Goal: Communication & Community: Answer question/provide support

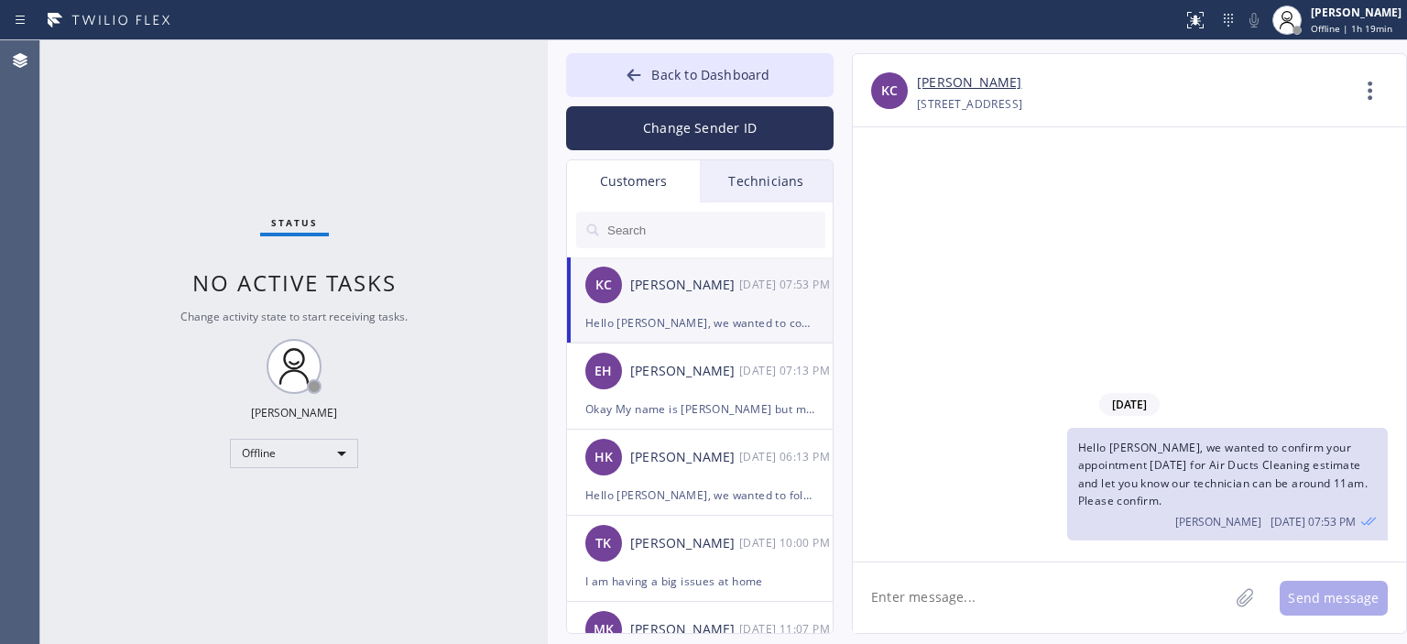
click at [716, 387] on div "EH [PERSON_NAME] [DATE] 07:13 PM" at bounding box center [701, 371] width 268 height 55
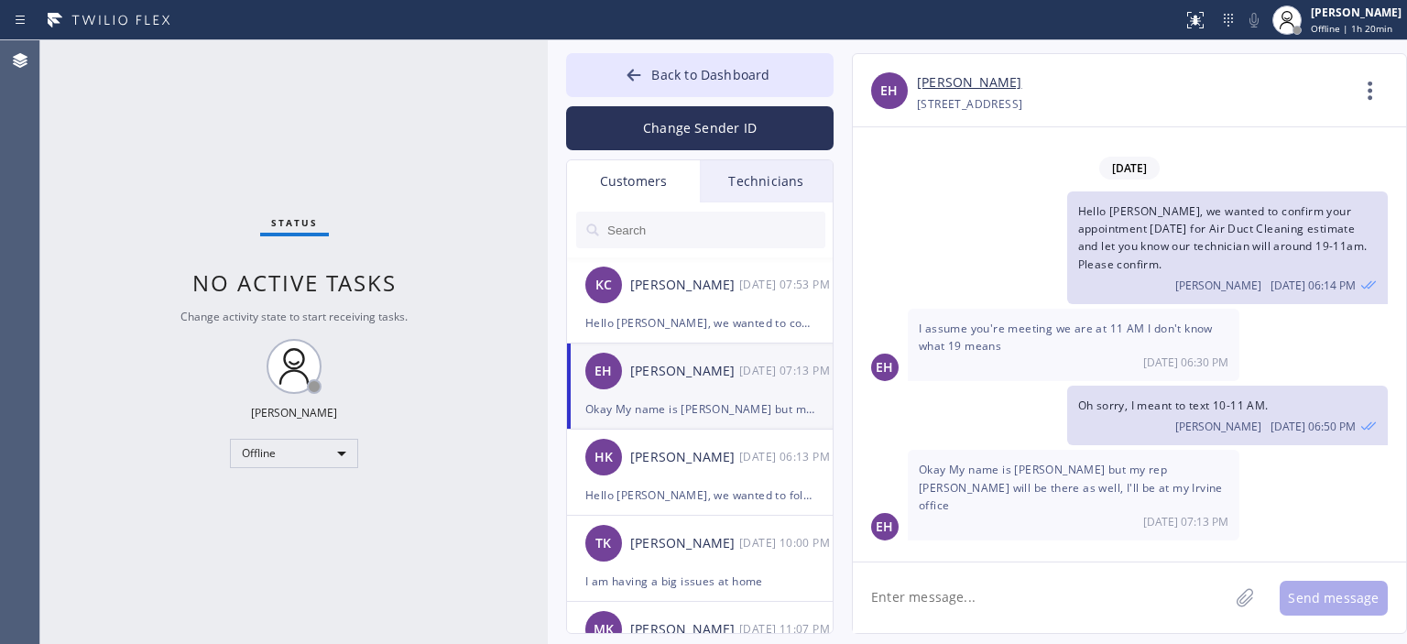
click at [1320, 356] on div "EH I assume you're meeting we are at 11 AM I don't know what 19 means [DATE] 06…" at bounding box center [1129, 345] width 553 height 72
click at [65, 185] on div "Status No active tasks Change activity state to start receiving tasks. [PERSON_…" at bounding box center [294, 342] width 508 height 604
click at [952, 83] on link "[PERSON_NAME]" at bounding box center [969, 82] width 104 height 21
click at [763, 311] on div "[PERSON_NAME] [PERSON_NAME] [DATE] 07:53 PM" at bounding box center [701, 284] width 268 height 55
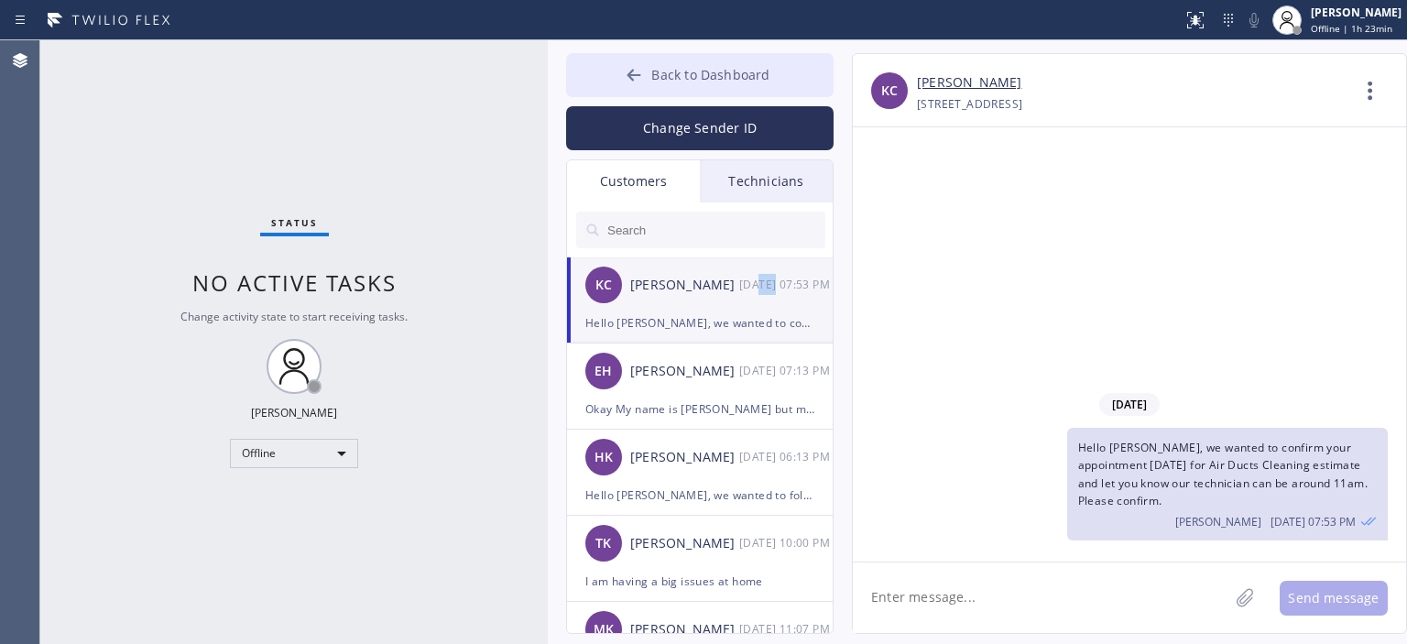
click at [629, 76] on icon at bounding box center [635, 75] width 14 height 12
click at [736, 372] on div "[PERSON_NAME]" at bounding box center [684, 371] width 109 height 21
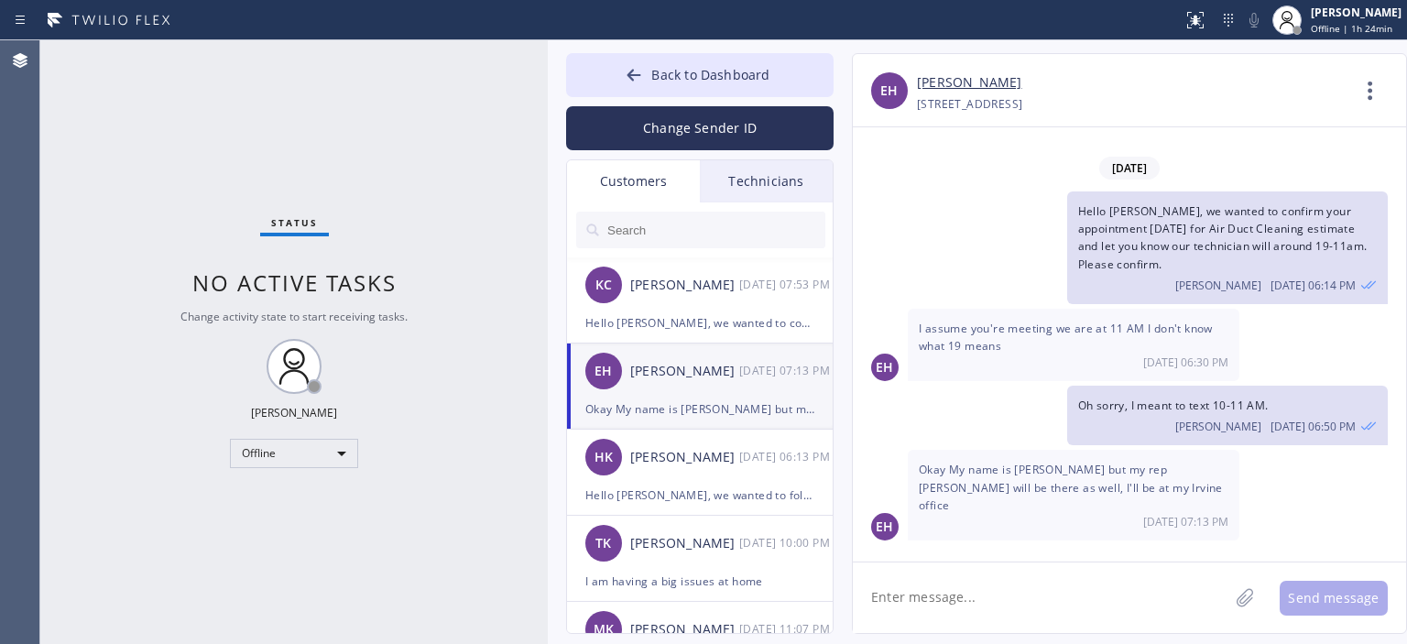
click at [986, 597] on textarea at bounding box center [1041, 598] width 376 height 71
type textarea "h"
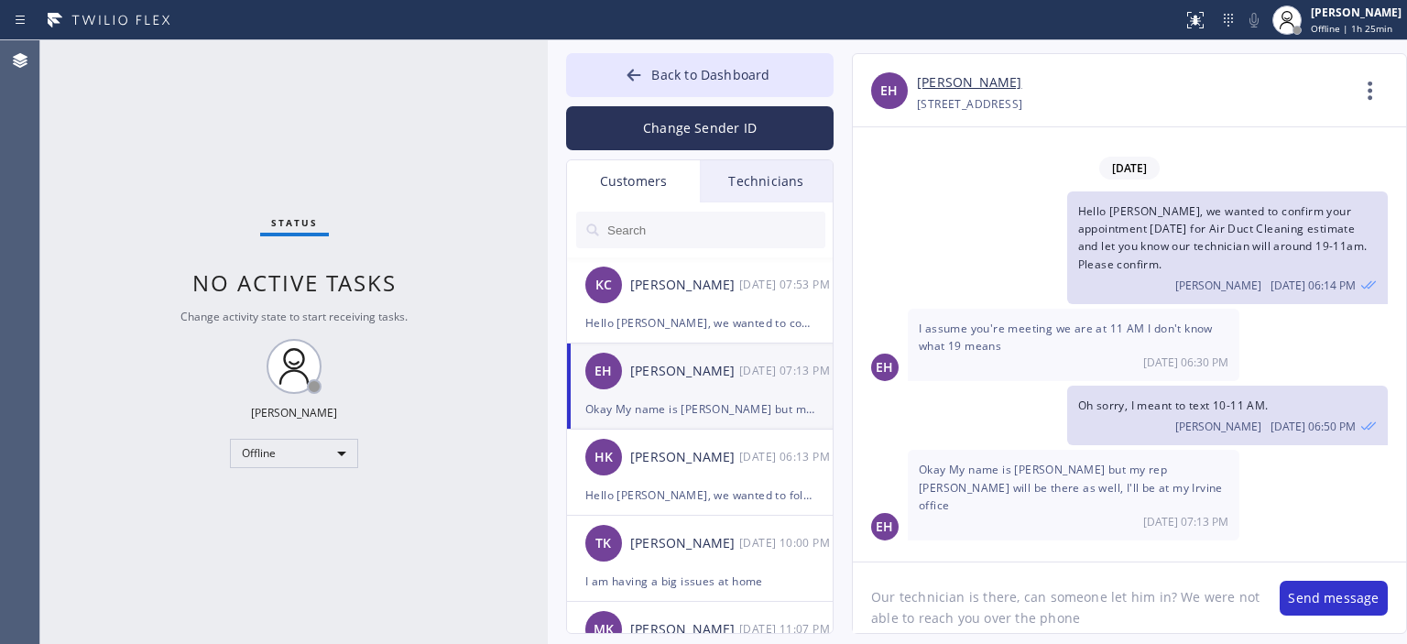
click at [983, 604] on textarea "Our technician is there, can someone let him in? We were not able to reach you …" at bounding box center [1057, 598] width 409 height 71
type textarea "Our technician is there, can someone let him in? We were not able to reach you …"
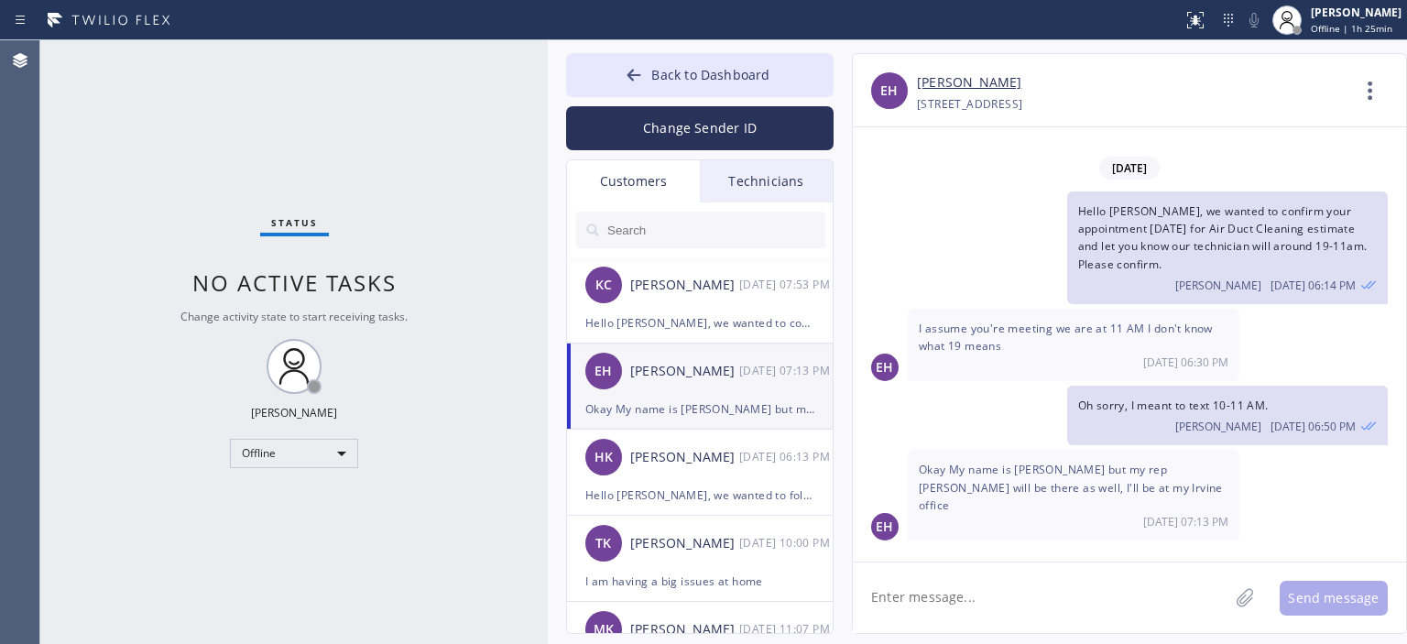
paste textarea "Our technician is there, can someone let him in? We were not able to reach you …"
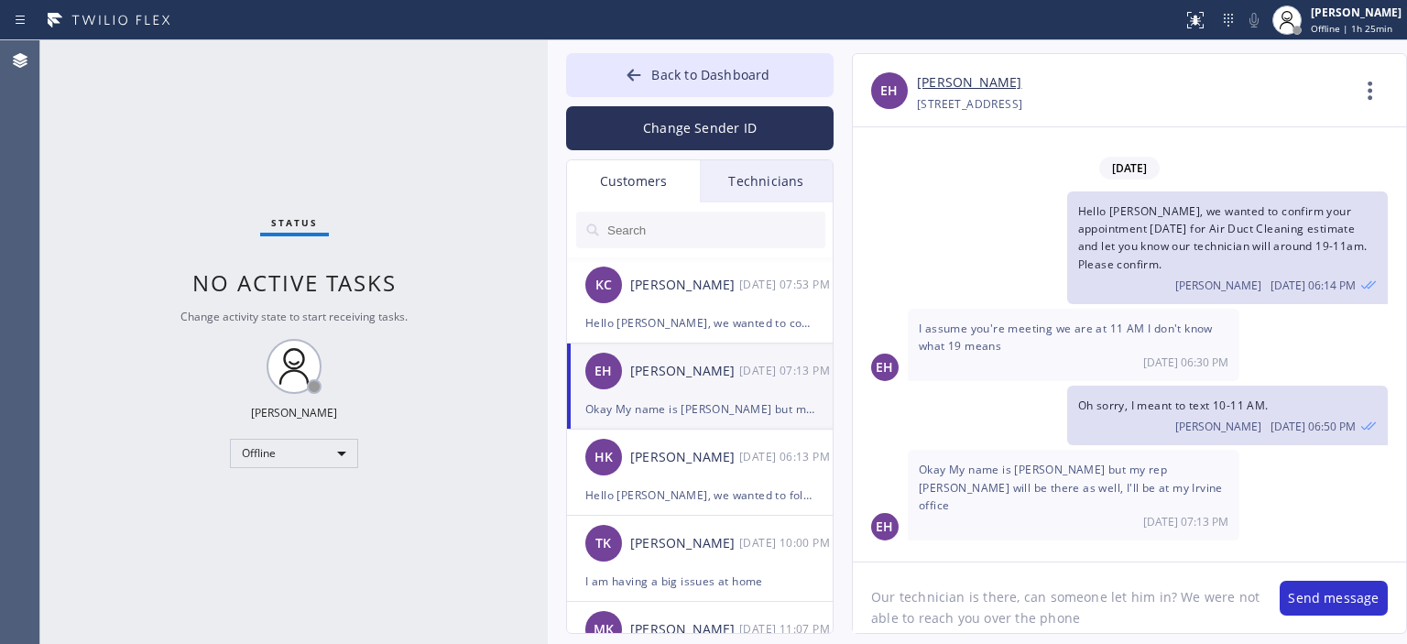
drag, startPoint x: 1162, startPoint y: 599, endPoint x: 1207, endPoint y: 640, distance: 61.6
click at [1166, 604] on textarea "Our technician is there, can someone let him in? We were not able to reach you …" at bounding box center [1057, 598] width 409 height 71
type textarea "Our technician is there, can someone let him in please? We were not able to rea…"
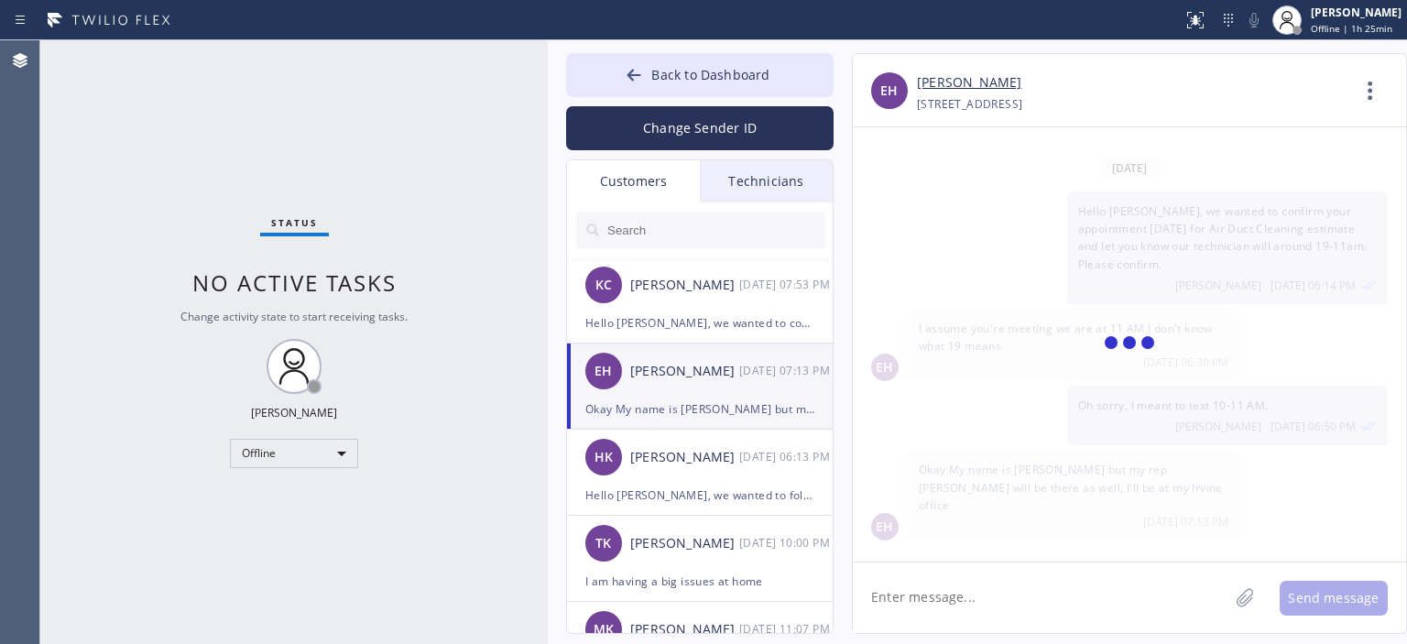
scroll to position [18, 0]
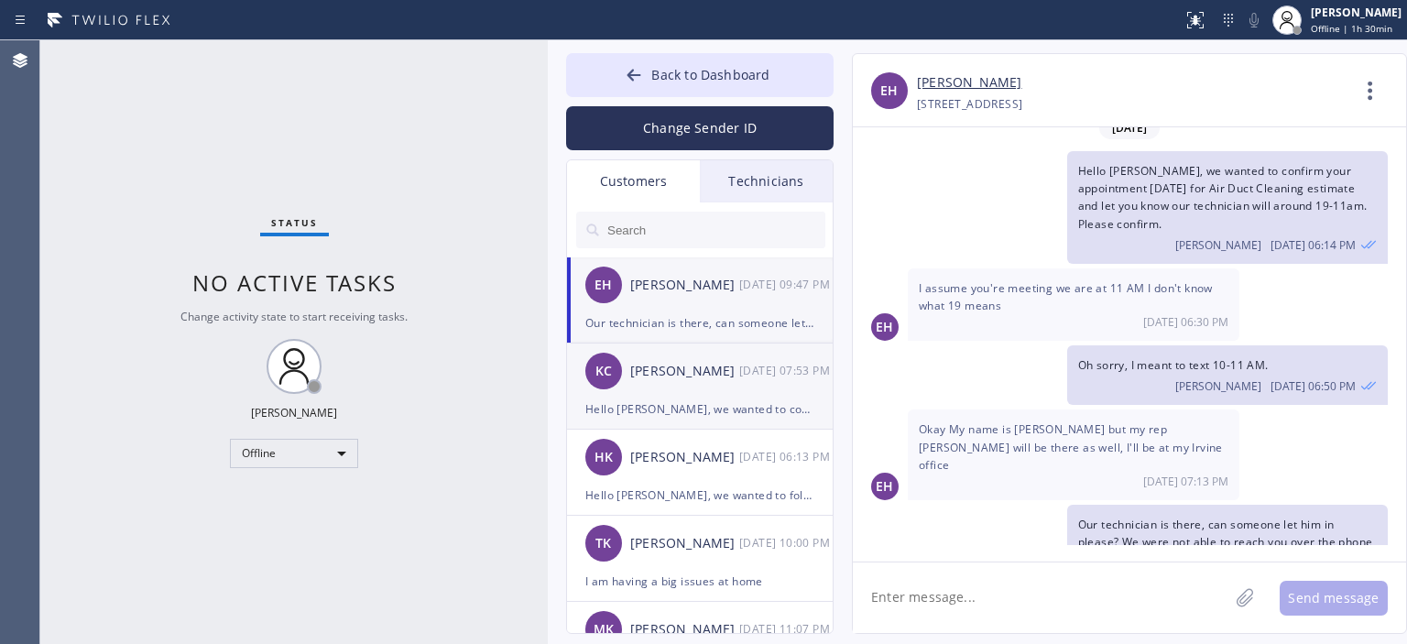
click at [672, 358] on div "[PERSON_NAME] [PERSON_NAME] [DATE] 07:53 PM" at bounding box center [701, 371] width 268 height 55
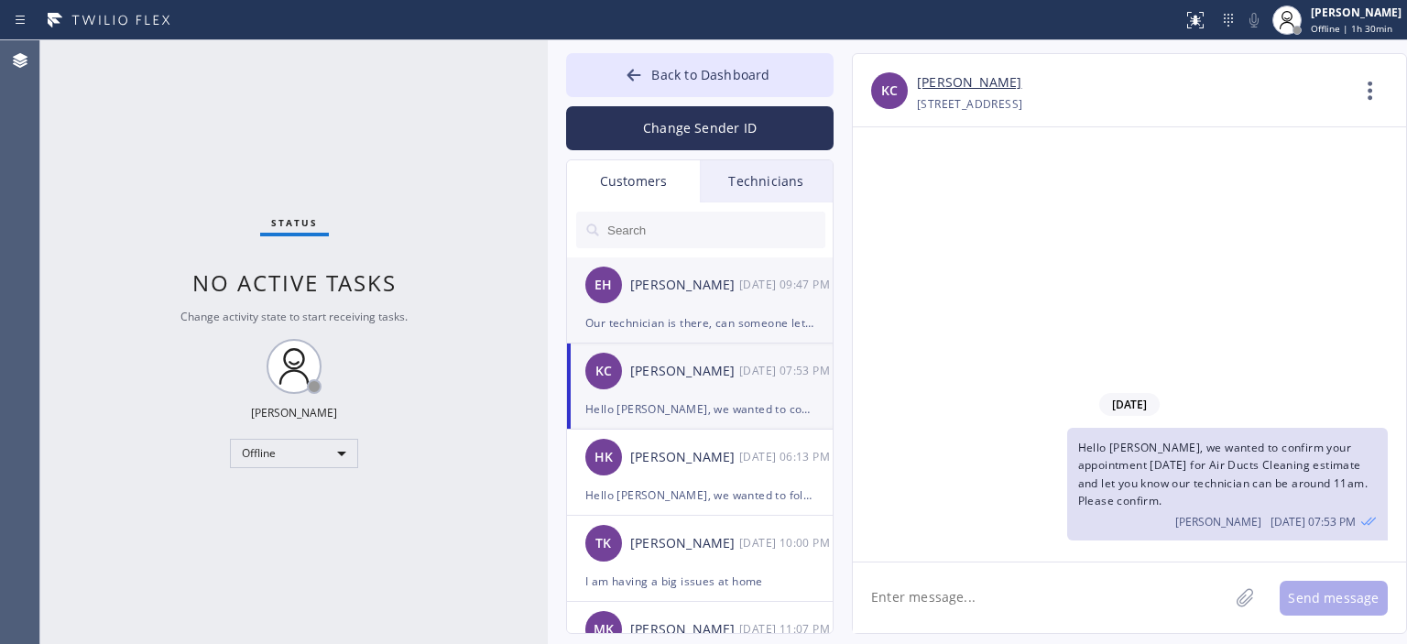
click at [722, 292] on div "[PERSON_NAME]" at bounding box center [684, 285] width 109 height 21
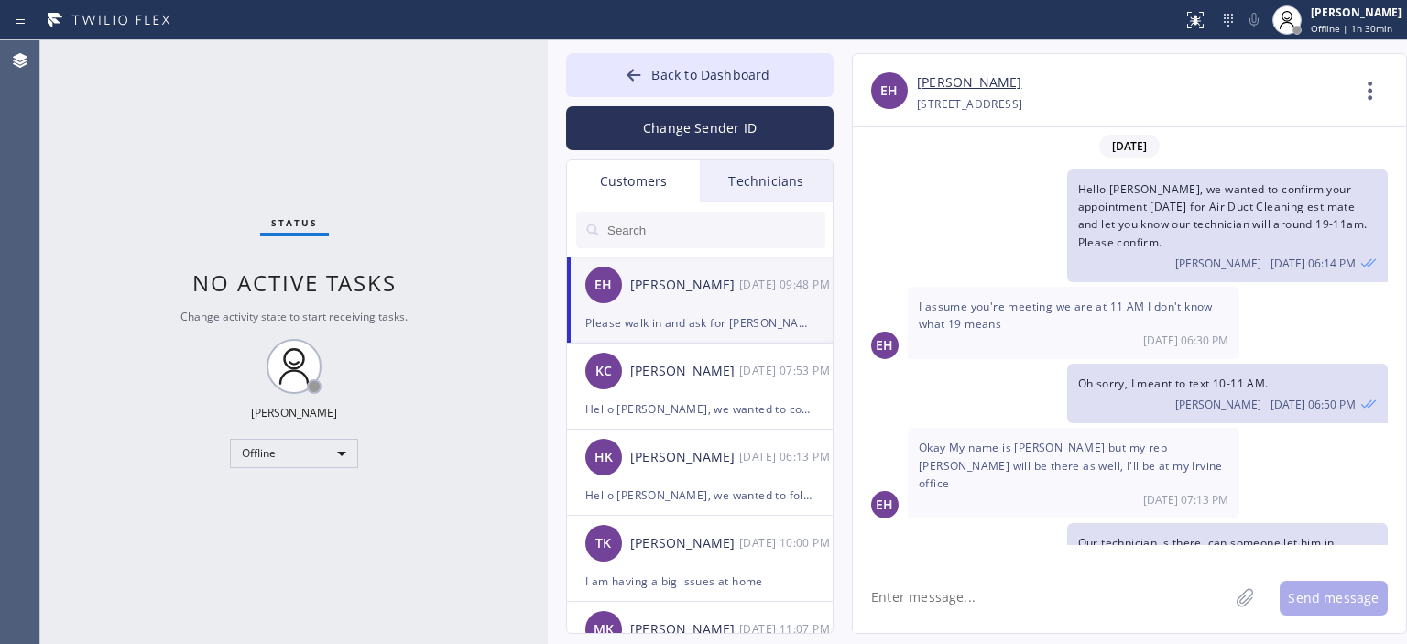
scroll to position [113, 0]
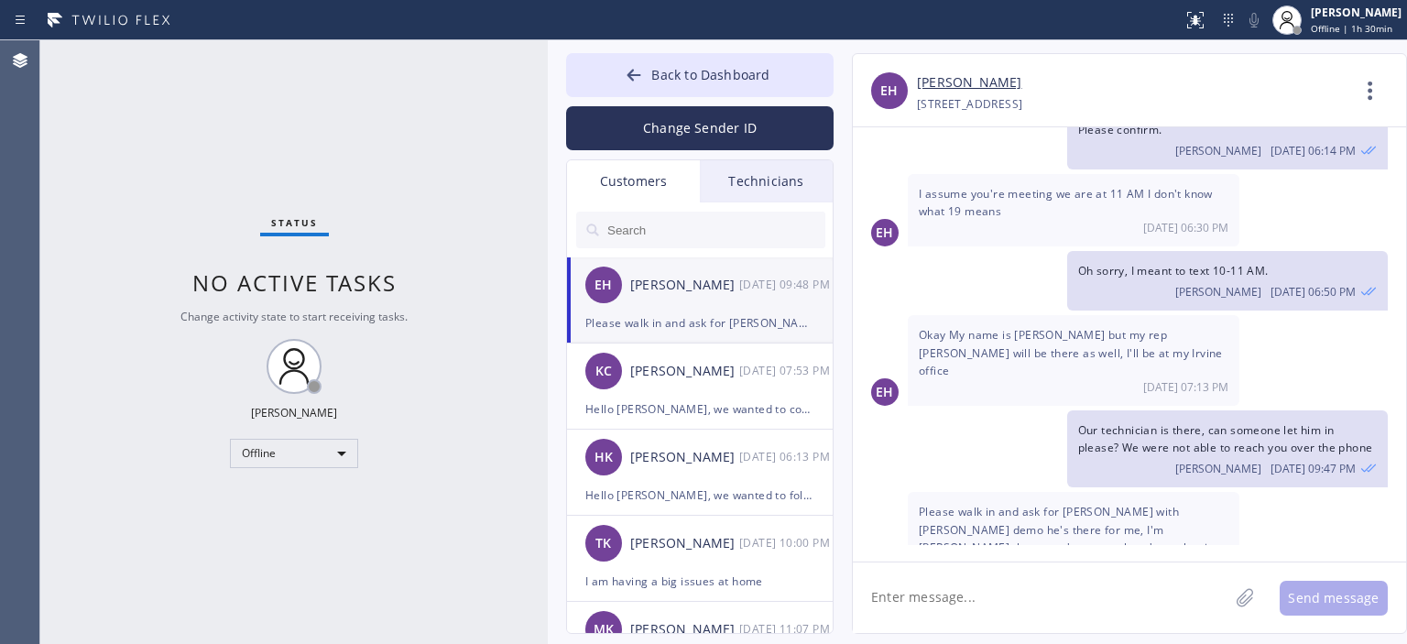
click at [1353, 494] on div "EH Please walk in and ask for [PERSON_NAME] with Bronco demo he's there for me,…" at bounding box center [1129, 546] width 553 height 108
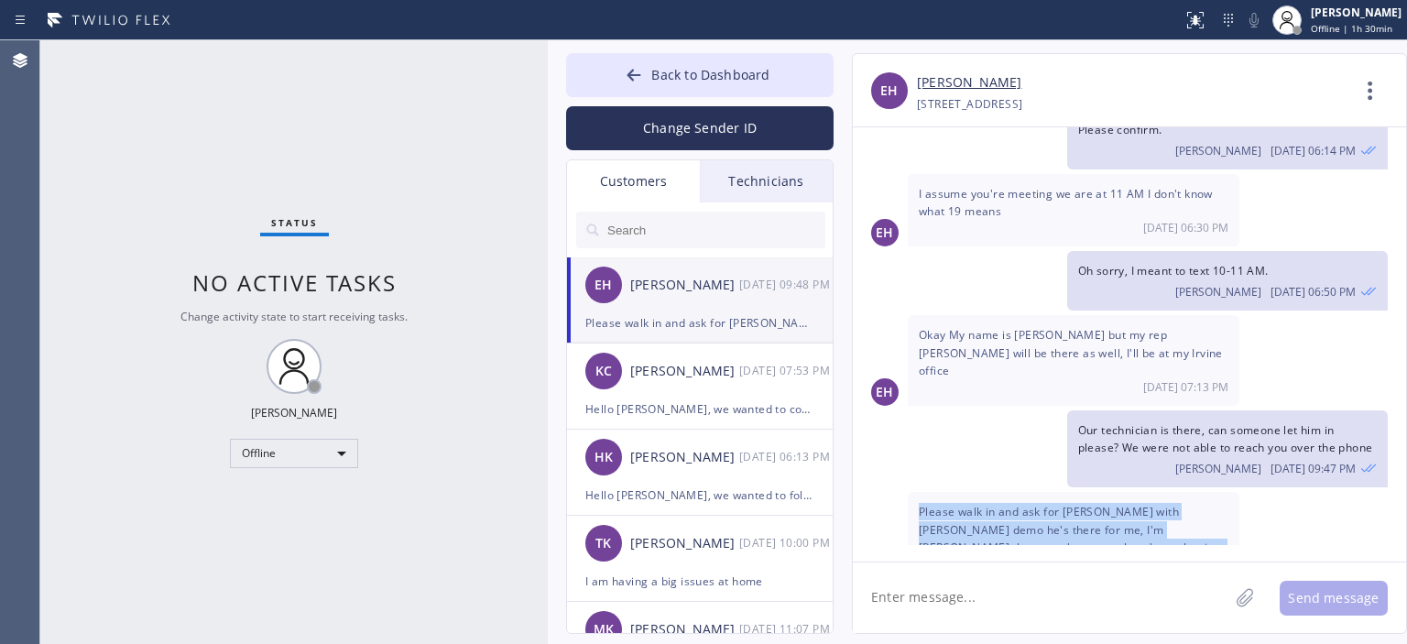
drag, startPoint x: 919, startPoint y: 472, endPoint x: 1131, endPoint y: 516, distance: 216.2
click at [1131, 516] on div "Please walk in and ask for [PERSON_NAME] with [PERSON_NAME] demo he's there for…" at bounding box center [1074, 546] width 332 height 108
copy span "Please walk in and ask for [PERSON_NAME] with [PERSON_NAME] demo he's there for…"
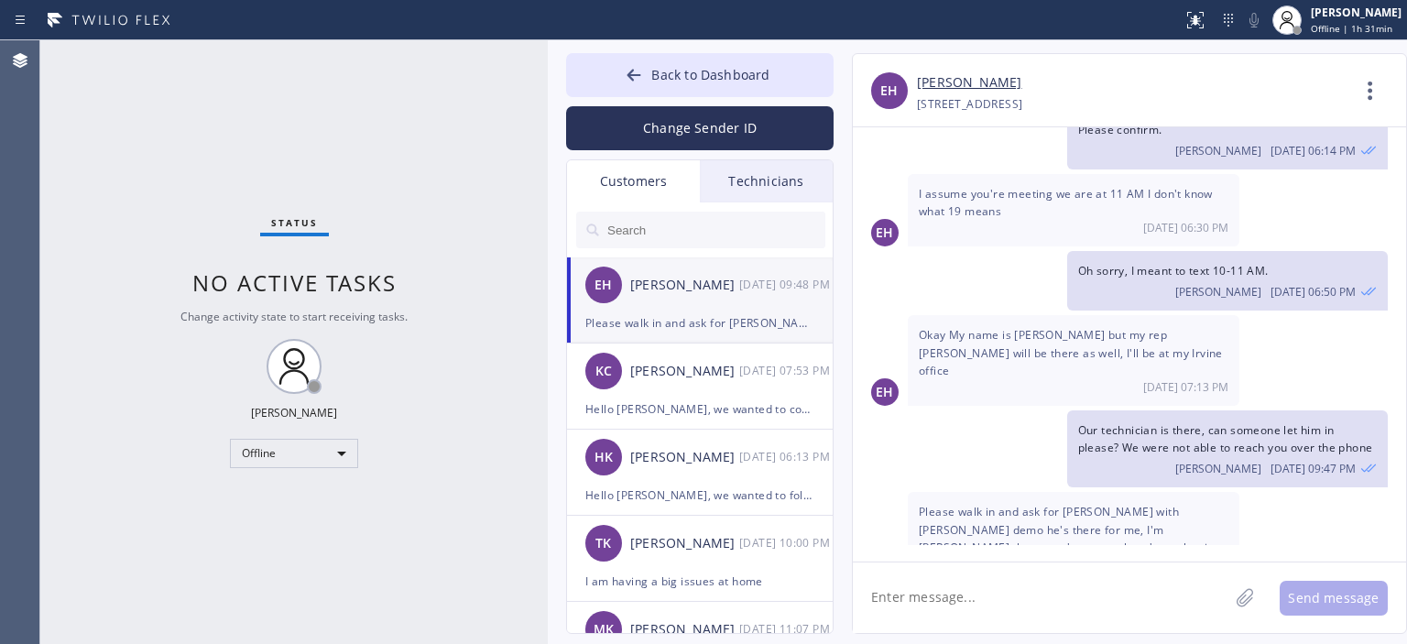
click at [57, 149] on div "Status No active tasks Change activity state to start receiving tasks. [PERSON_…" at bounding box center [294, 342] width 508 height 604
click at [300, 454] on div "Offline" at bounding box center [294, 453] width 128 height 29
click at [297, 494] on li "Available" at bounding box center [293, 501] width 125 height 22
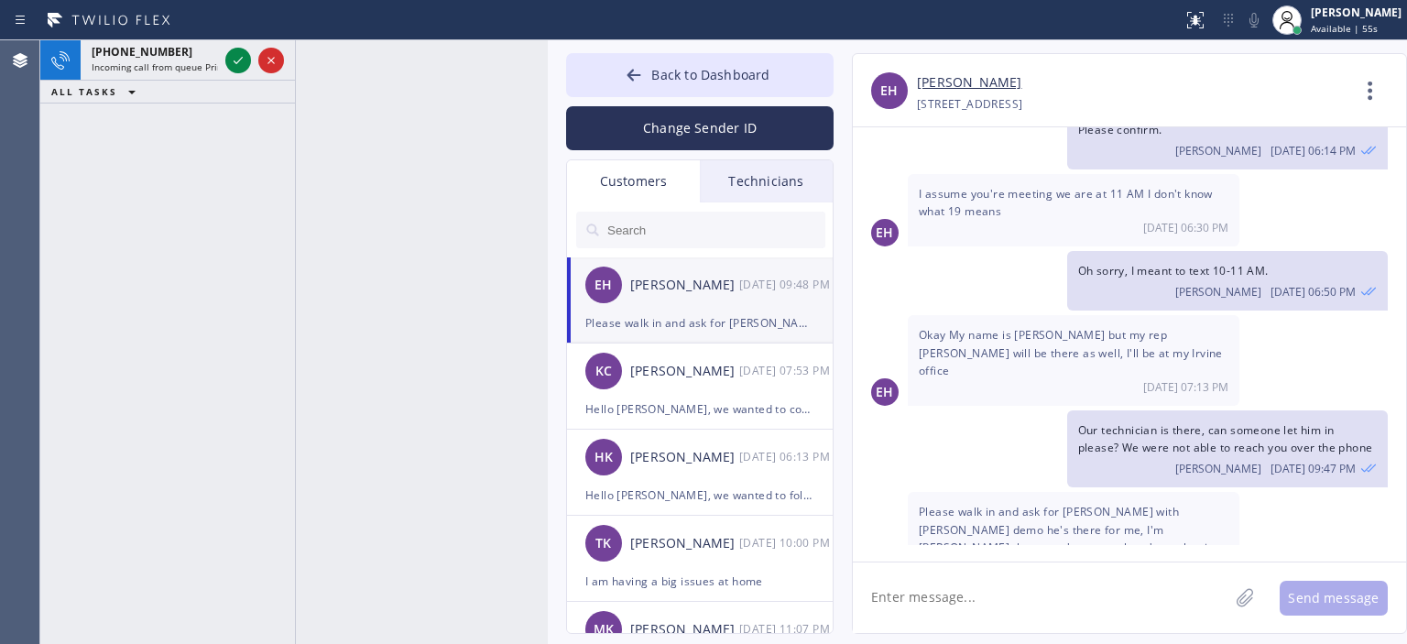
click at [977, 603] on textarea at bounding box center [1041, 598] width 376 height 71
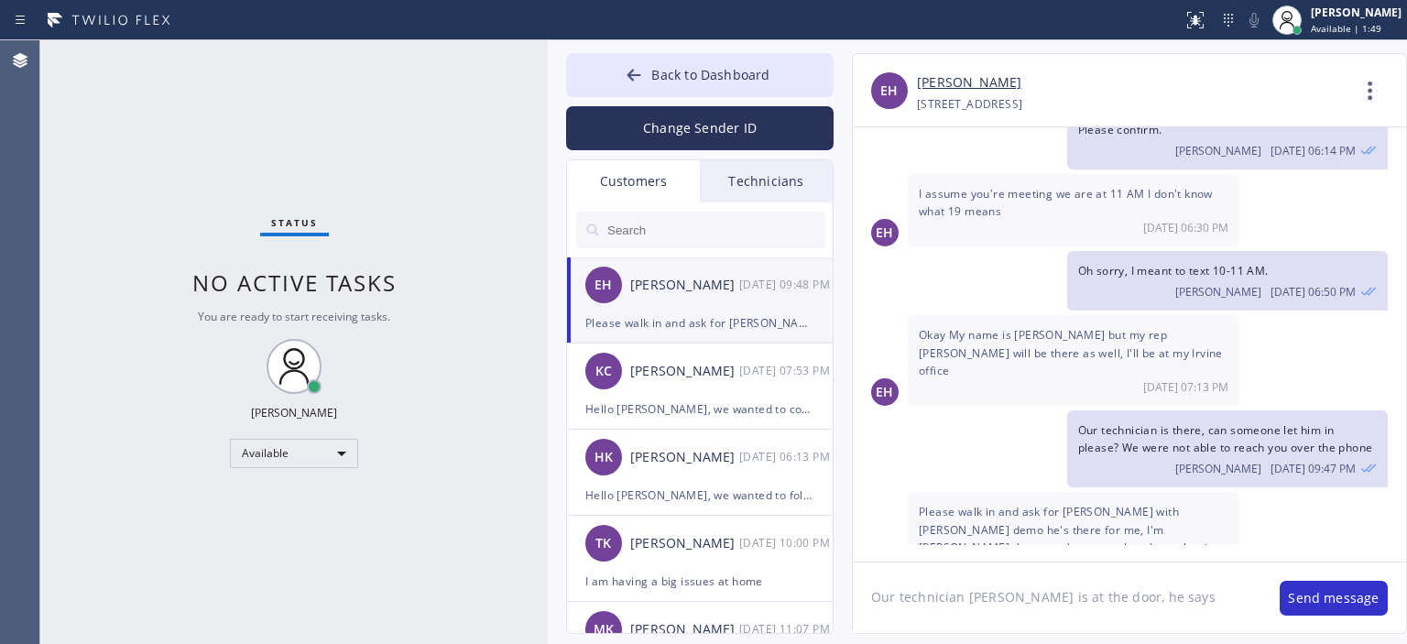
click at [1330, 492] on div "EH Please walk in and ask for [PERSON_NAME] with Bronco demo he's there for me,…" at bounding box center [1129, 546] width 553 height 108
click at [690, 388] on div "[PERSON_NAME] [PERSON_NAME] [DATE] 07:53 PM" at bounding box center [701, 371] width 268 height 55
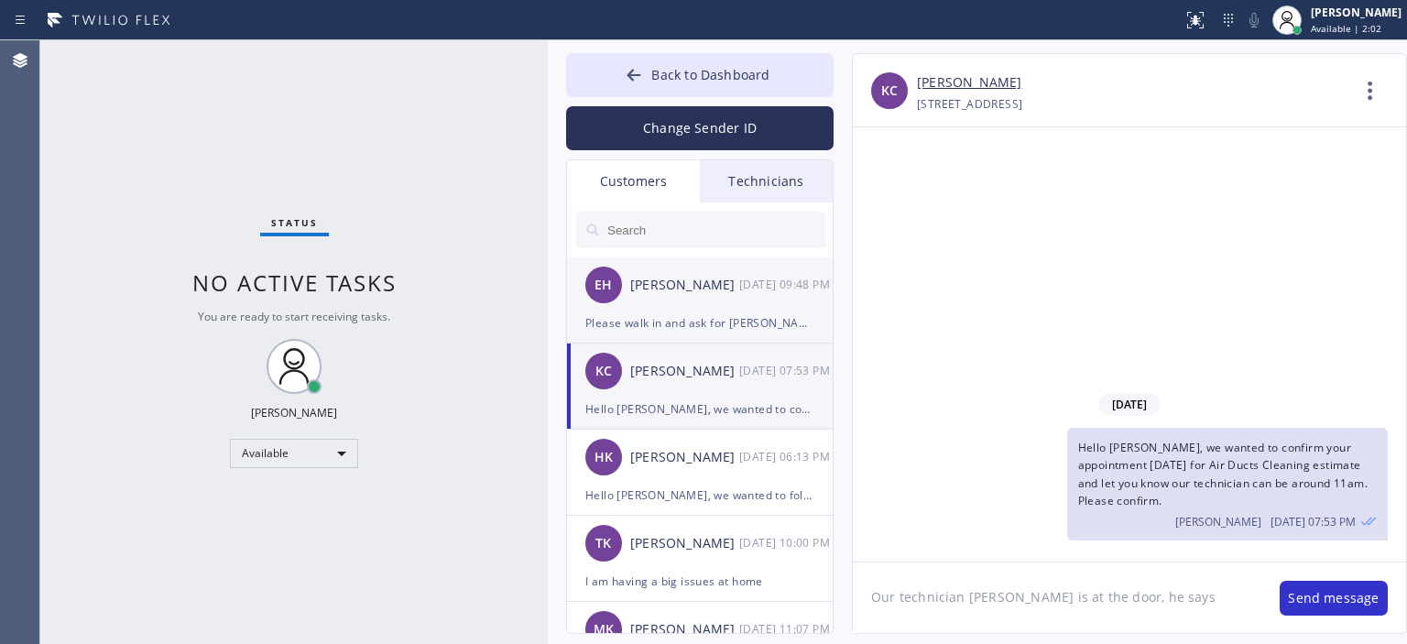
scroll to position [0, 0]
click at [728, 307] on div "EH [PERSON_NAME] [DATE] 09:48 PM" at bounding box center [701, 284] width 268 height 55
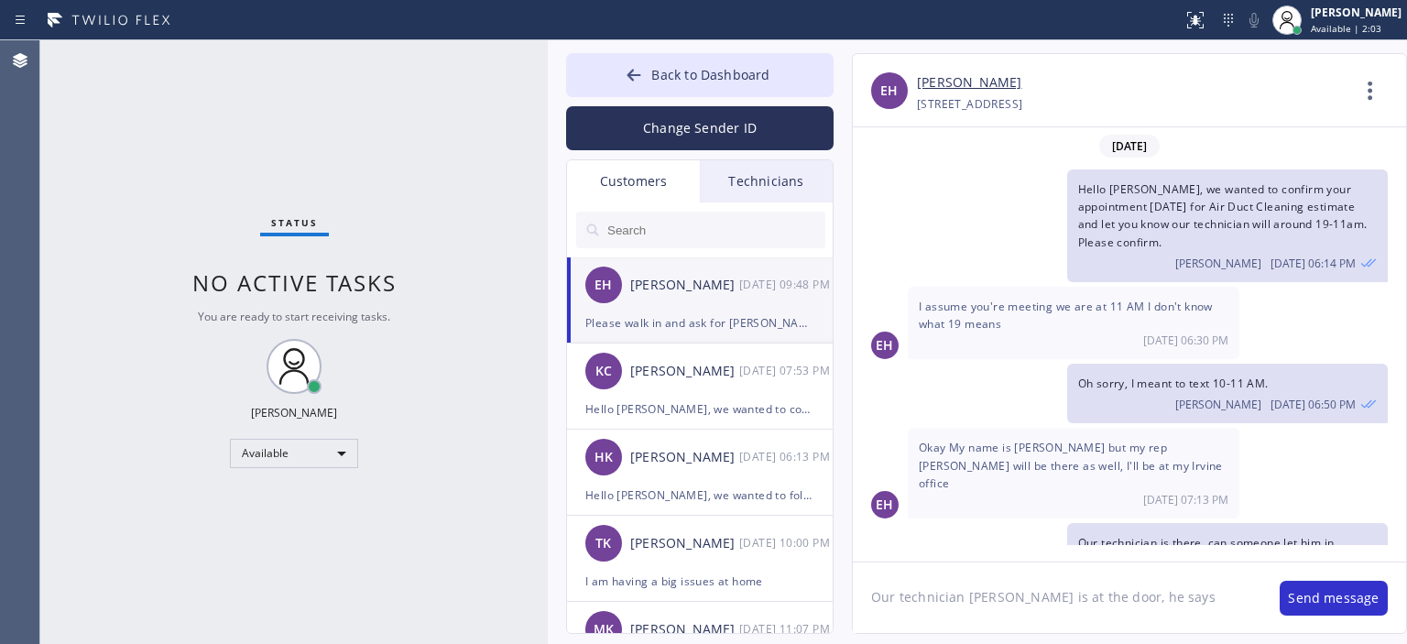
scroll to position [113, 0]
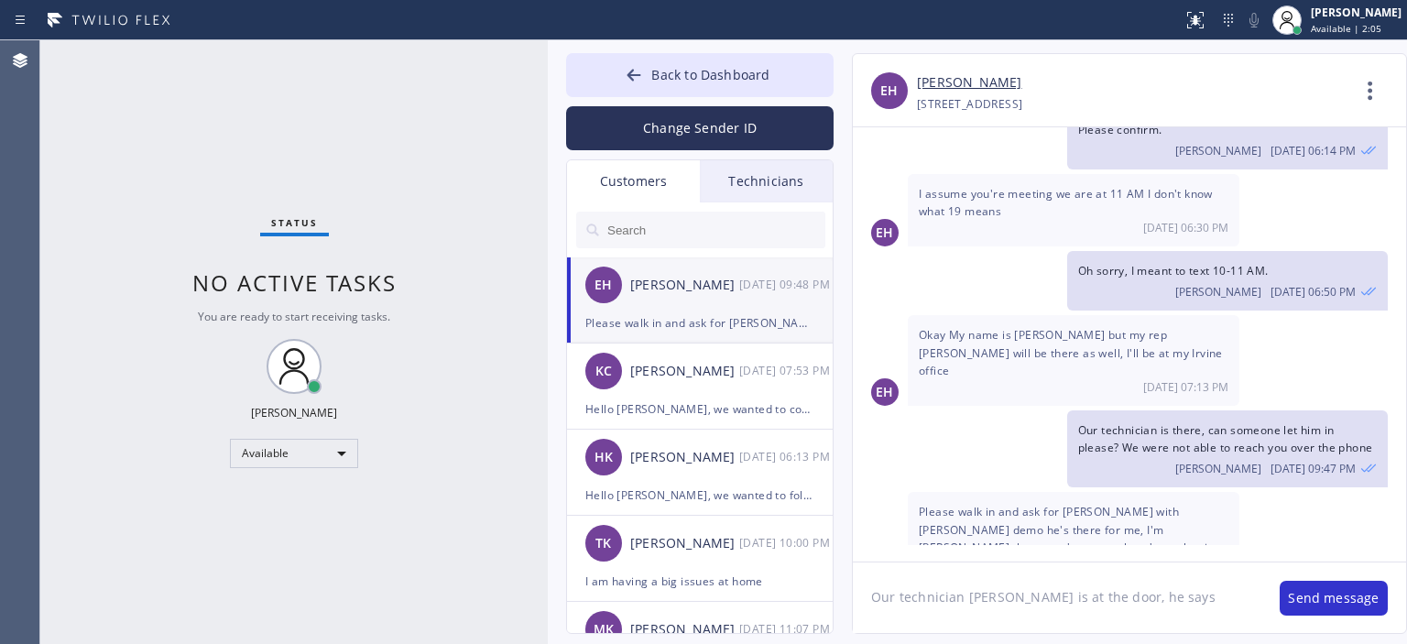
click at [1173, 596] on textarea "Our technician [PERSON_NAME] is at the door, he says" at bounding box center [1057, 598] width 409 height 71
click at [1173, 592] on textarea "Our technician [PERSON_NAME] is at the door, he says" at bounding box center [1057, 598] width 409 height 71
type textarea "Our technician [PERSON_NAME] is at the door, he says nobody is there. Is there …"
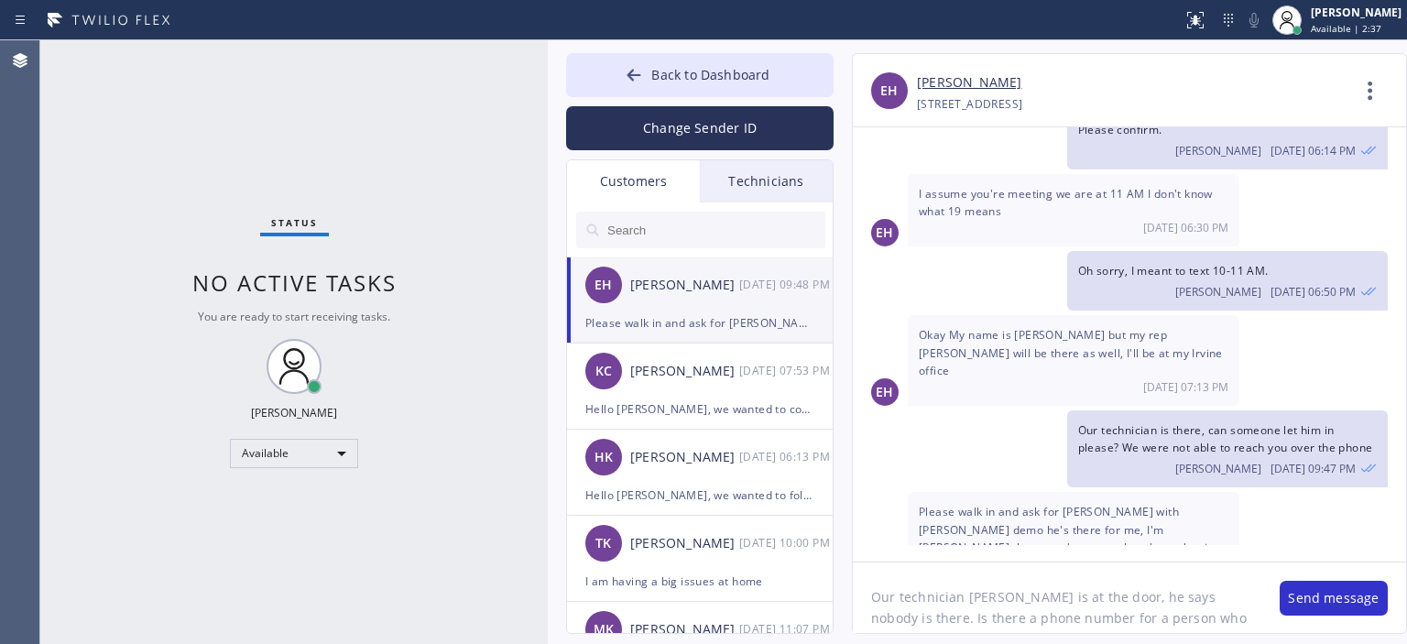
click at [1330, 492] on div "EH Please walk in and ask for [PERSON_NAME] with Bronco demo he's there for me,…" at bounding box center [1129, 546] width 553 height 108
click at [1037, 607] on textarea "Our technician [PERSON_NAME] is at the door, he says nobody is there. Is there …" at bounding box center [1057, 598] width 409 height 71
click at [1038, 607] on textarea "Our technician [PERSON_NAME] is at the door, he says nobody is there. Is there …" at bounding box center [1057, 598] width 409 height 71
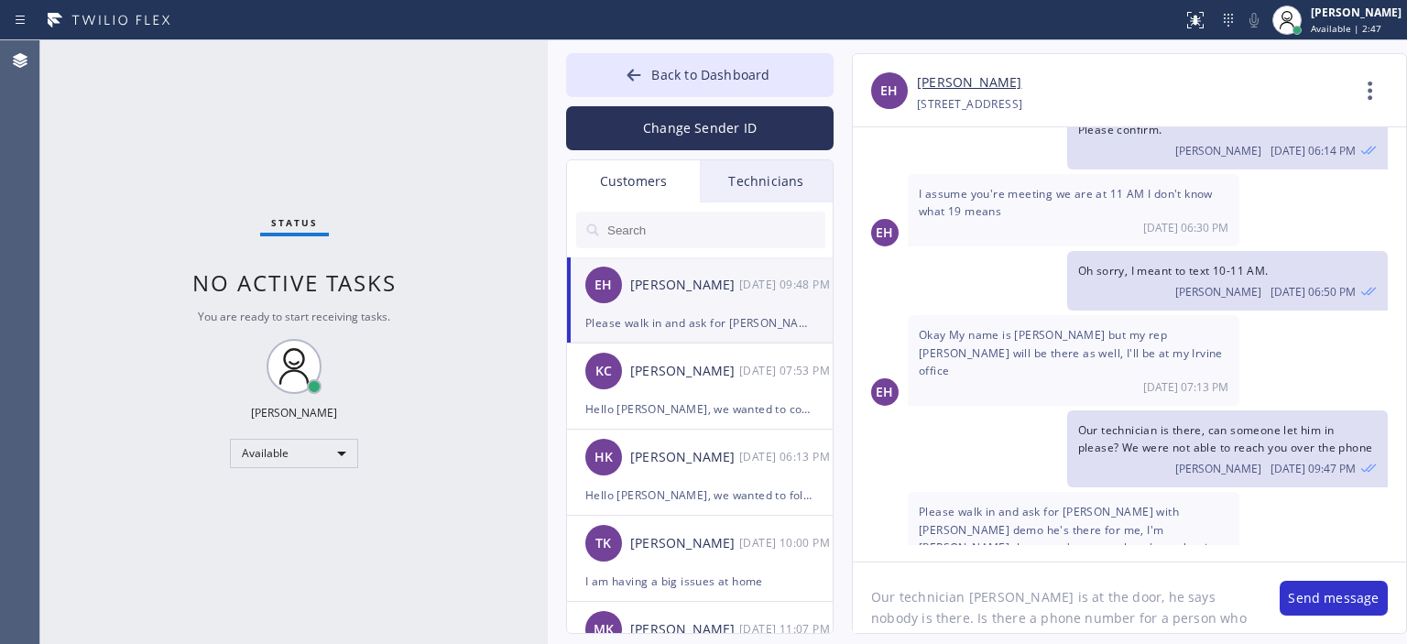
click at [1145, 614] on textarea "Our technician [PERSON_NAME] is at the door, he says nobody is there. Is there …" at bounding box center [1057, 598] width 409 height 71
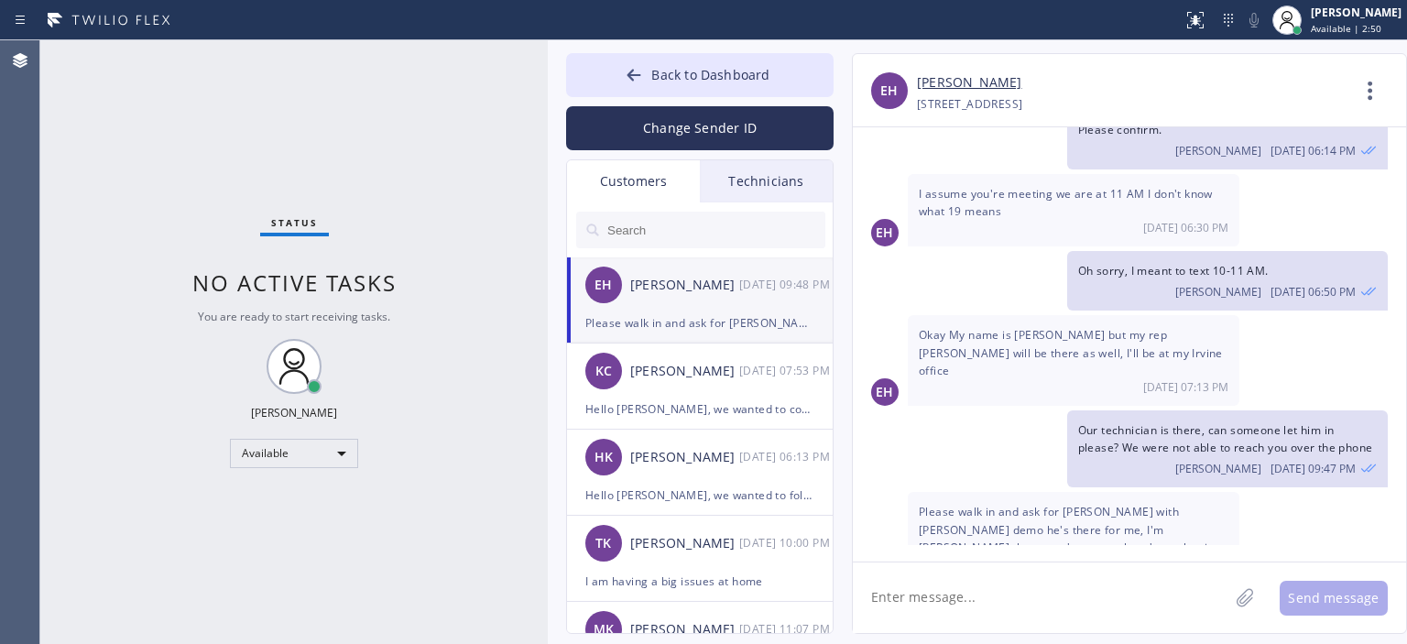
paste textarea "Our technician [PERSON_NAME] is at the door, he says nobody is there. Is there …"
type textarea "Our technician [PERSON_NAME] is at the door, he says nobody is there. Is there …"
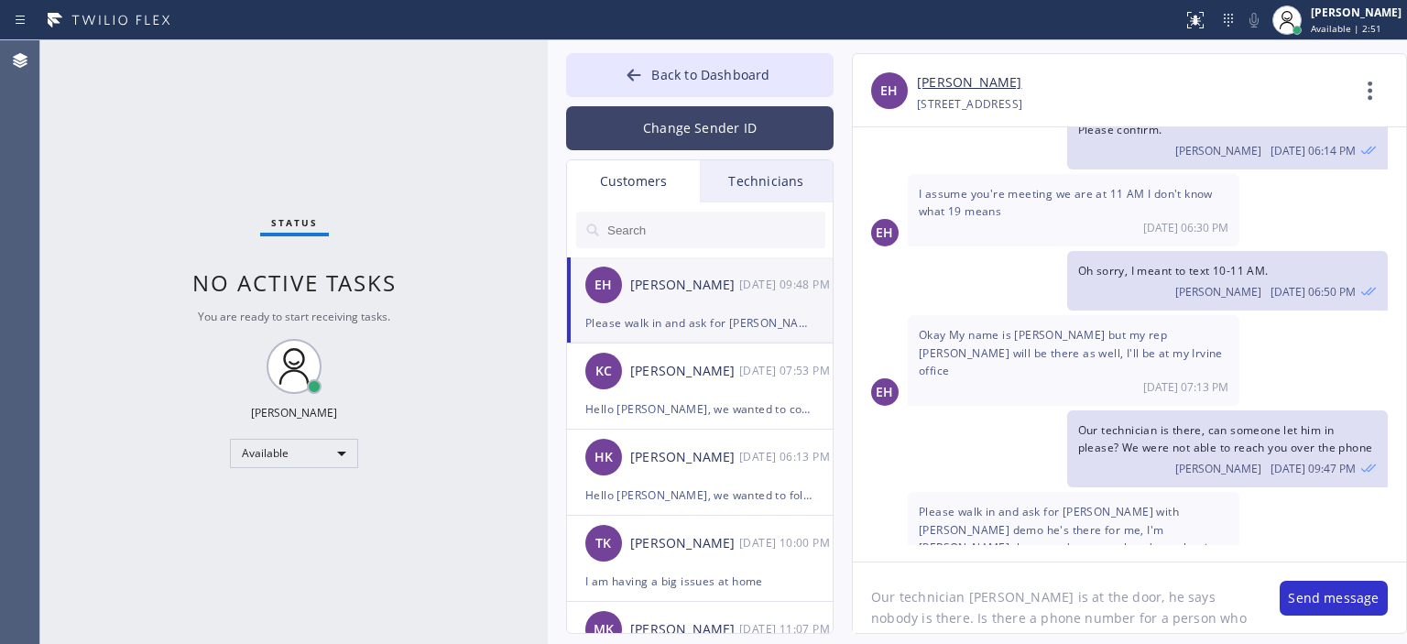
click at [674, 126] on button "Change Sender ID" at bounding box center [700, 128] width 268 height 44
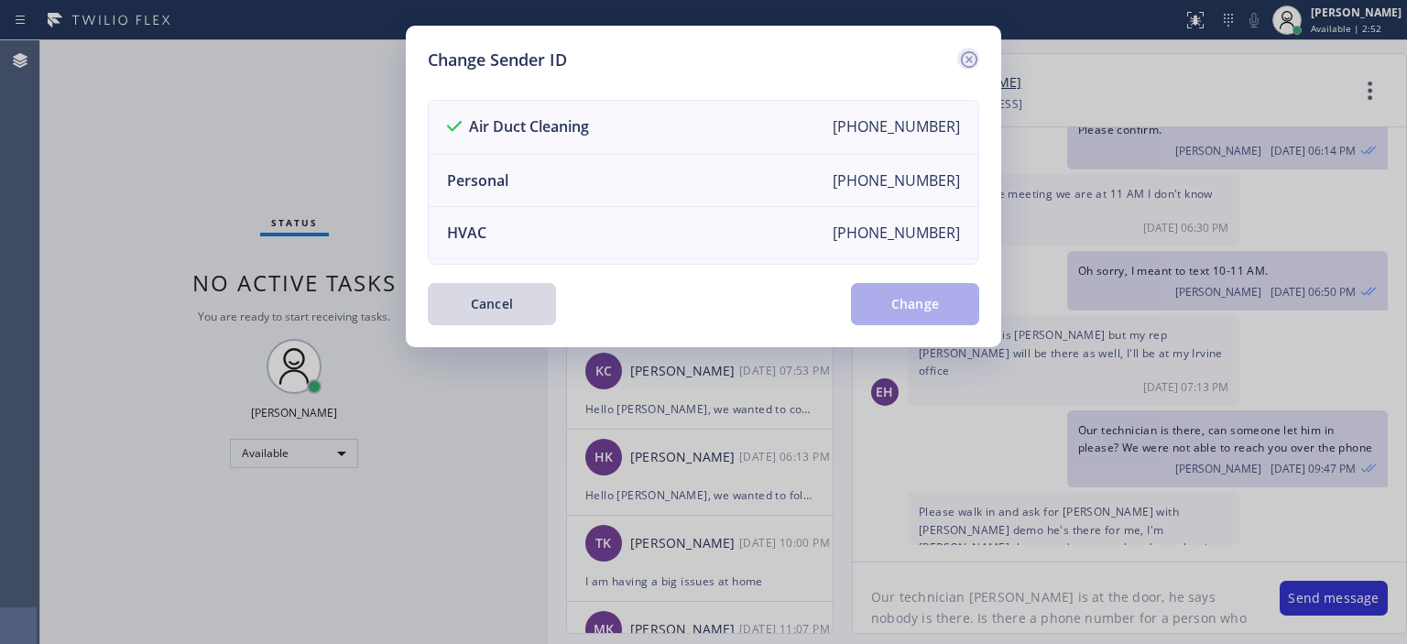
click at [973, 53] on icon at bounding box center [969, 59] width 16 height 16
click at [973, 54] on div "EH [PERSON_NAME] [PHONE_NUMBER] Choose phone number [PHONE_NUMBER] [STREET_ADDR…" at bounding box center [1129, 90] width 553 height 73
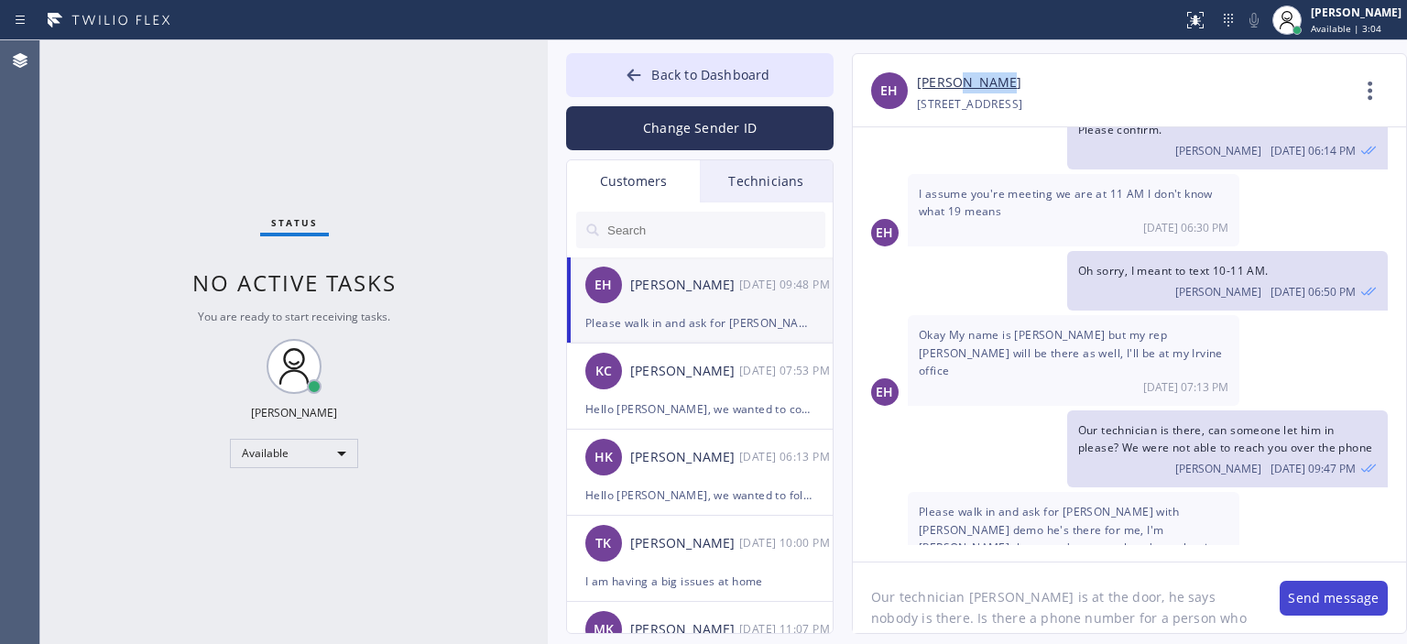
click at [1318, 599] on button "Send message" at bounding box center [1334, 598] width 108 height 35
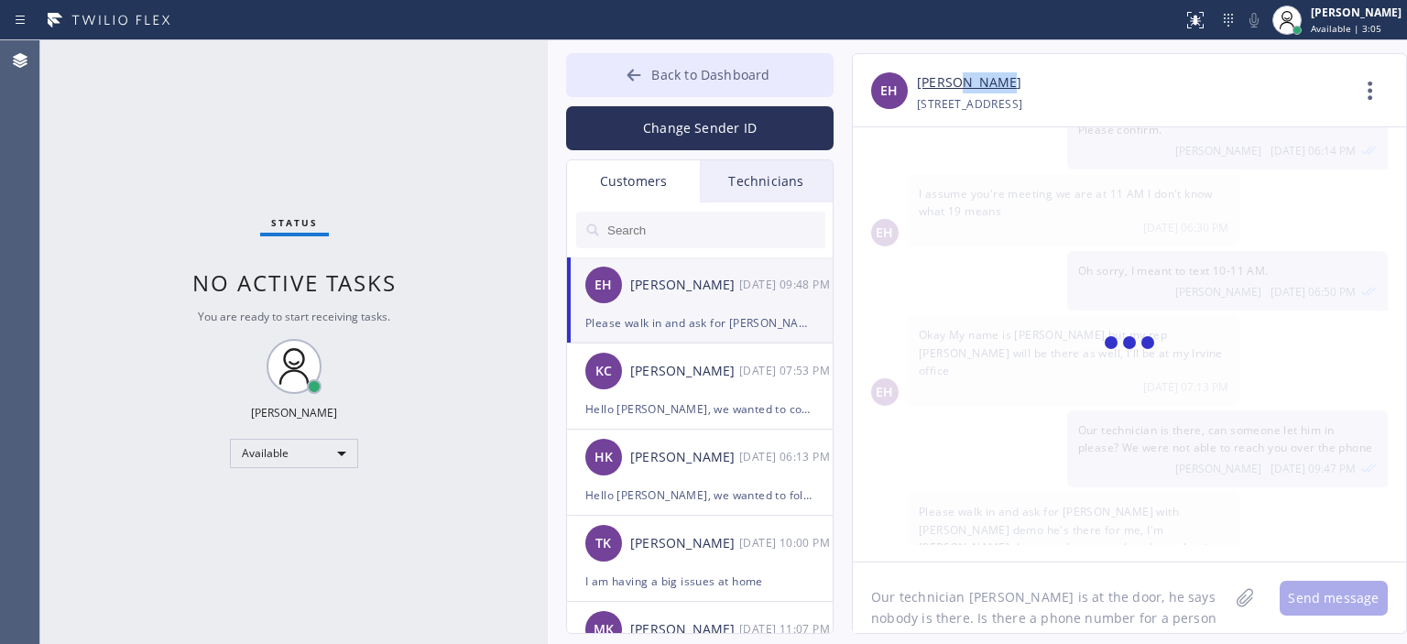
click at [635, 69] on icon at bounding box center [634, 75] width 18 height 18
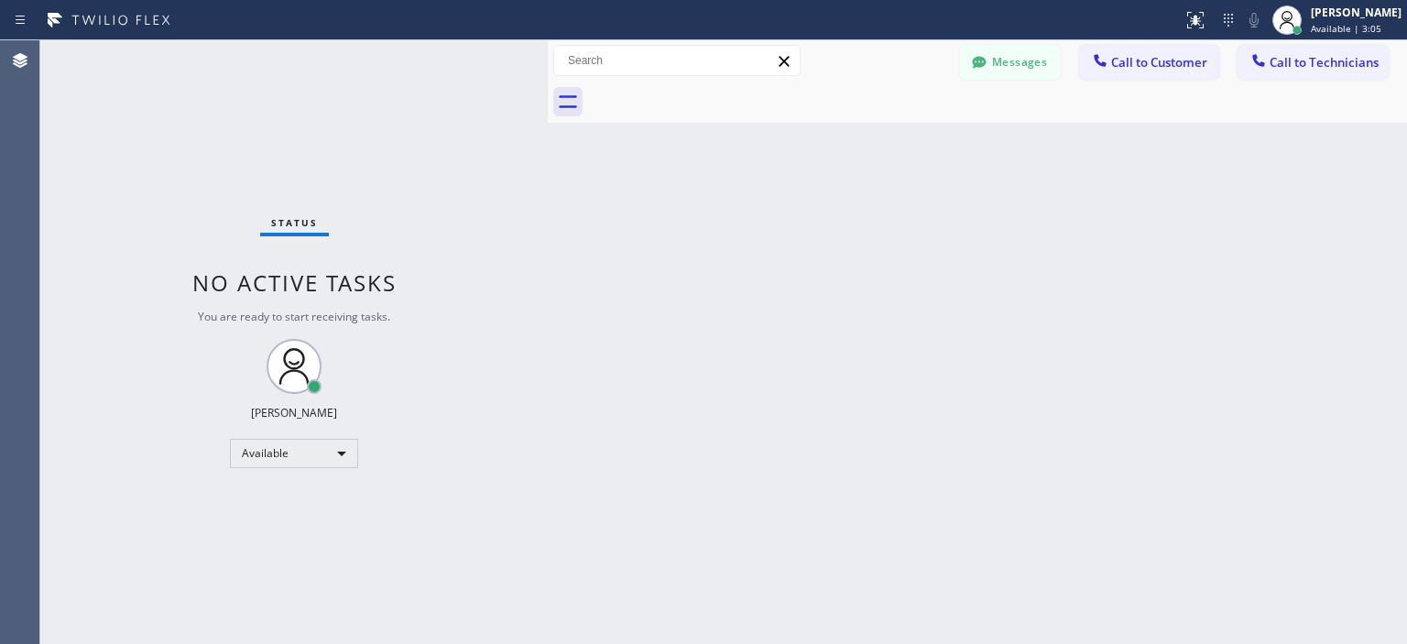
scroll to position [212, 0]
click at [1309, 283] on div "Back to Dashboard Change Sender ID Customers Technicians EH [PERSON_NAME] [DATE…" at bounding box center [977, 342] width 859 height 604
click at [1000, 61] on button "Messages" at bounding box center [1010, 62] width 101 height 35
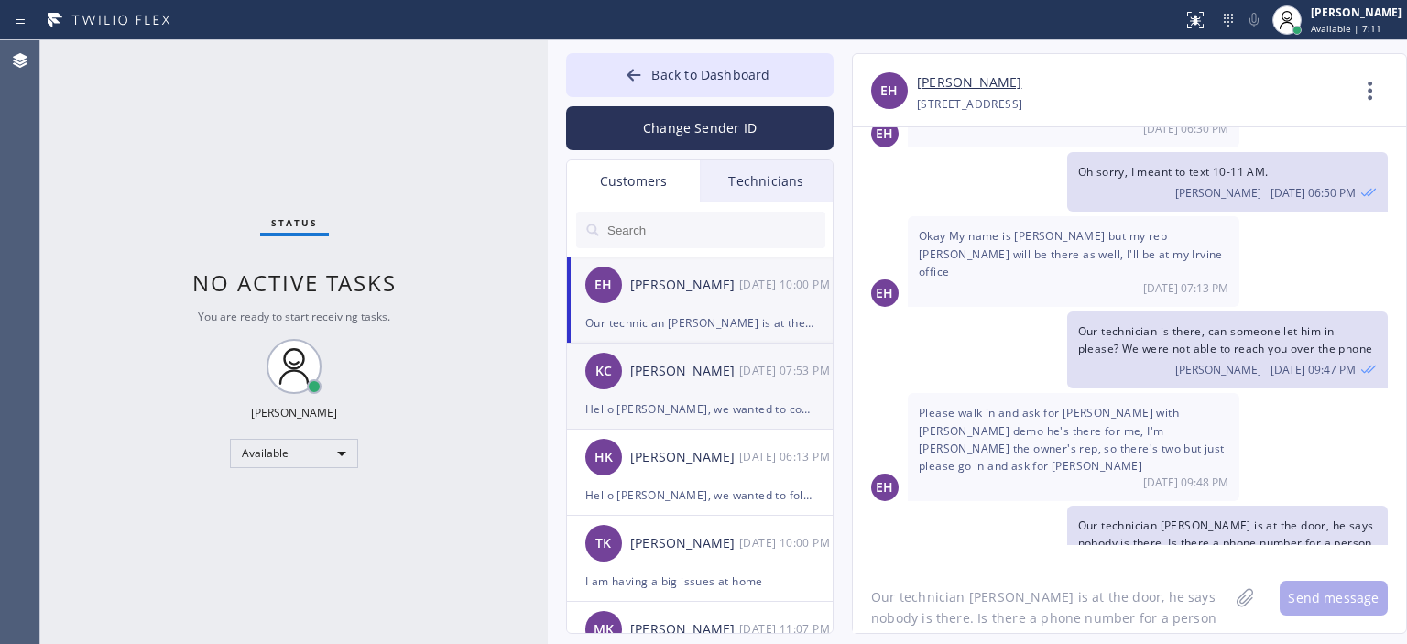
click at [721, 361] on div "[PERSON_NAME]" at bounding box center [684, 371] width 109 height 21
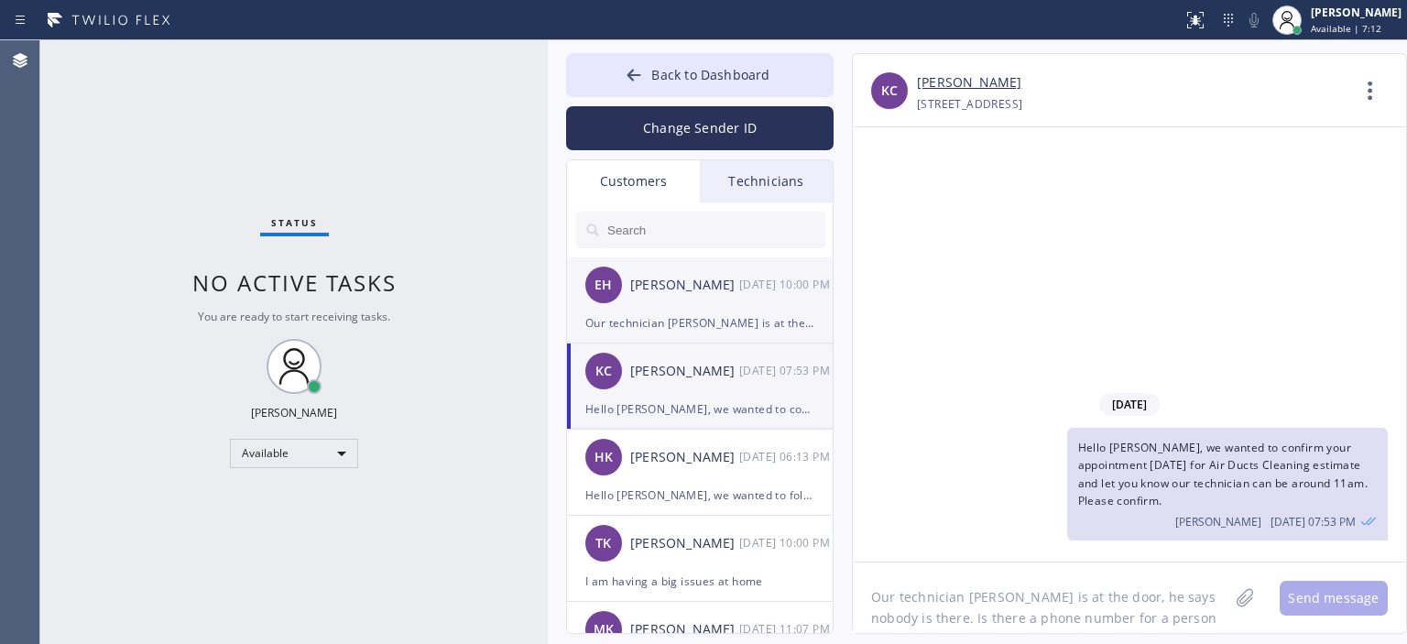
scroll to position [0, 0]
click at [740, 311] on div "EH [PERSON_NAME] [DATE] 10:00 PM" at bounding box center [701, 284] width 268 height 55
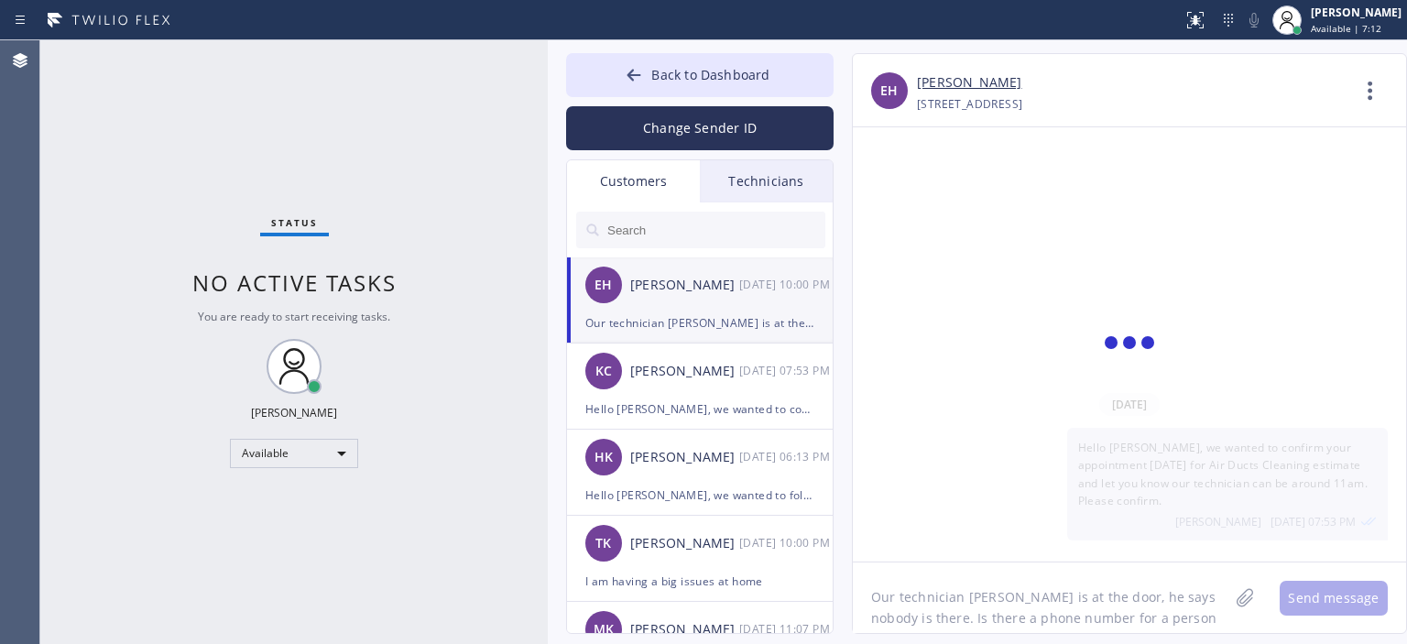
scroll to position [212, 0]
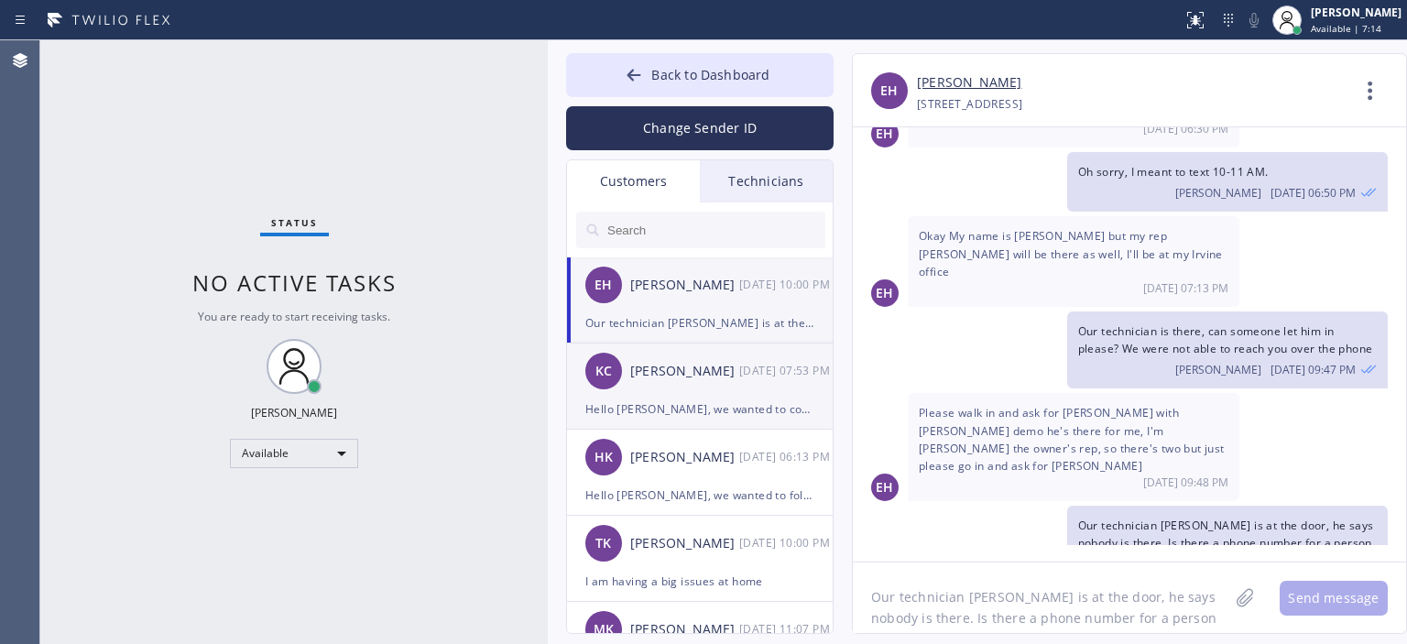
click at [748, 377] on div "[DATE] 07:53 PM" at bounding box center [786, 370] width 95 height 21
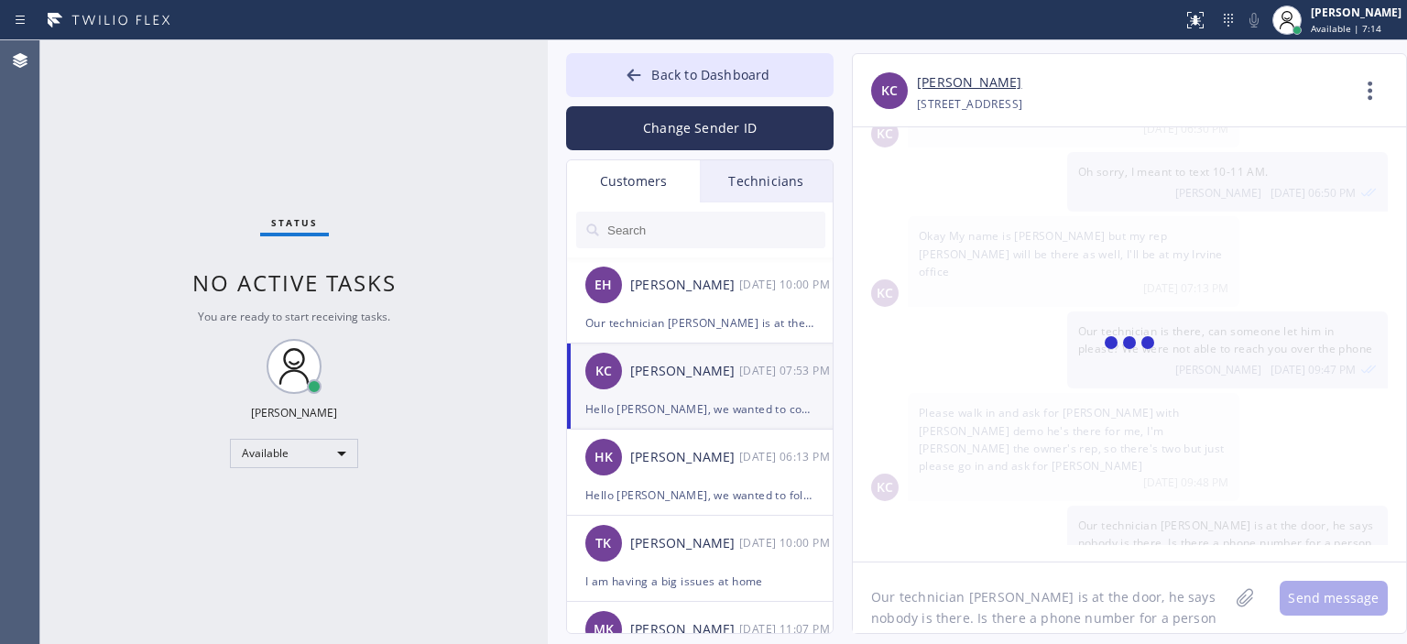
scroll to position [0, 0]
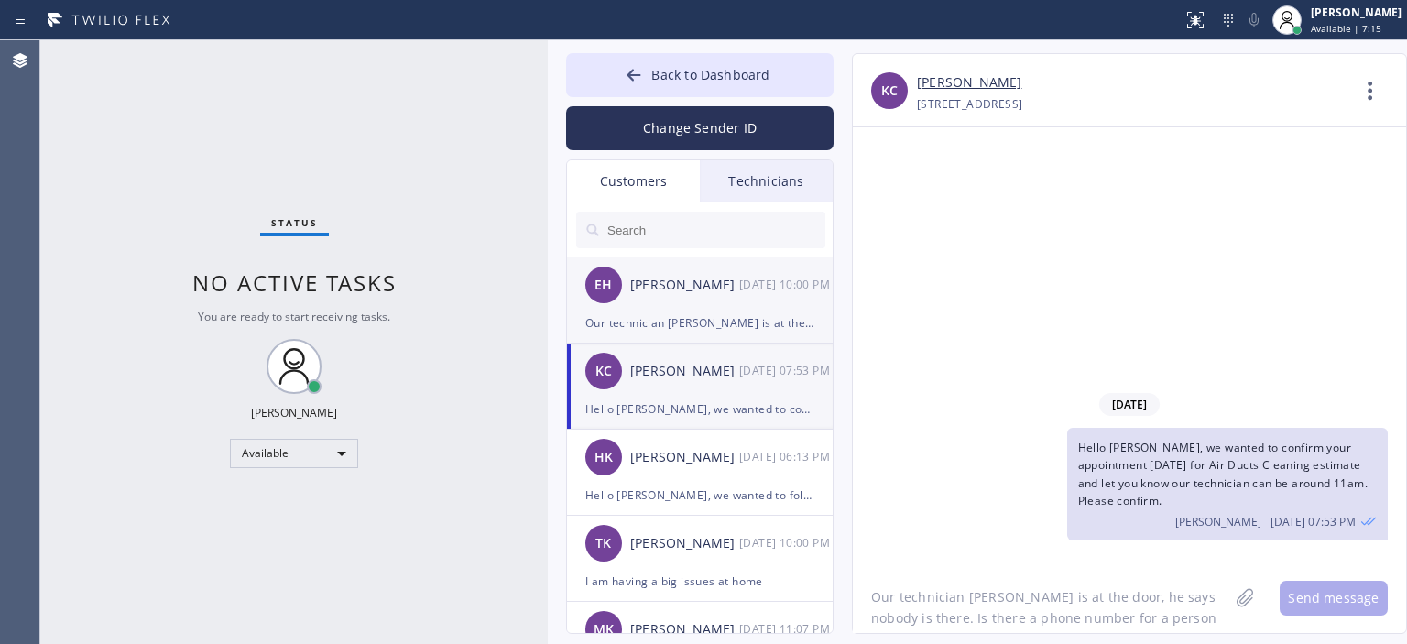
click at [759, 300] on div "EH [PERSON_NAME] [DATE] 10:00 PM" at bounding box center [701, 284] width 268 height 55
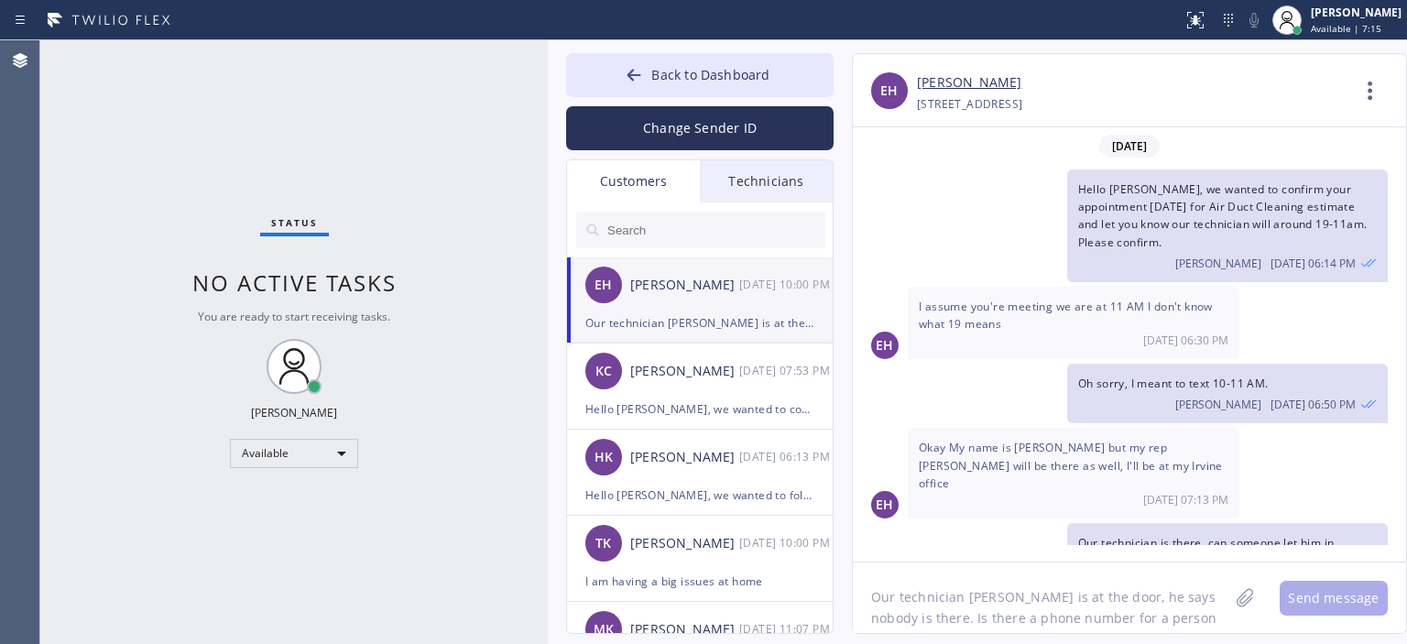
scroll to position [212, 0]
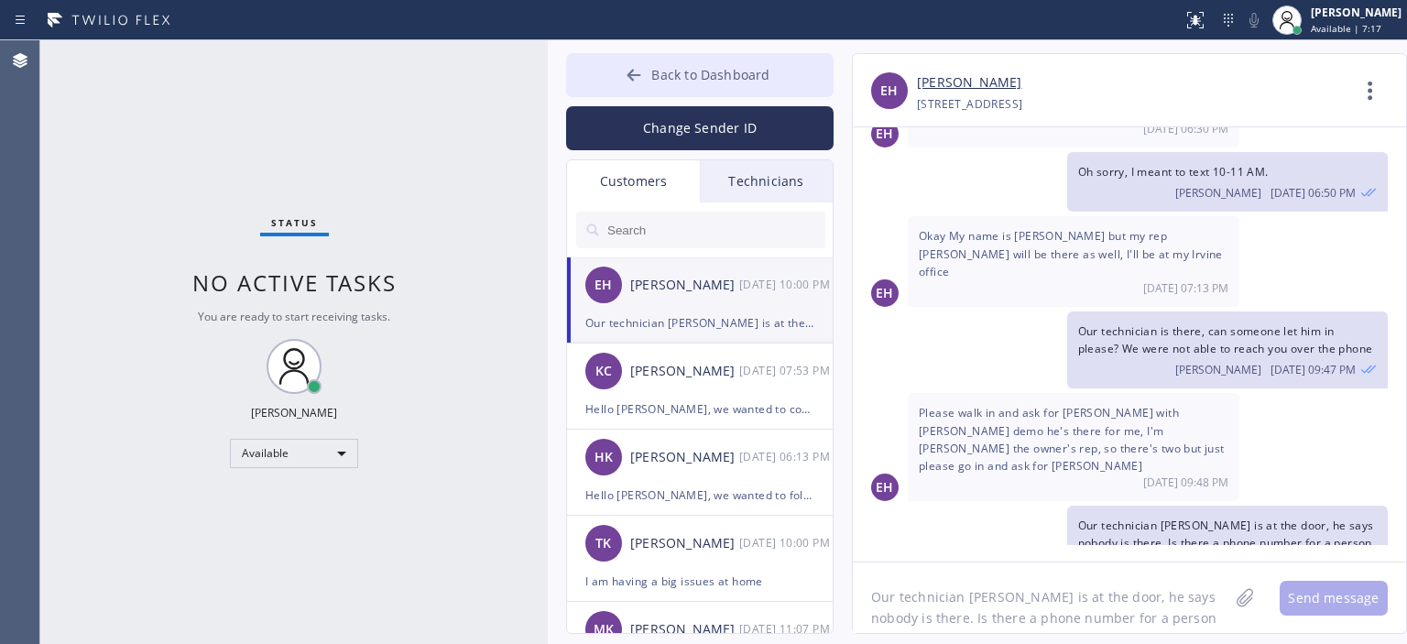
click at [649, 77] on button "Back to Dashboard" at bounding box center [700, 75] width 268 height 44
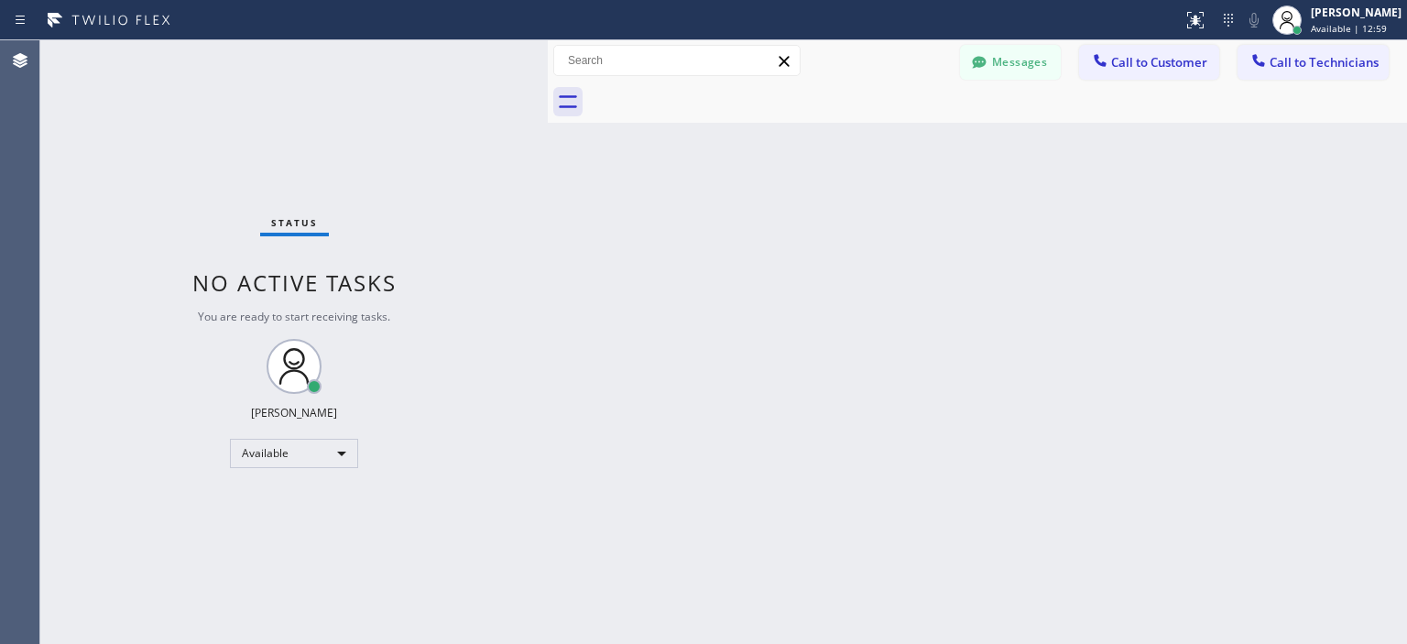
drag, startPoint x: 1375, startPoint y: 355, endPoint x: 1349, endPoint y: 339, distance: 30.8
click at [1375, 355] on div "Back to Dashboard Change Sender ID Customers Technicians EH [PERSON_NAME] [DATE…" at bounding box center [977, 342] width 859 height 604
click at [1022, 61] on button "Messages" at bounding box center [1010, 62] width 101 height 35
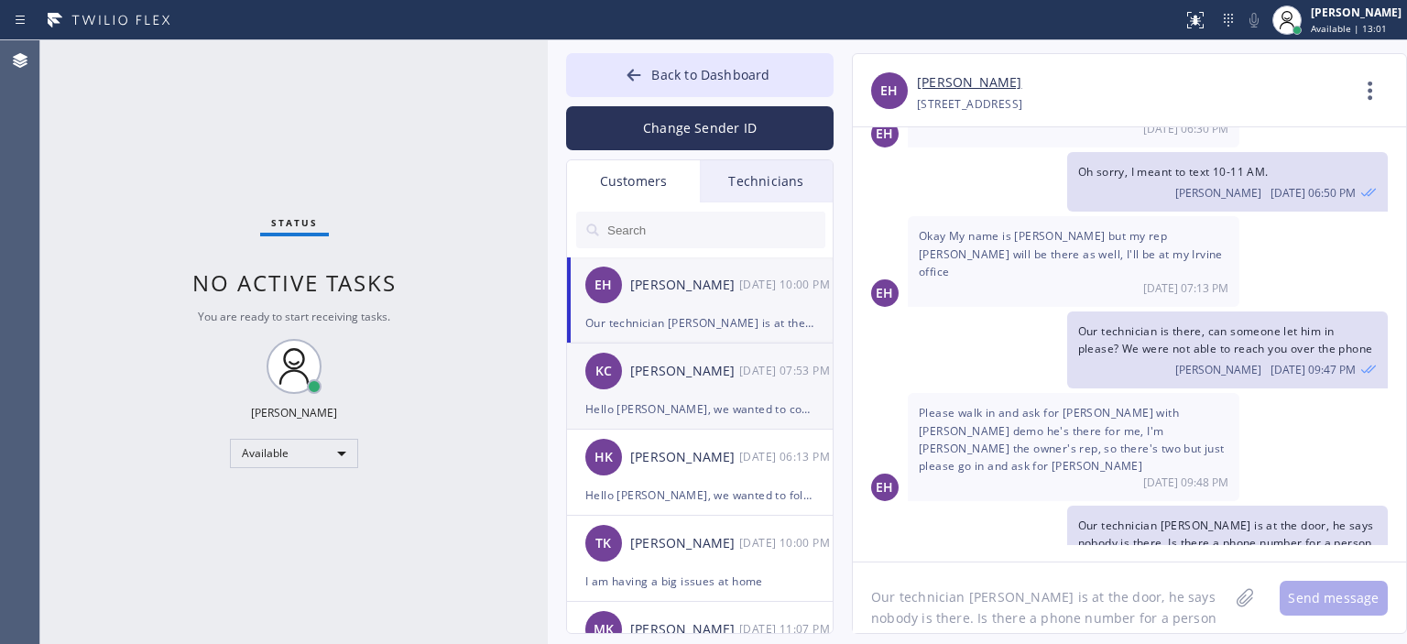
click at [725, 355] on div "[PERSON_NAME] [PERSON_NAME] [DATE] 07:53 PM" at bounding box center [701, 371] width 268 height 55
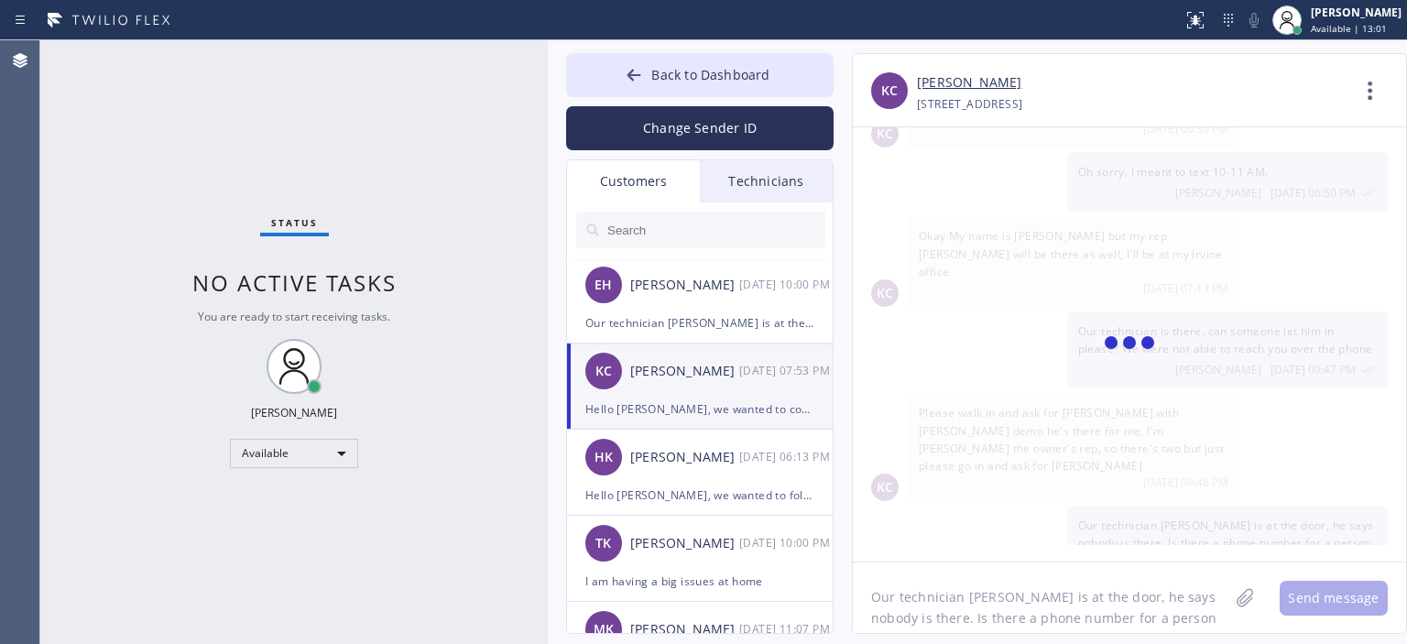
scroll to position [0, 0]
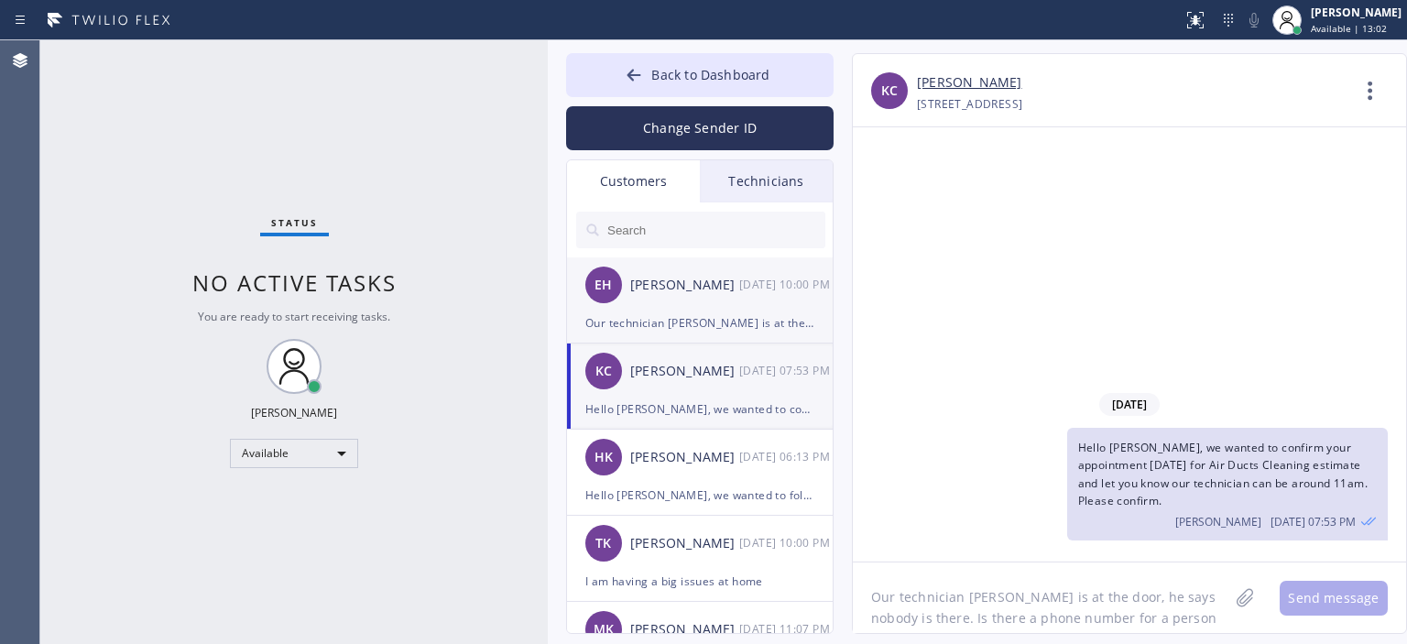
click at [759, 311] on div "EH [PERSON_NAME] [DATE] 10:00 PM" at bounding box center [701, 284] width 268 height 55
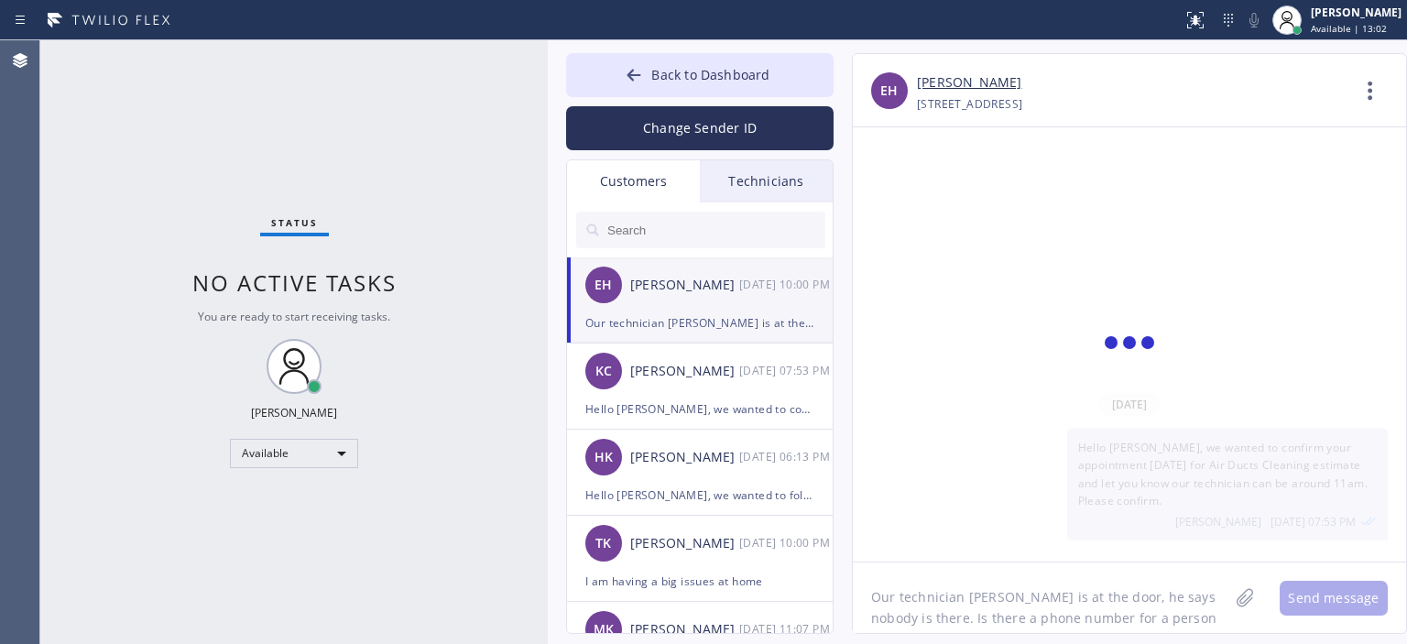
scroll to position [212, 0]
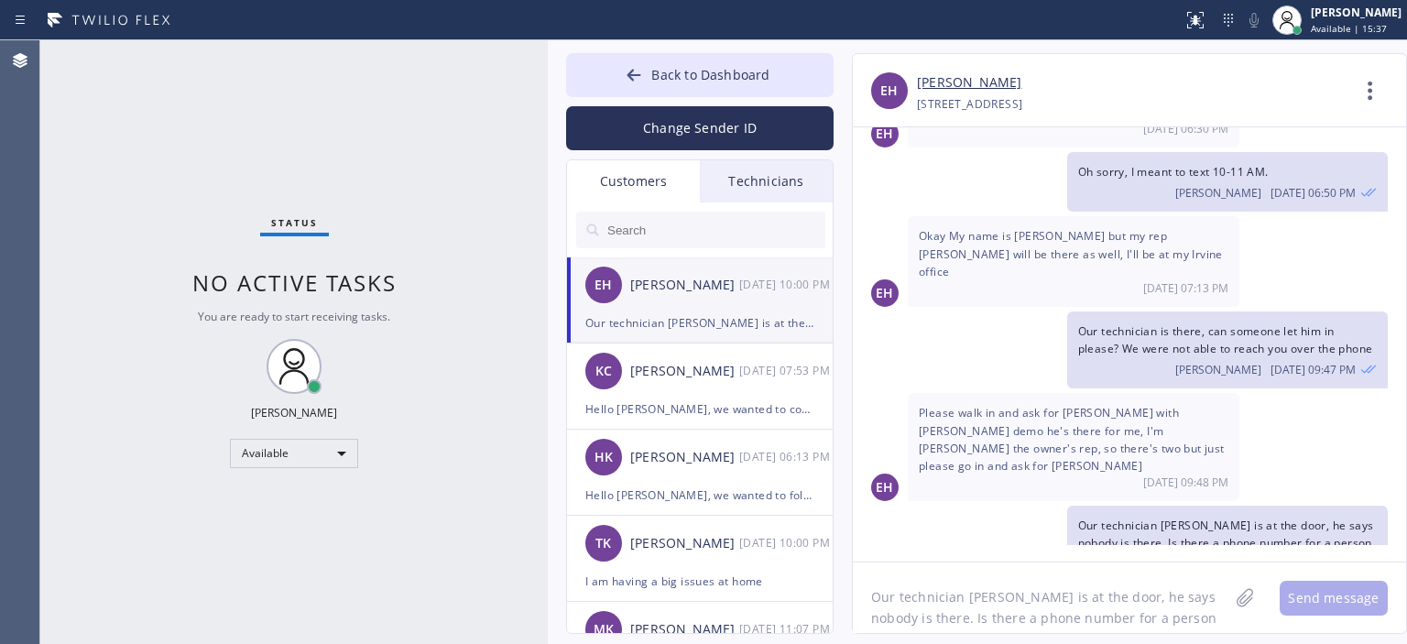
click at [80, 203] on div "Status No active tasks You are ready to start receiving tasks. [PERSON_NAME] Av…" at bounding box center [294, 342] width 508 height 604
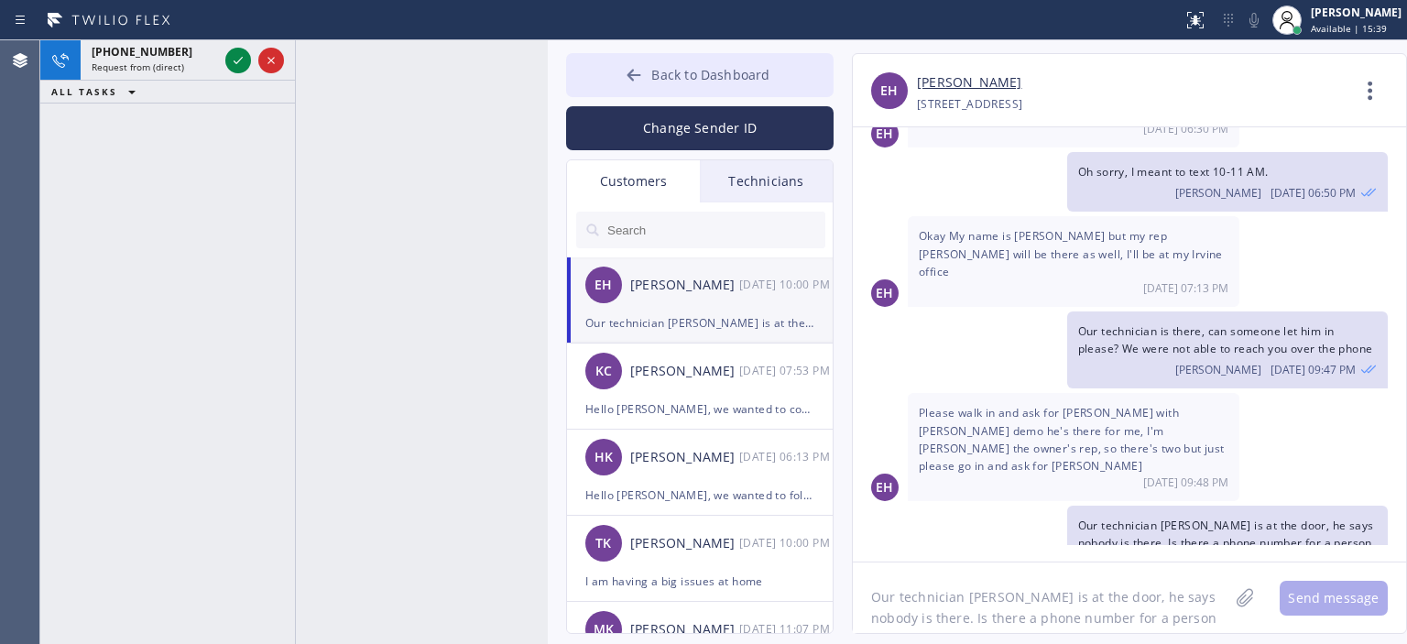
click at [614, 82] on button "Back to Dashboard" at bounding box center [700, 75] width 268 height 44
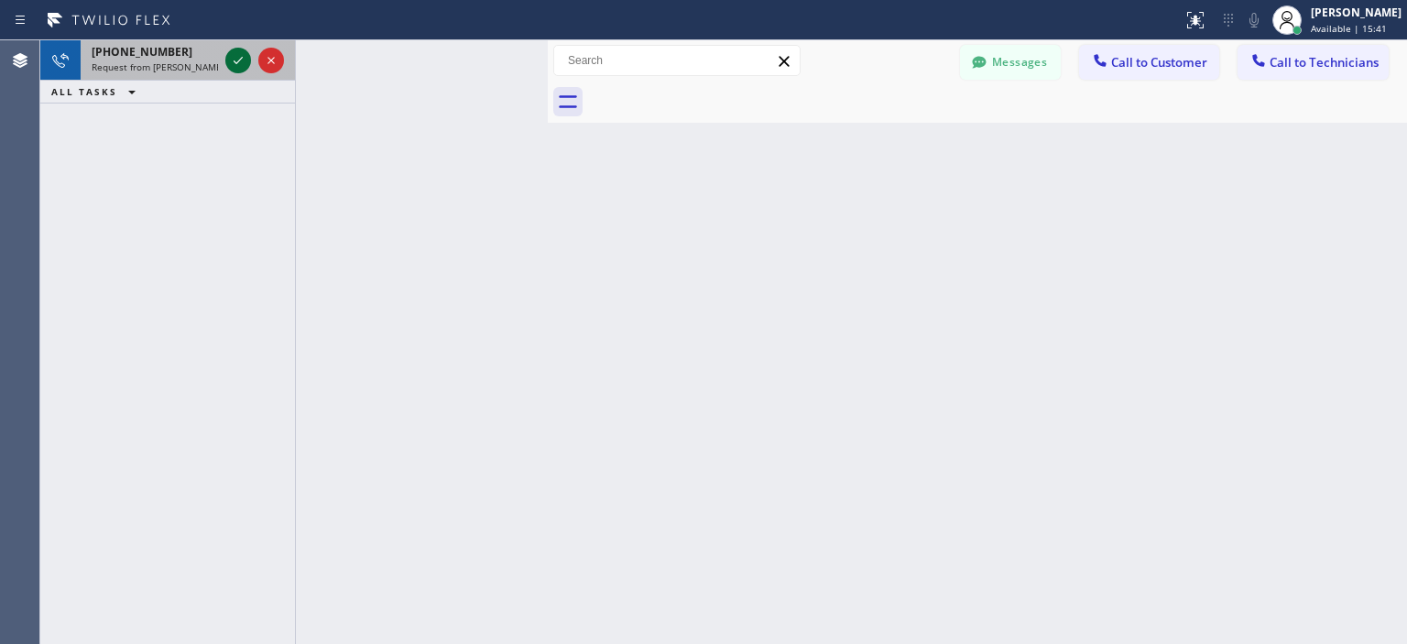
click at [242, 64] on icon at bounding box center [238, 60] width 22 height 22
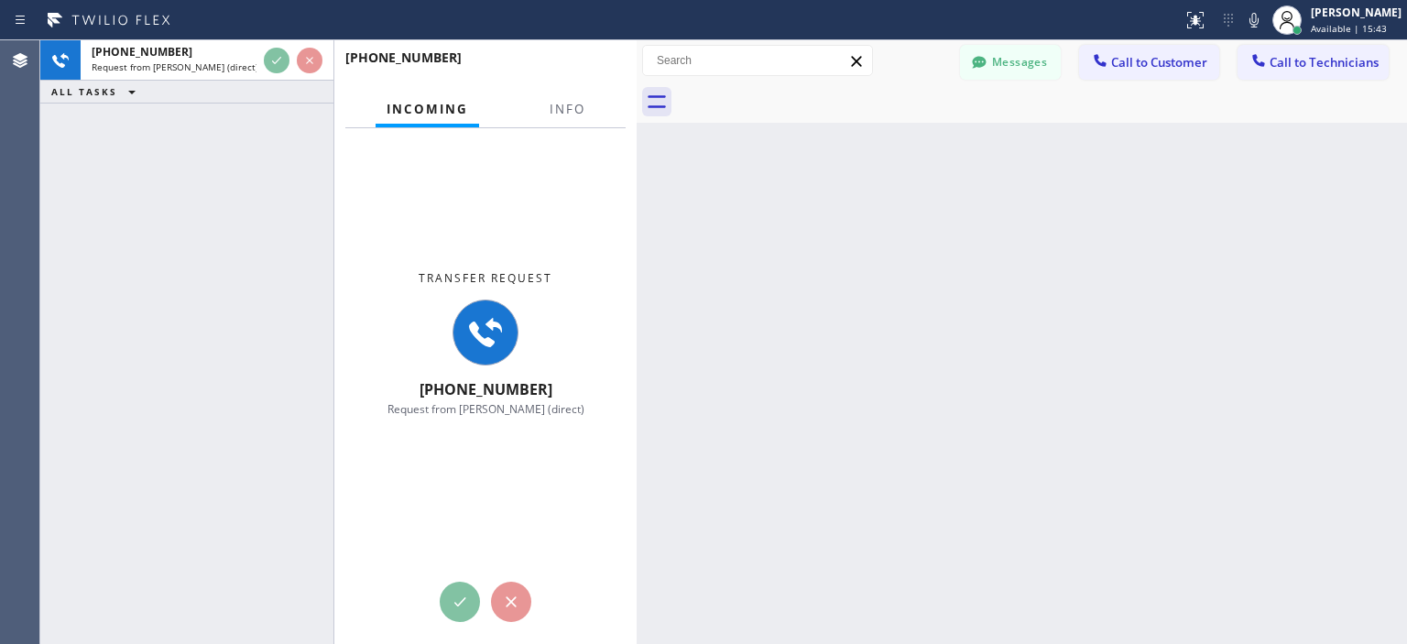
scroll to position [229, 0]
drag, startPoint x: 545, startPoint y: 76, endPoint x: 634, endPoint y: 93, distance: 90.6
click at [637, 93] on div at bounding box center [637, 342] width 0 height 604
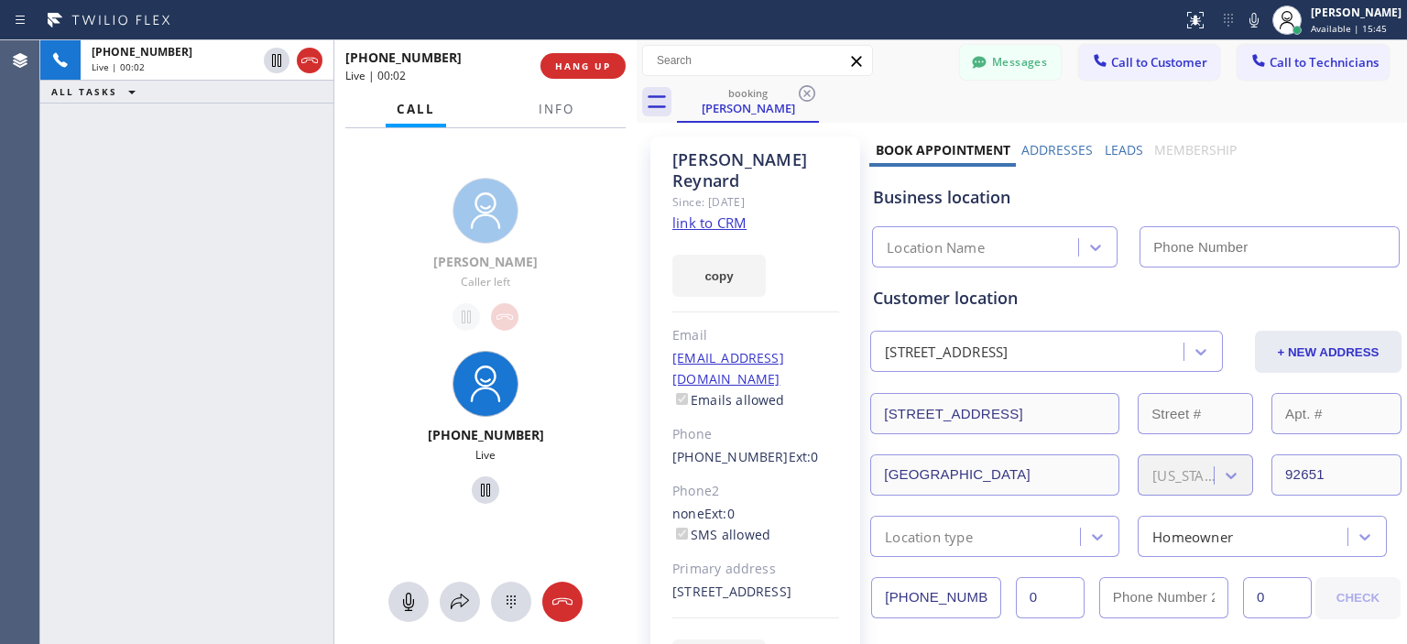
type input "[PHONE_NUMBER]"
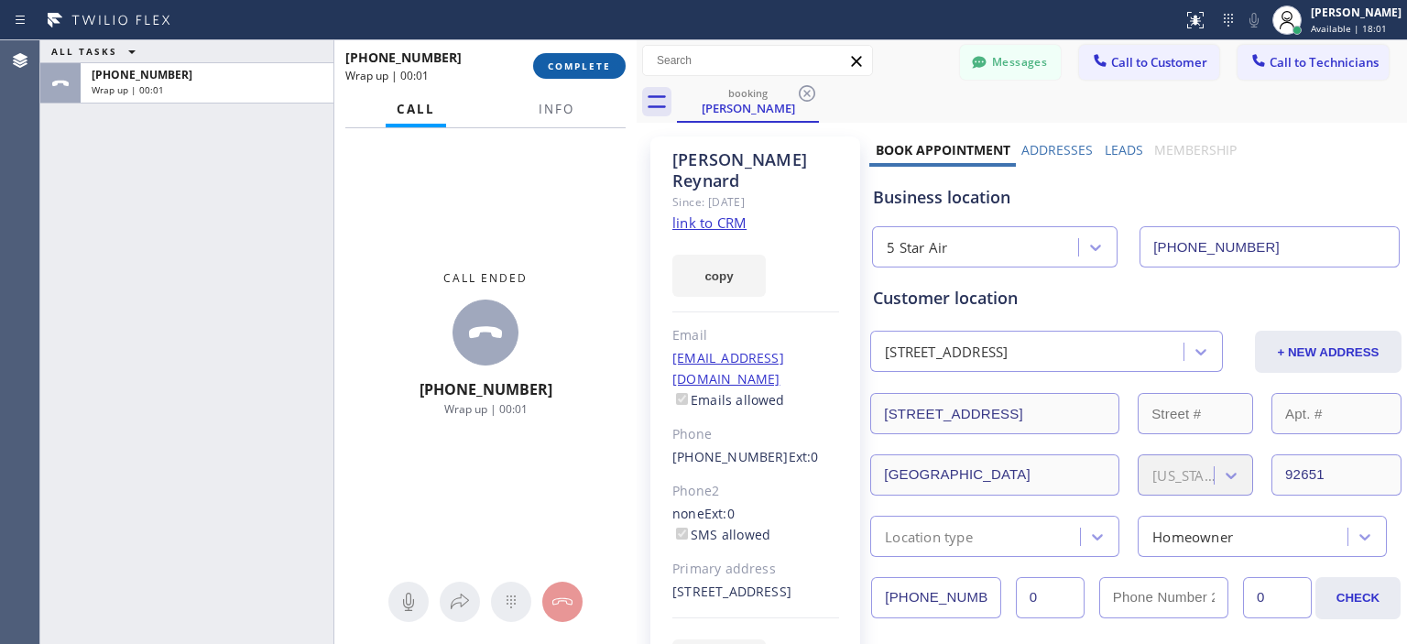
click at [578, 66] on span "COMPLETE" at bounding box center [579, 66] width 63 height 13
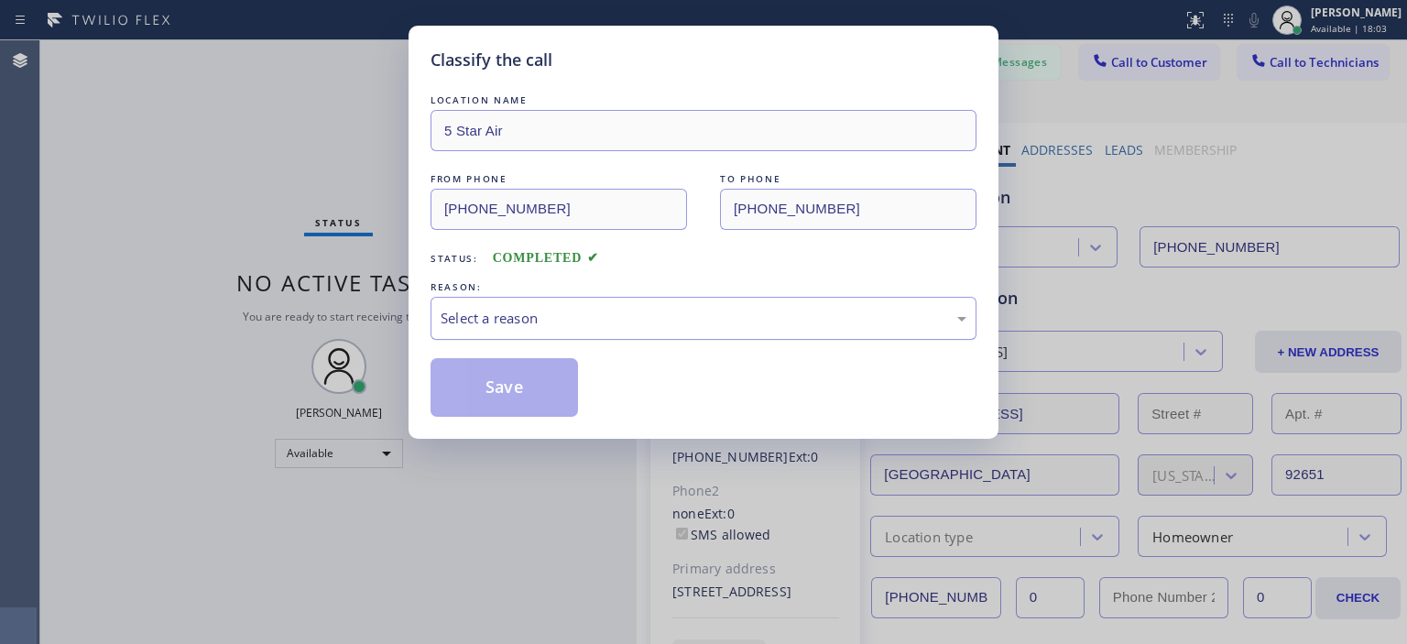
click at [711, 315] on div "Select a reason" at bounding box center [704, 318] width 526 height 21
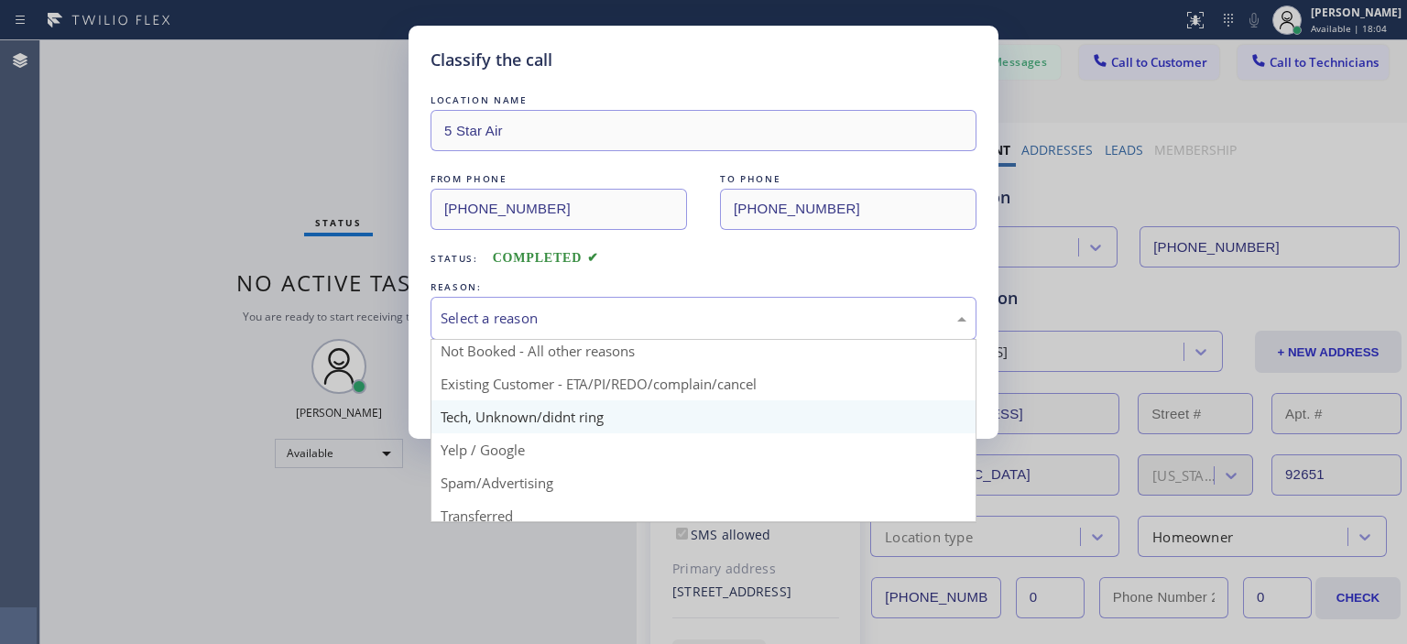
scroll to position [37, 0]
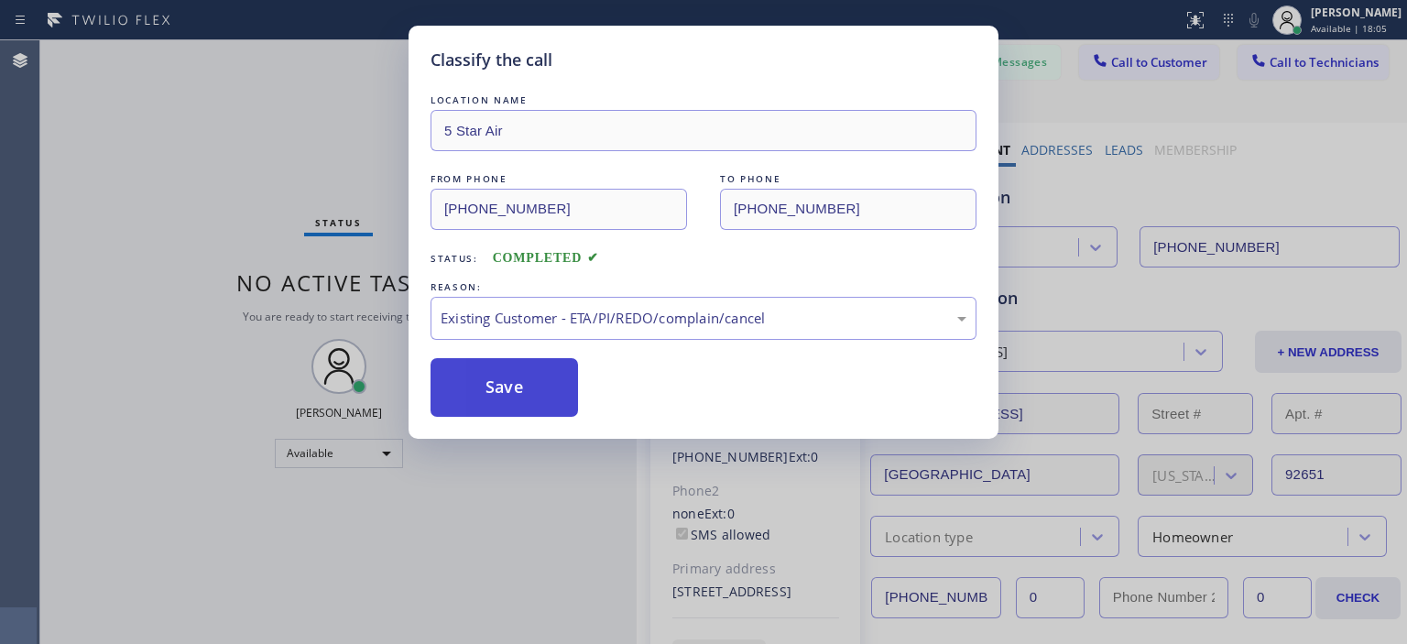
click at [550, 384] on button "Save" at bounding box center [505, 387] width 148 height 59
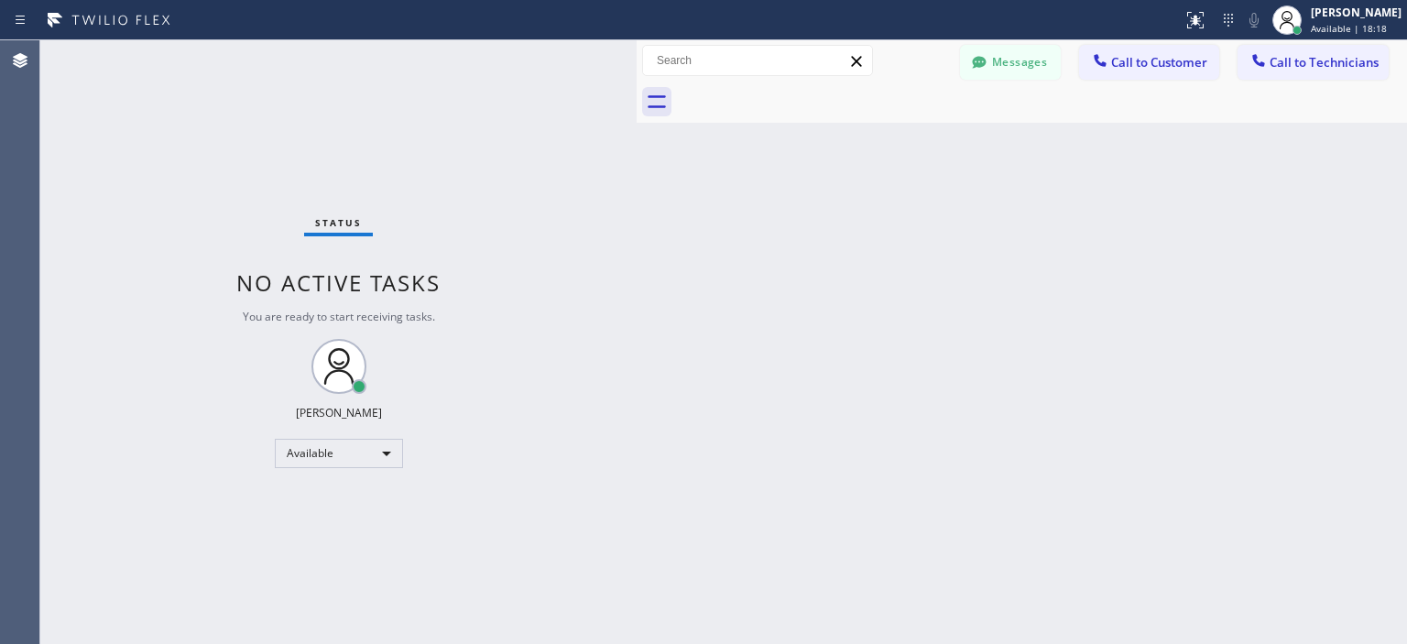
click at [62, 290] on div "Status No active tasks You are ready to start receiving tasks. [PERSON_NAME] Av…" at bounding box center [338, 342] width 596 height 604
drag, startPoint x: 49, startPoint y: 115, endPoint x: 327, endPoint y: 83, distance: 280.2
click at [49, 115] on div "Status No active tasks You are ready to start receiving tasks. [PERSON_NAME] Av…" at bounding box center [338, 342] width 596 height 604
click at [991, 53] on button "Messages" at bounding box center [1010, 62] width 101 height 35
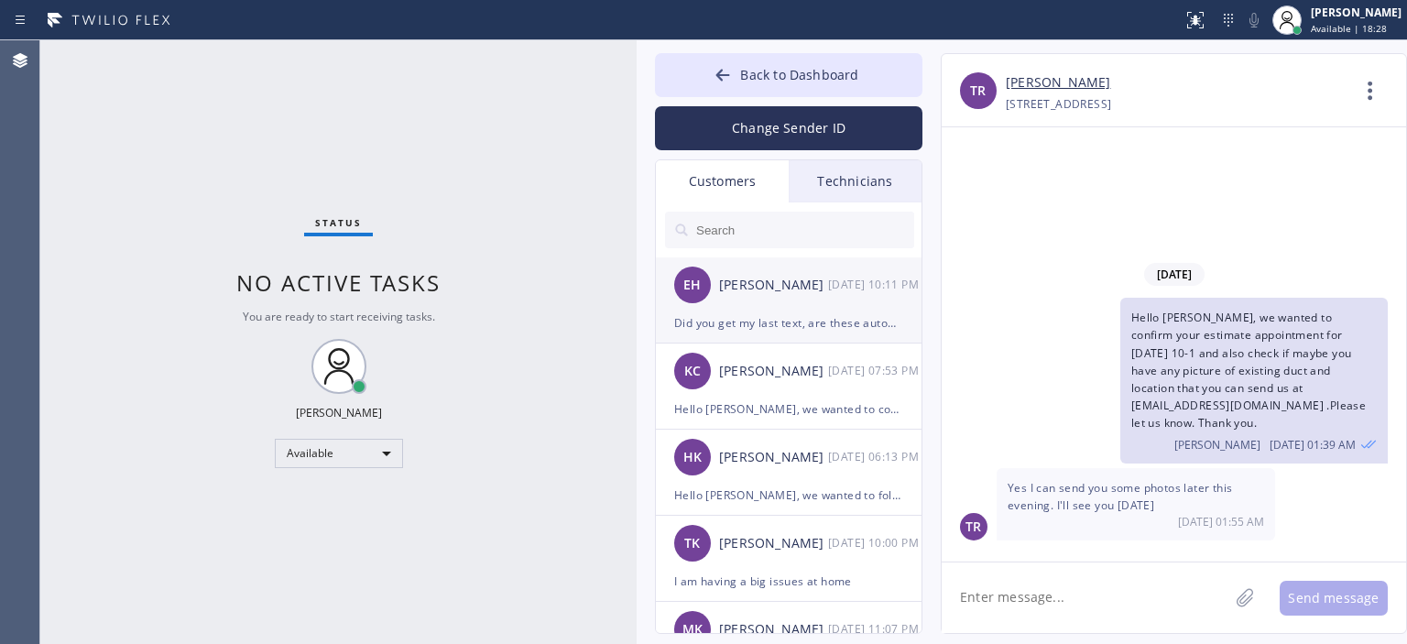
click at [819, 306] on div "EH [PERSON_NAME] [DATE] 10:11 PM" at bounding box center [790, 284] width 268 height 55
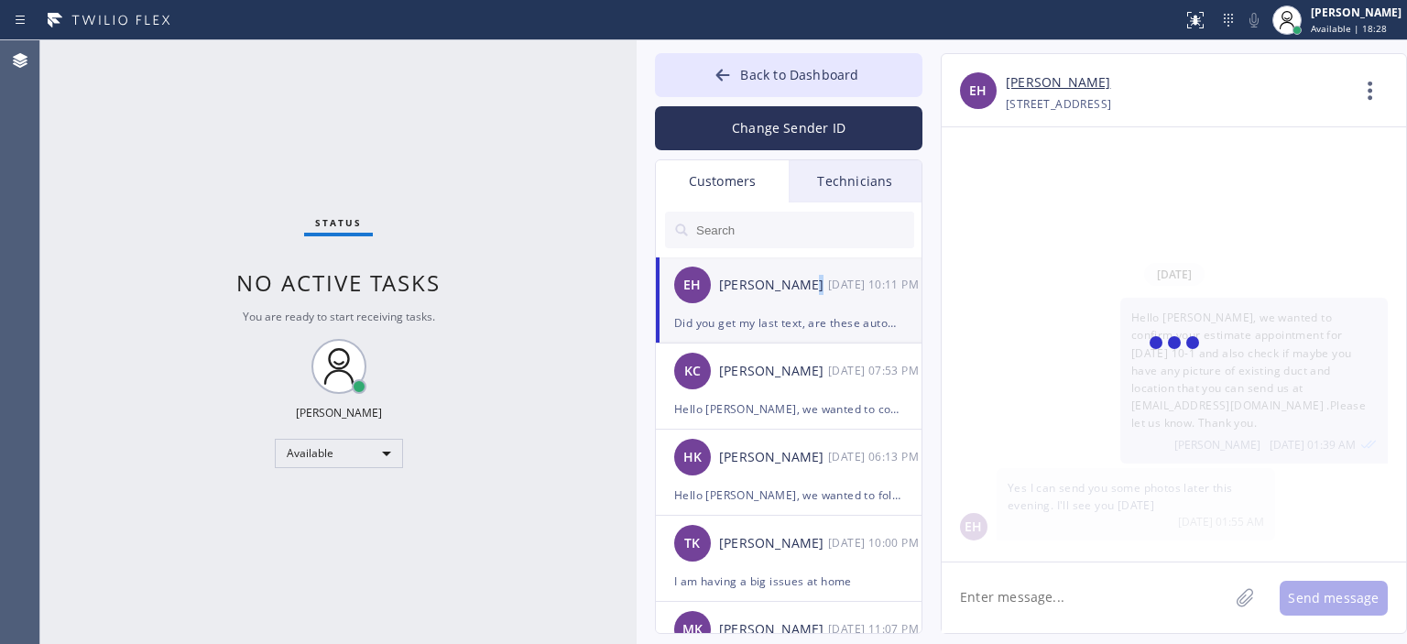
scroll to position [341, 0]
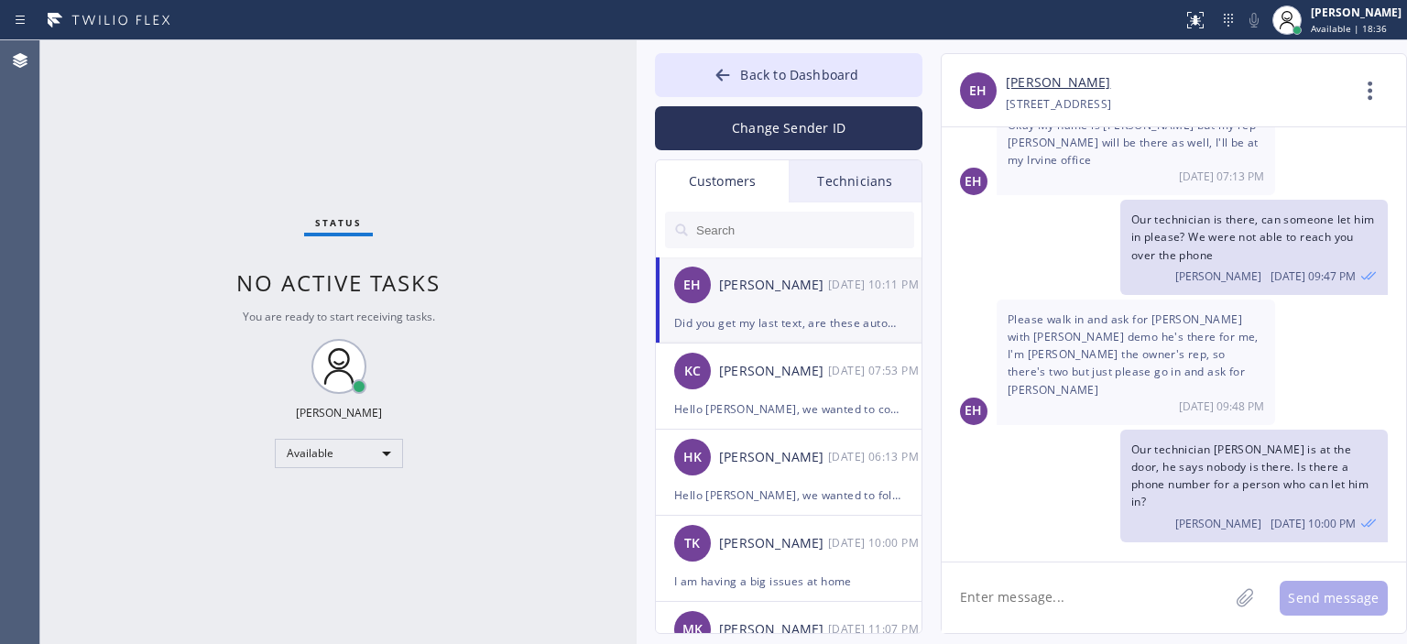
click at [1040, 596] on textarea at bounding box center [1085, 598] width 287 height 71
type textarea "All good, our technician was able to get in and check the air ducts."
click at [1308, 589] on button "Send message" at bounding box center [1334, 598] width 108 height 35
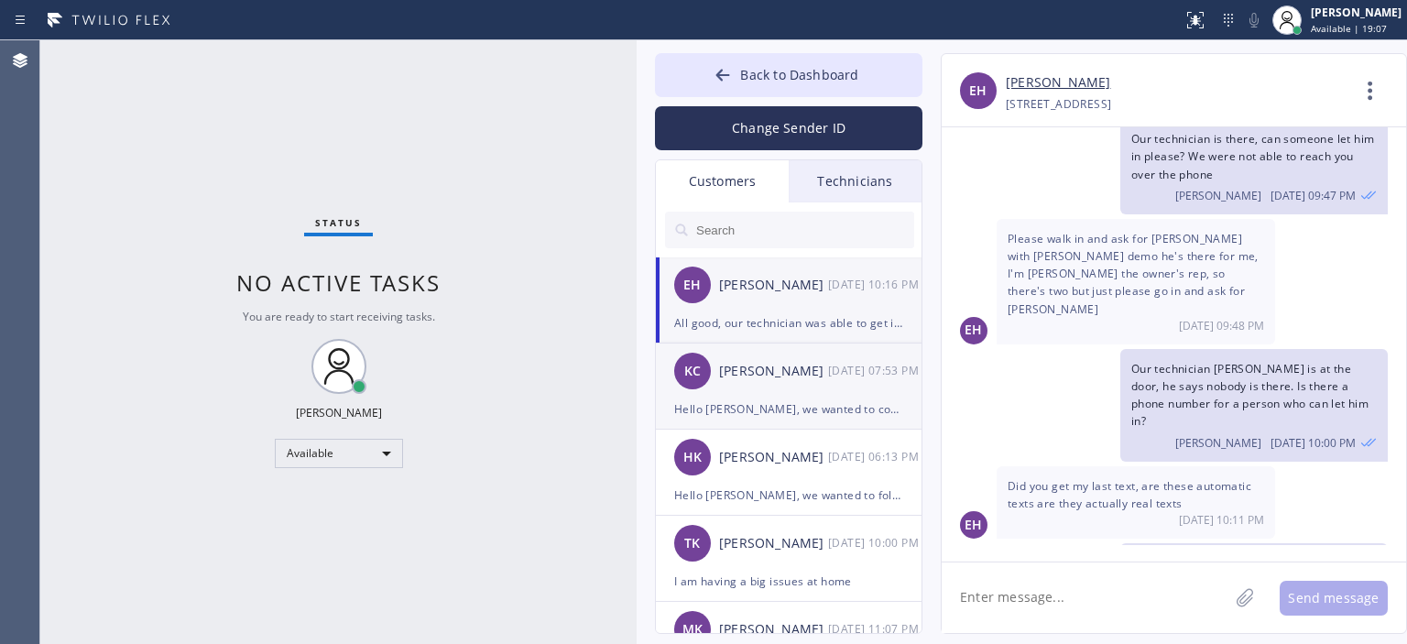
click at [846, 388] on div "[PERSON_NAME] [PERSON_NAME] [DATE] 07:53 PM" at bounding box center [790, 371] width 268 height 55
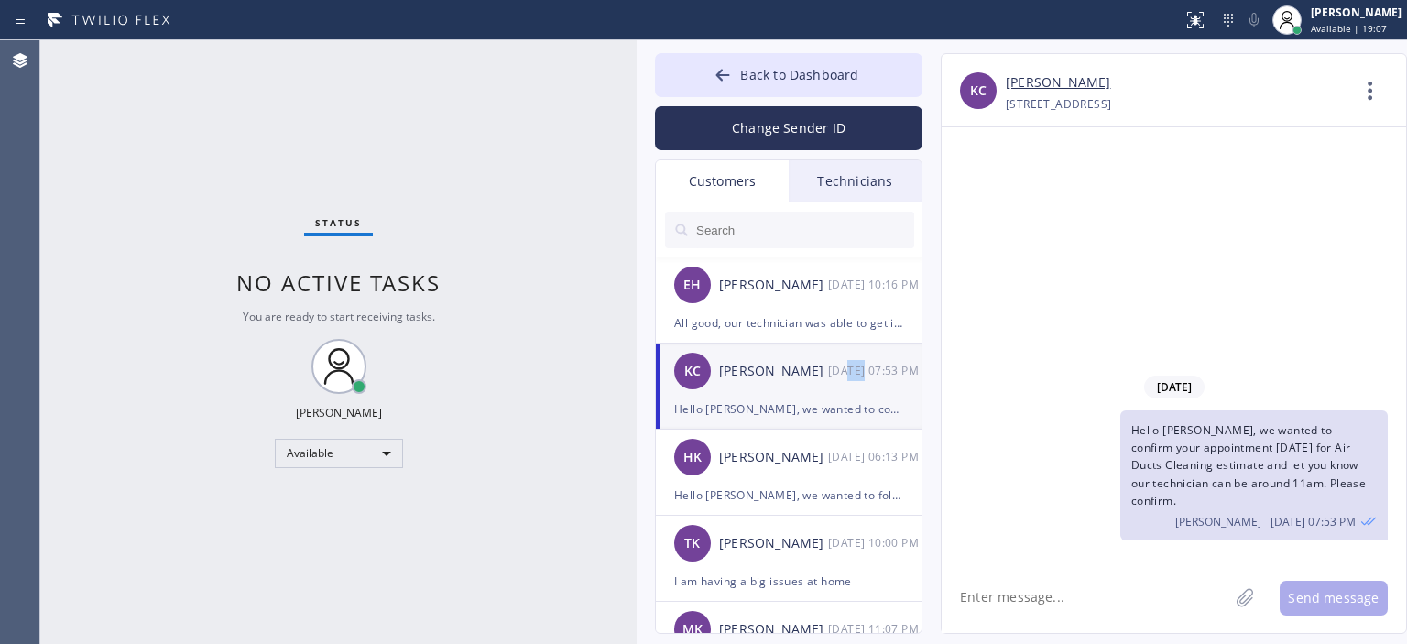
scroll to position [0, 0]
click at [732, 76] on icon at bounding box center [723, 75] width 18 height 18
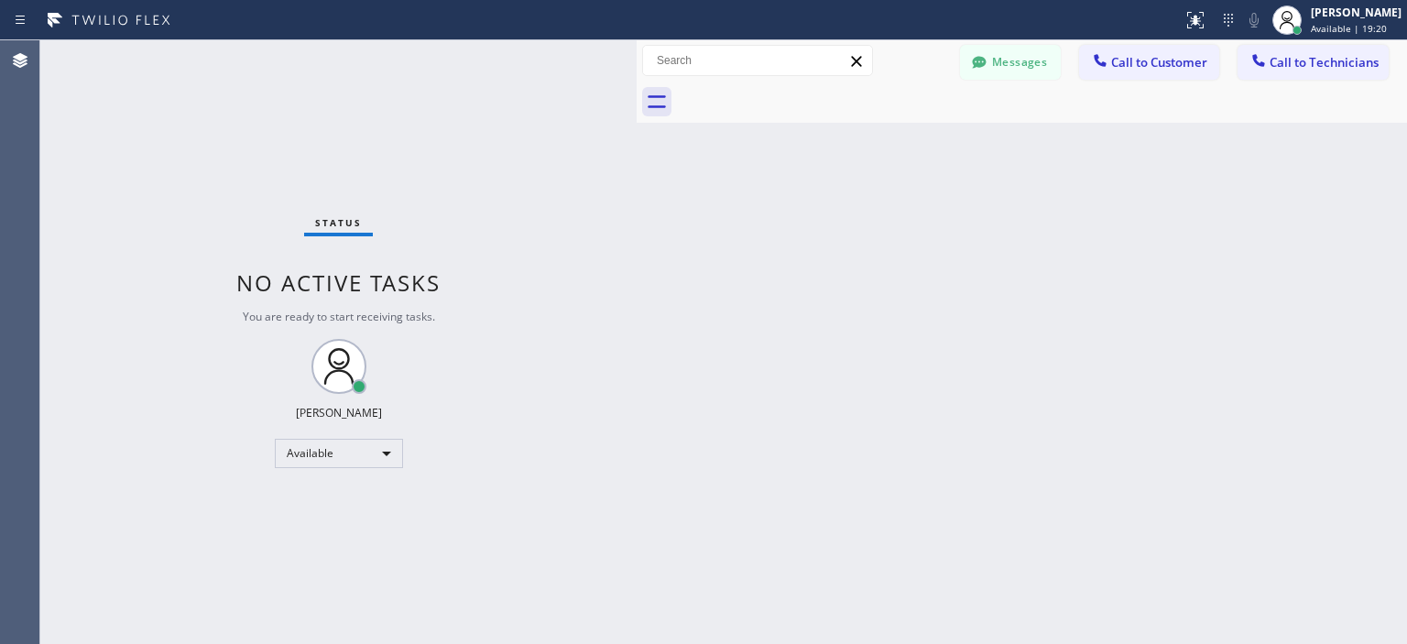
click at [1373, 365] on div "Back to Dashboard Change Sender ID Customers Technicians EH [PERSON_NAME] [DATE…" at bounding box center [1022, 342] width 770 height 604
click at [85, 246] on div "Status No active tasks You are ready to start receiving tasks. [PERSON_NAME] Av…" at bounding box center [338, 342] width 596 height 604
click at [51, 224] on div "Status No active tasks You are ready to start receiving tasks. [PERSON_NAME] Av…" at bounding box center [338, 342] width 596 height 604
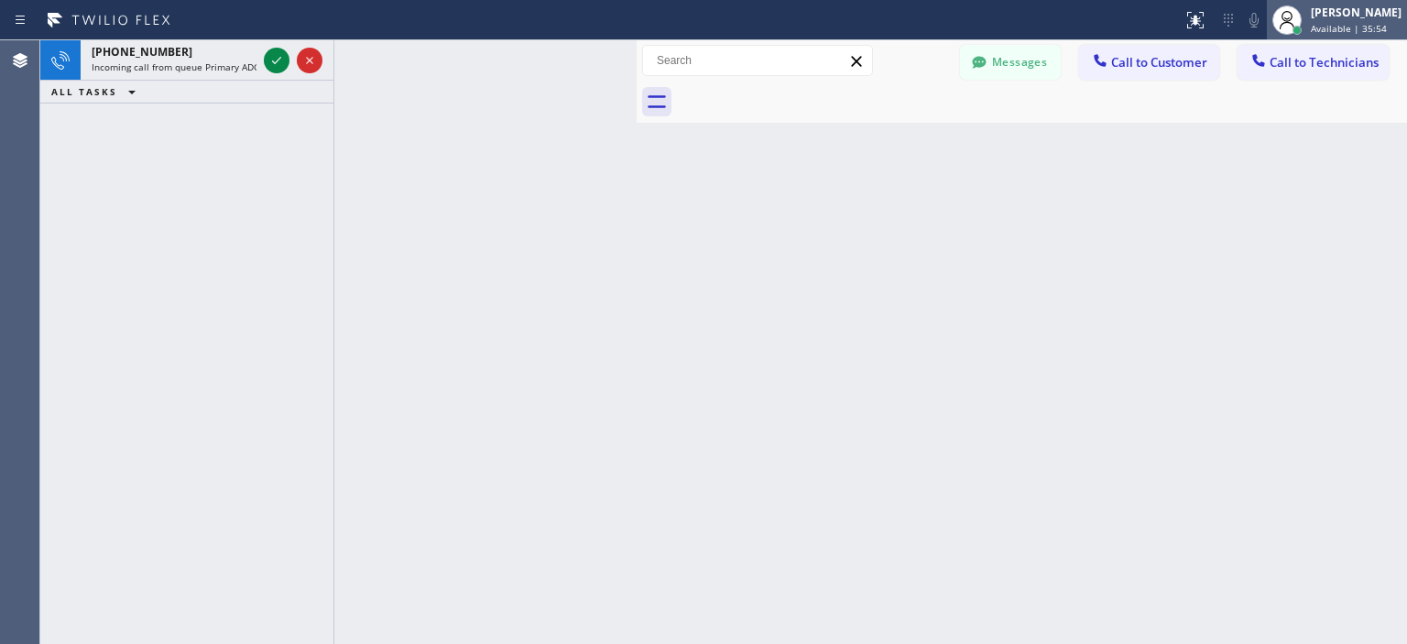
click at [1345, 19] on div "[PERSON_NAME]" at bounding box center [1356, 13] width 91 height 16
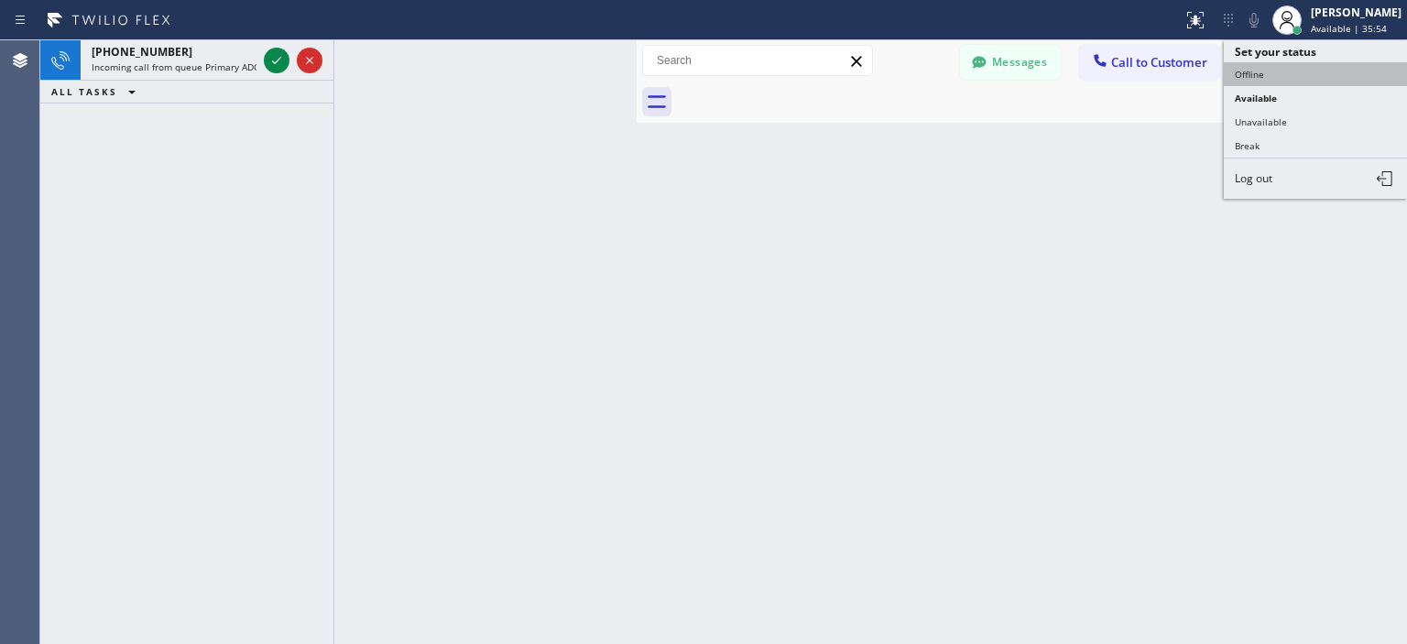
click at [1274, 72] on button "Offline" at bounding box center [1315, 74] width 183 height 24
click at [1274, 72] on button "Call to Technicians" at bounding box center [1313, 62] width 151 height 35
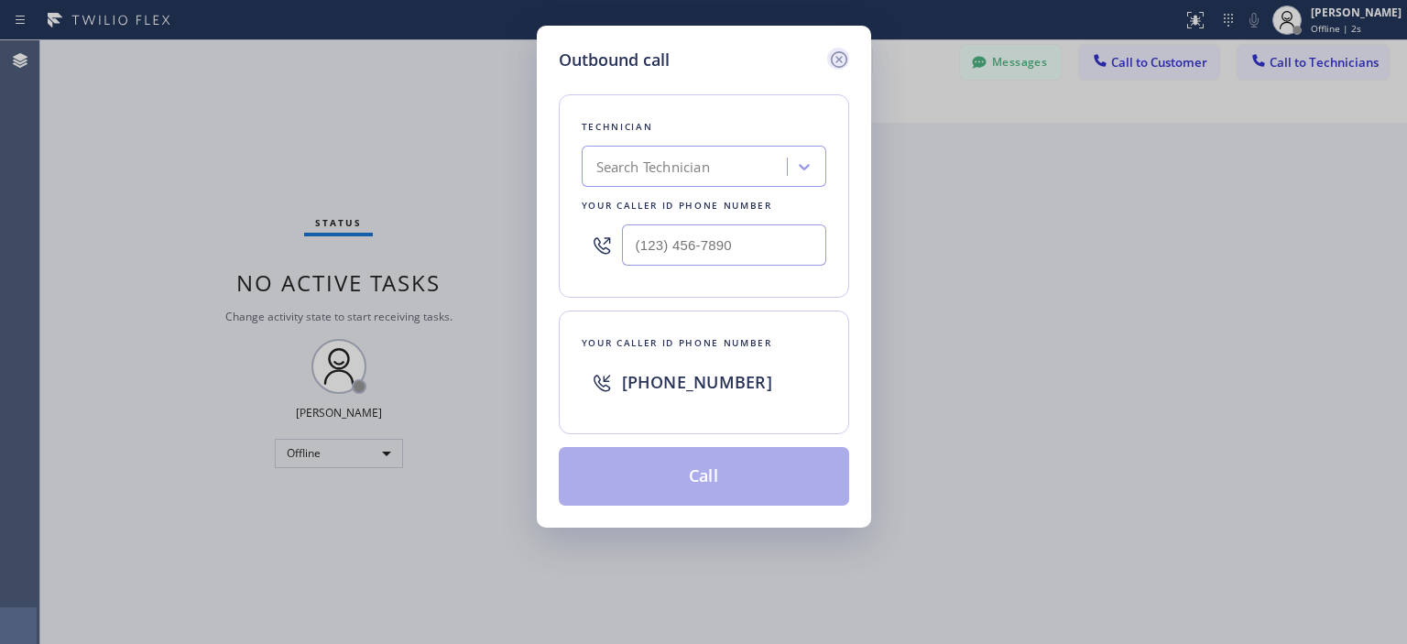
click at [836, 61] on icon at bounding box center [839, 60] width 22 height 22
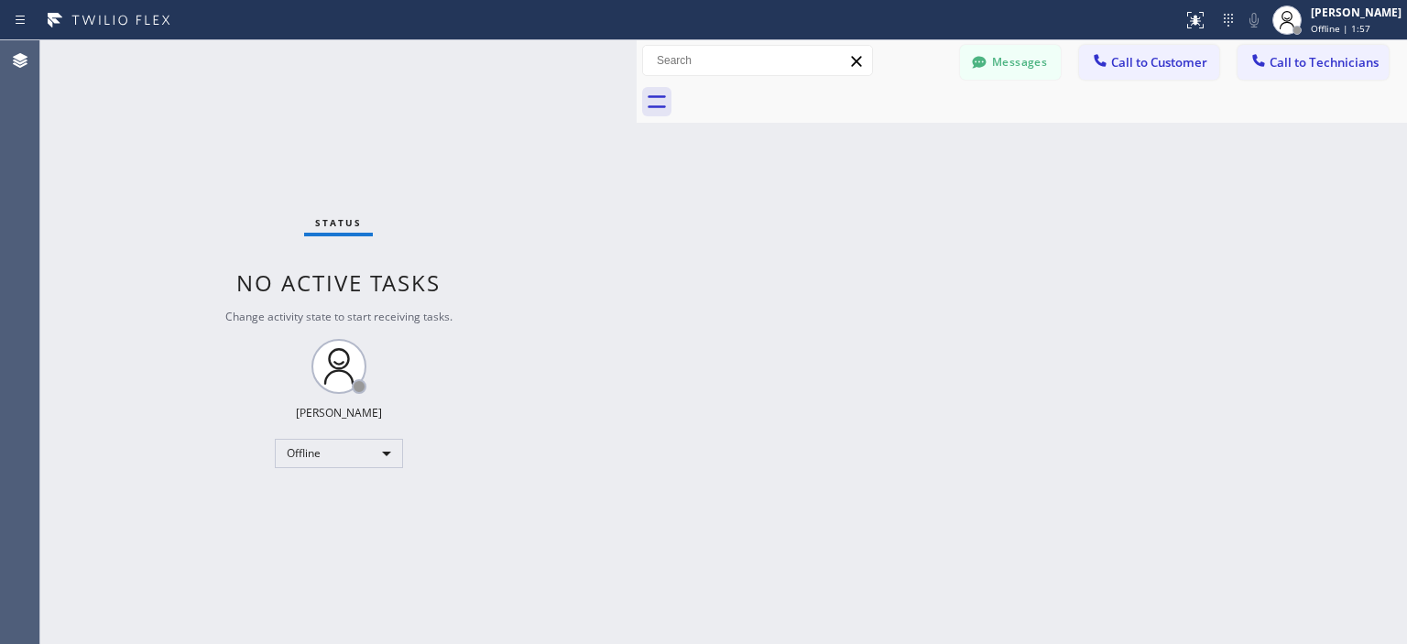
click at [1363, 252] on div "Back to Dashboard Change Sender ID Customers Technicians EH [PERSON_NAME] [DATE…" at bounding box center [1022, 342] width 770 height 604
click at [1035, 61] on button "Messages" at bounding box center [1010, 62] width 101 height 35
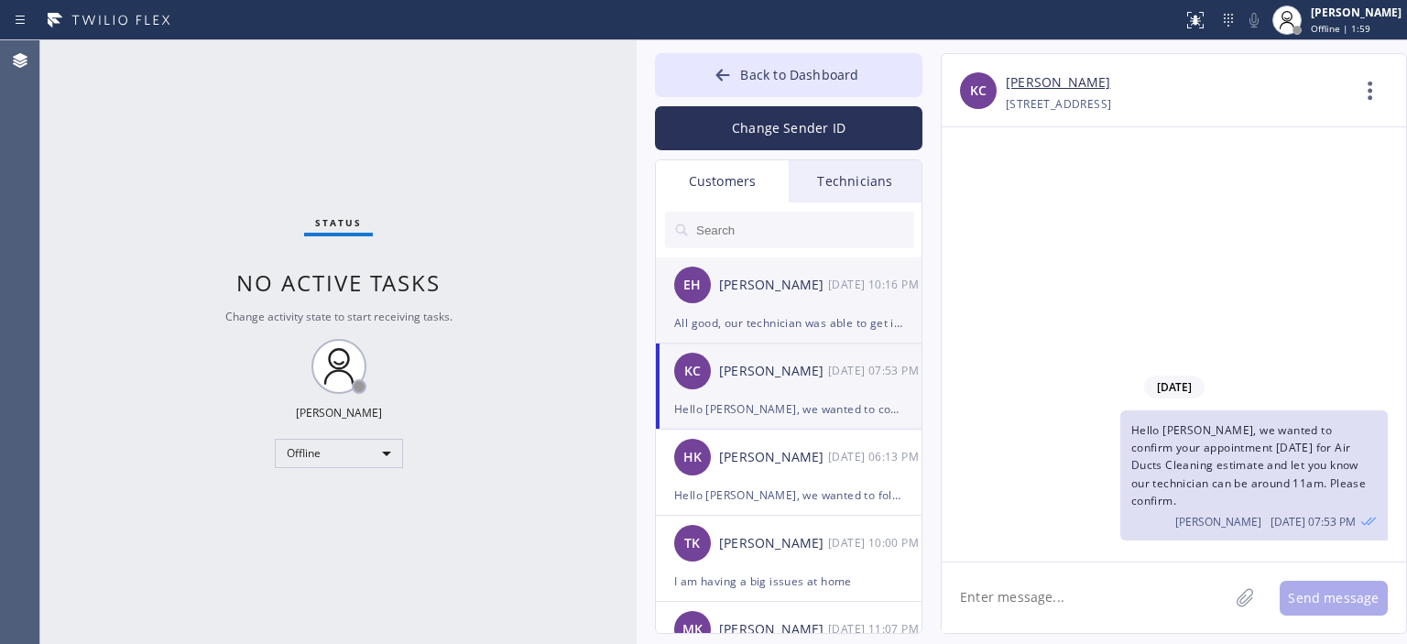
click at [858, 270] on div "EH [PERSON_NAME] [DATE] 10:16 PM" at bounding box center [790, 284] width 268 height 55
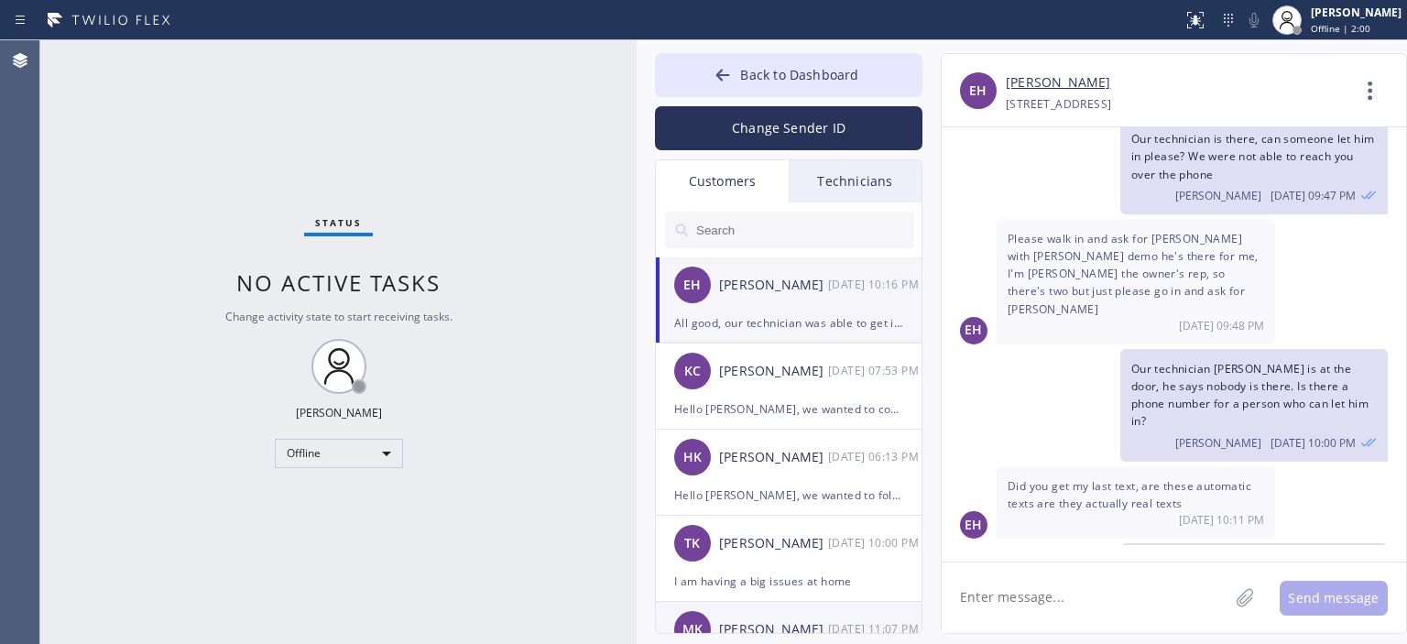
scroll to position [59, 0]
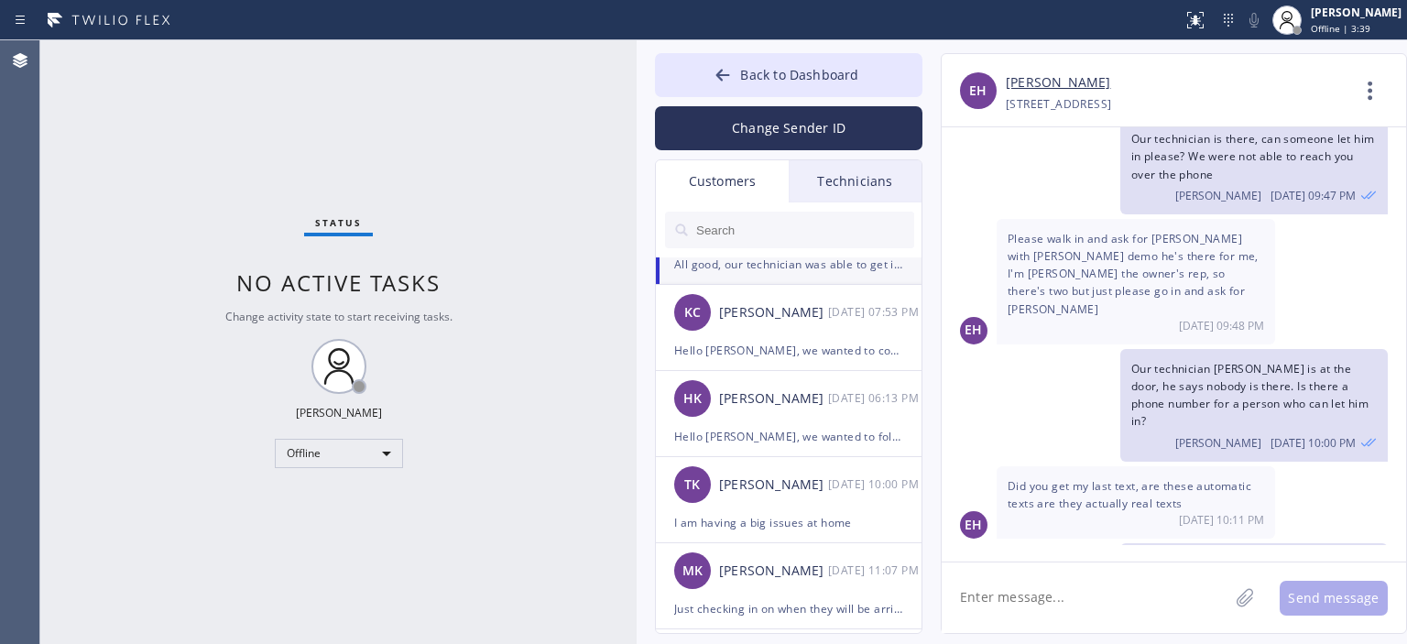
click at [1363, 466] on div "EH Did you get my last text, are these automatic texts are they actually real t…" at bounding box center [1174, 502] width 464 height 72
click at [1057, 593] on textarea at bounding box center [1085, 598] width 287 height 71
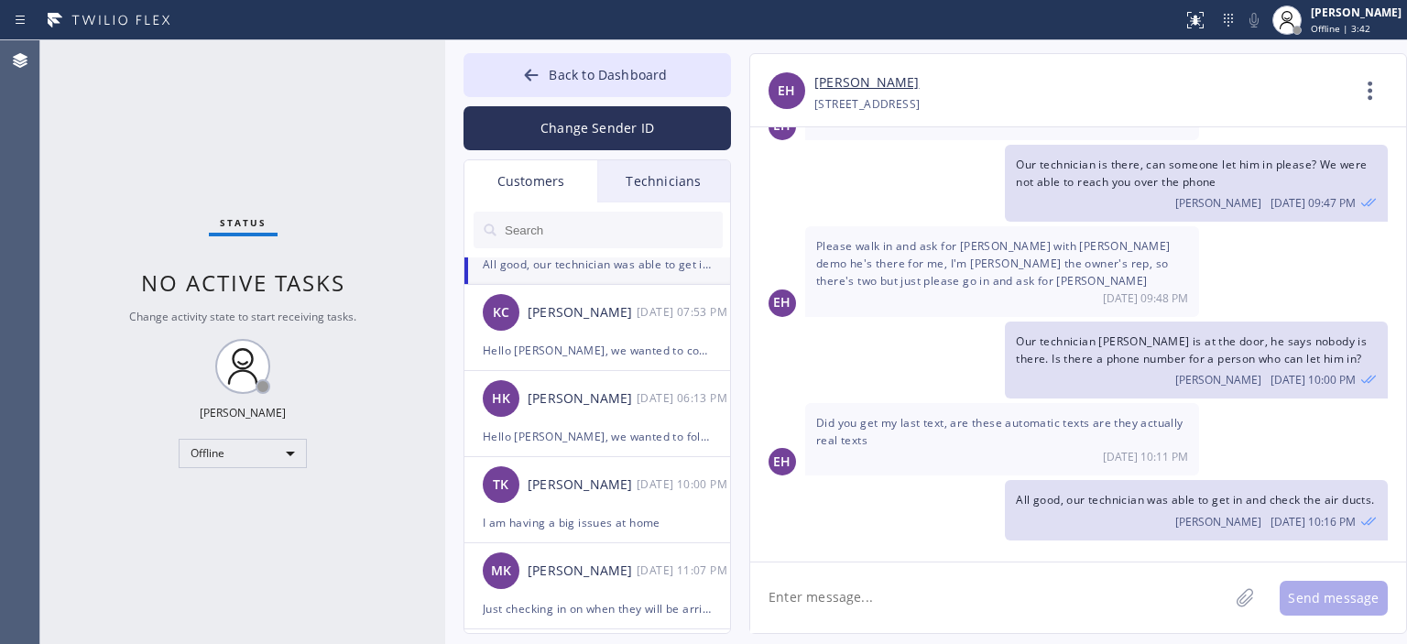
scroll to position [352, 0]
drag, startPoint x: 635, startPoint y: 153, endPoint x: 443, endPoint y: 153, distance: 191.5
click at [445, 153] on div at bounding box center [445, 342] width 0 height 604
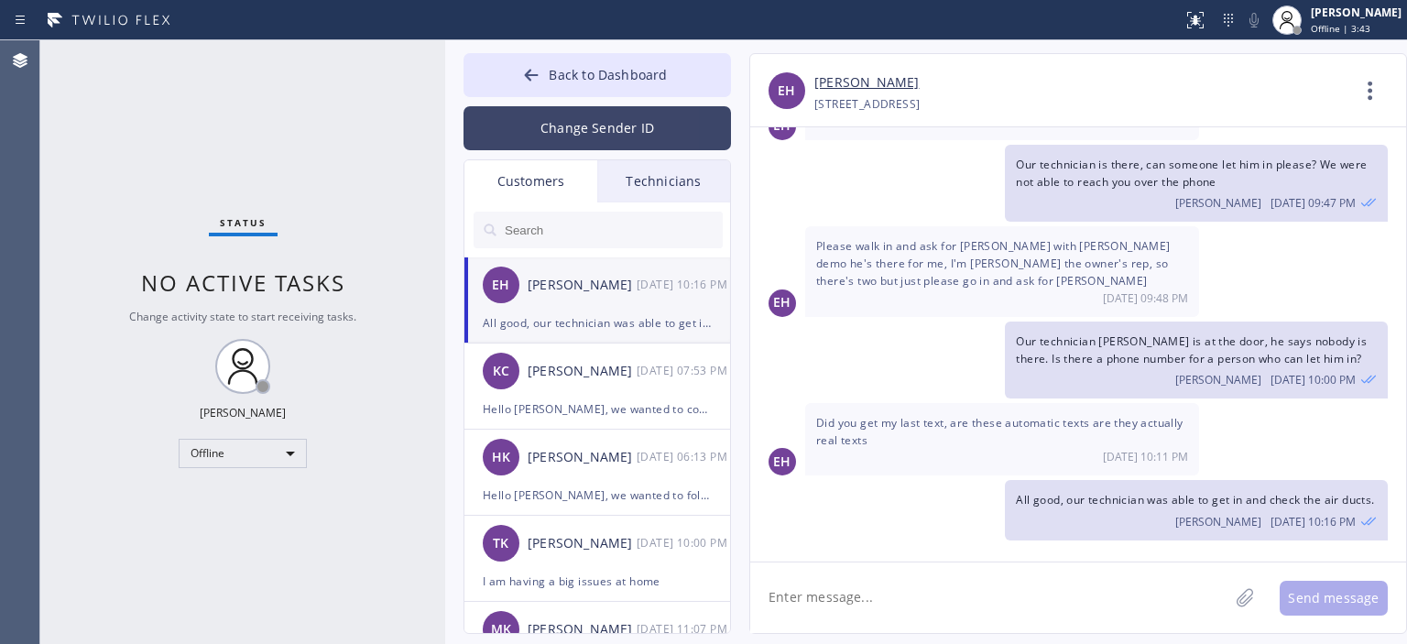
click at [550, 118] on button "Change Sender ID" at bounding box center [598, 128] width 268 height 44
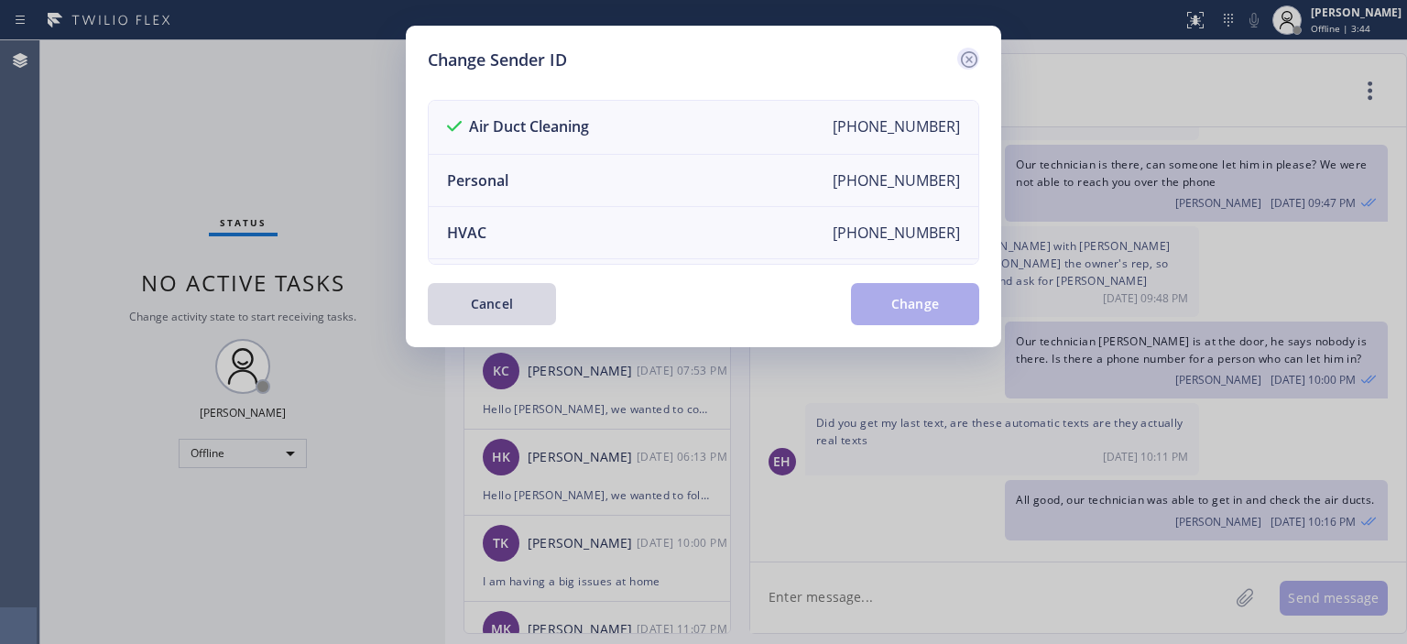
click at [965, 52] on icon at bounding box center [969, 59] width 16 height 16
click at [965, 53] on div "EH [PERSON_NAME] [PHONE_NUMBER] Choose phone number [PHONE_NUMBER] [STREET_ADDR…" at bounding box center [1060, 343] width 658 height 581
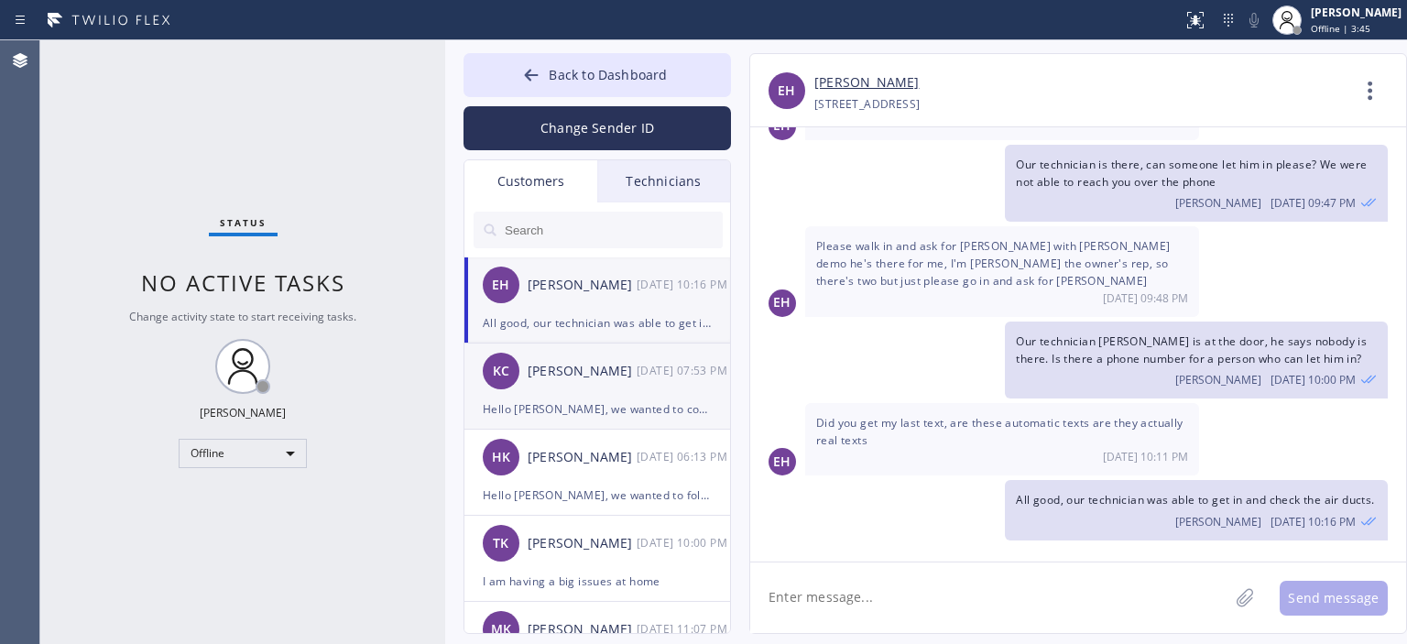
click at [585, 389] on div "[PERSON_NAME] [PERSON_NAME] [DATE] 07:53 PM" at bounding box center [598, 371] width 268 height 55
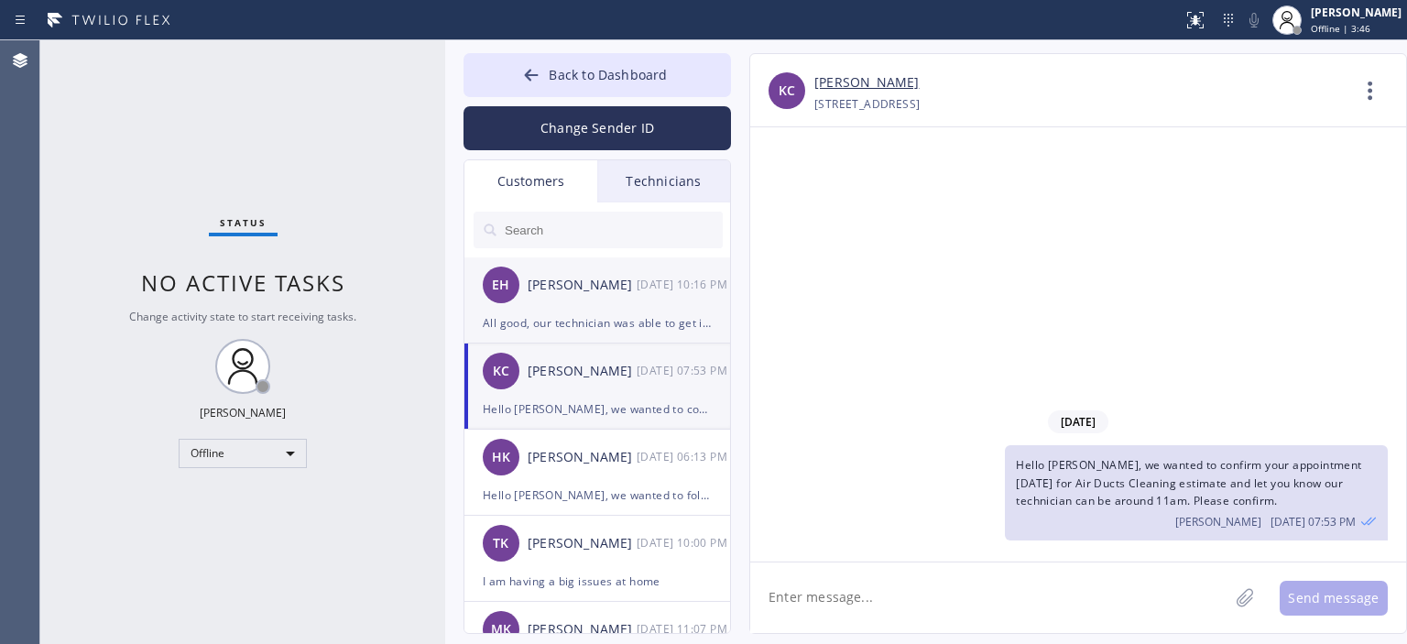
click at [641, 305] on div "EH [PERSON_NAME] [DATE] 10:16 PM" at bounding box center [598, 284] width 268 height 55
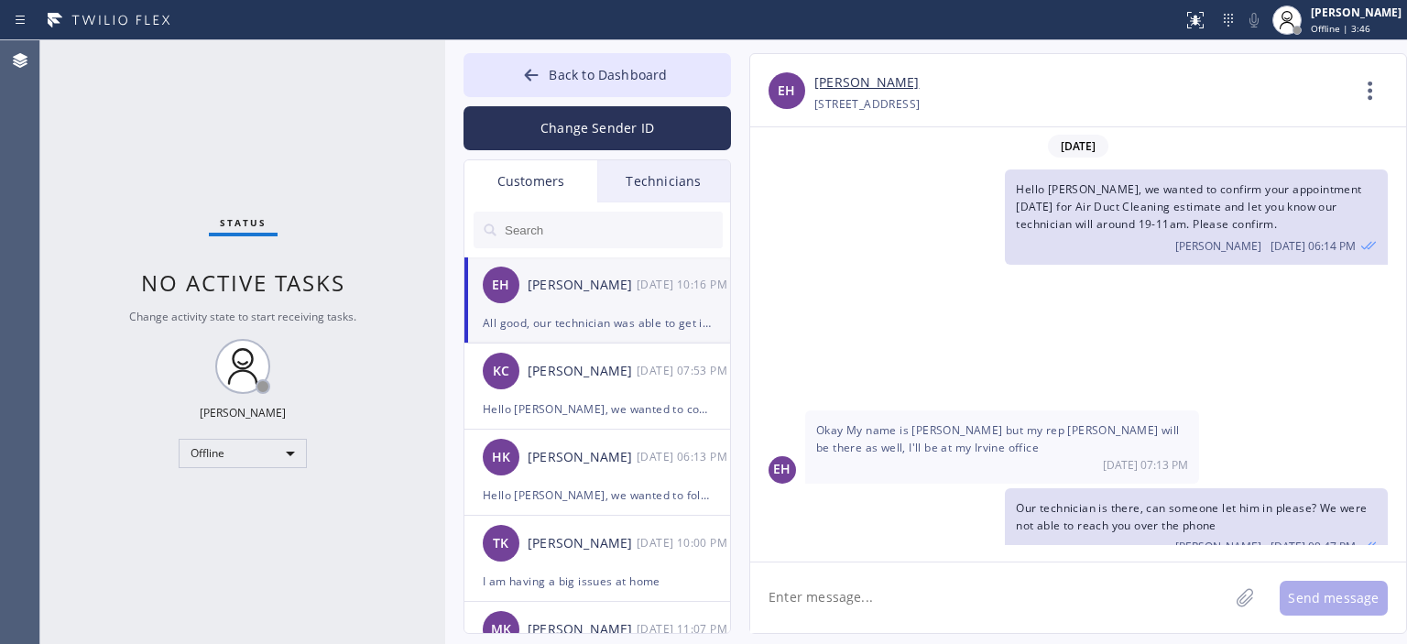
scroll to position [352, 0]
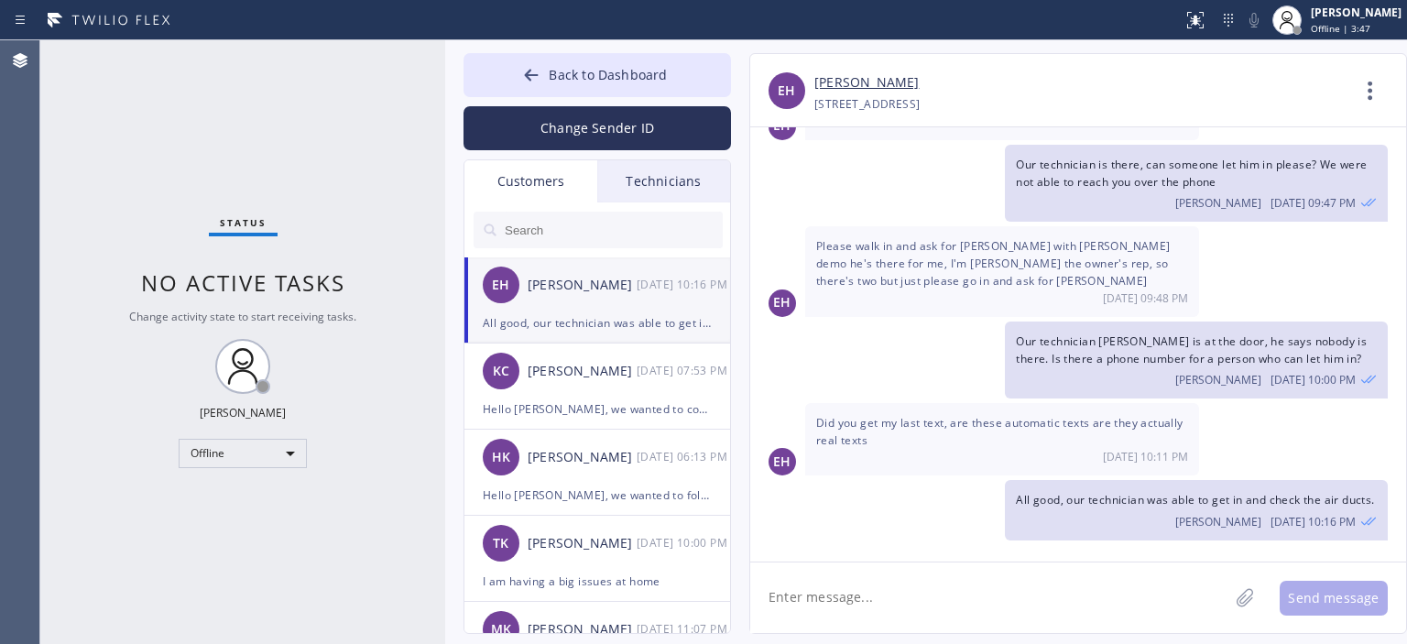
click at [879, 590] on textarea at bounding box center [989, 598] width 478 height 71
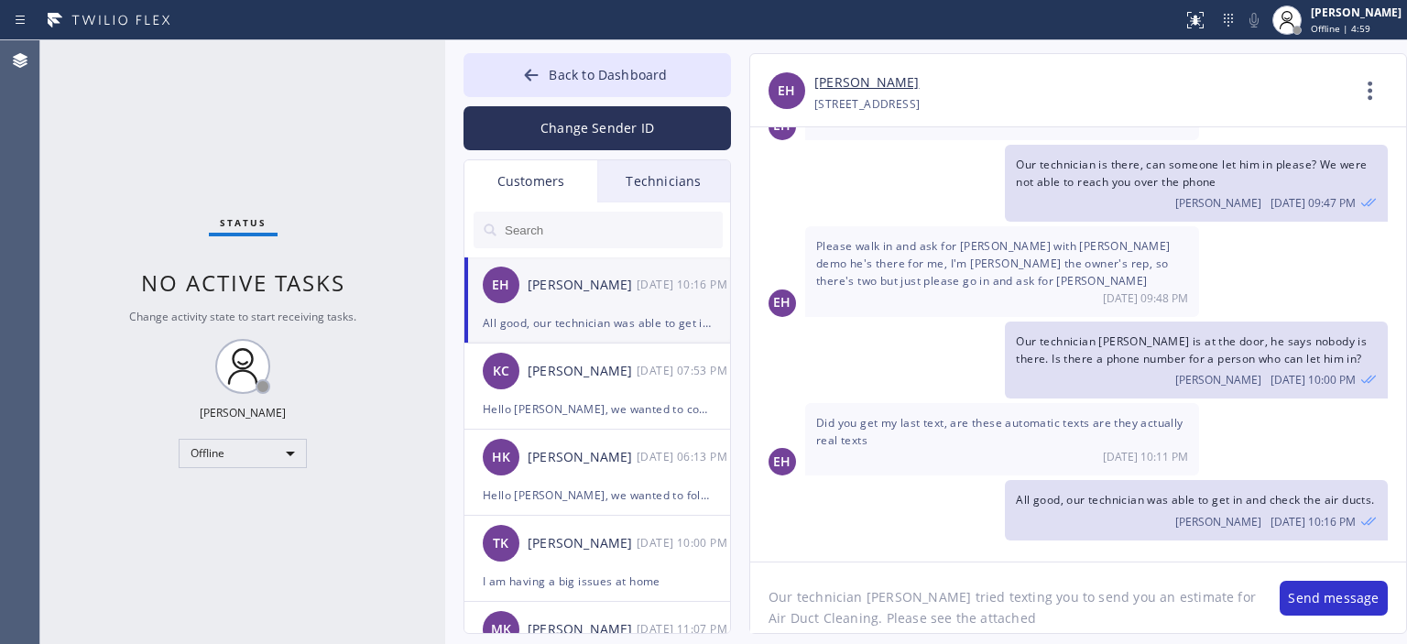
type textarea "Our technician [PERSON_NAME] tried texting you to send you an estimate for Air …"
click at [1250, 606] on textarea "Our technician [PERSON_NAME] tried texting you to send you an estimate for Air …" at bounding box center [1005, 598] width 511 height 71
click at [1169, 624] on textarea "Our technician [PERSON_NAME] tried texting you to send you an estimate for Air …" at bounding box center [1005, 598] width 511 height 71
drag, startPoint x: 1009, startPoint y: 620, endPoint x: 762, endPoint y: 588, distance: 248.5
click at [762, 588] on textarea "Our technician [PERSON_NAME] tried texting you to send you an estimate for Air …" at bounding box center [1005, 598] width 511 height 71
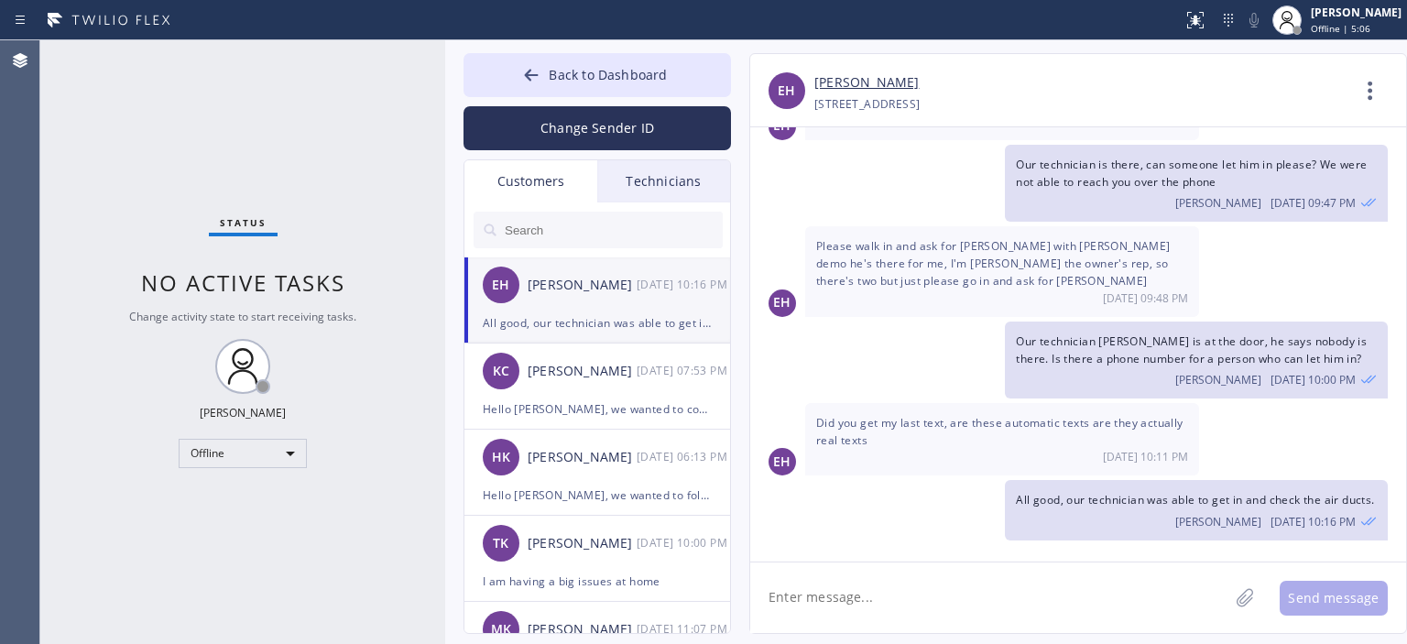
click at [817, 602] on textarea at bounding box center [989, 598] width 478 height 71
paste textarea "Our technician [PERSON_NAME] tried texting you to send you an estimate for Air …"
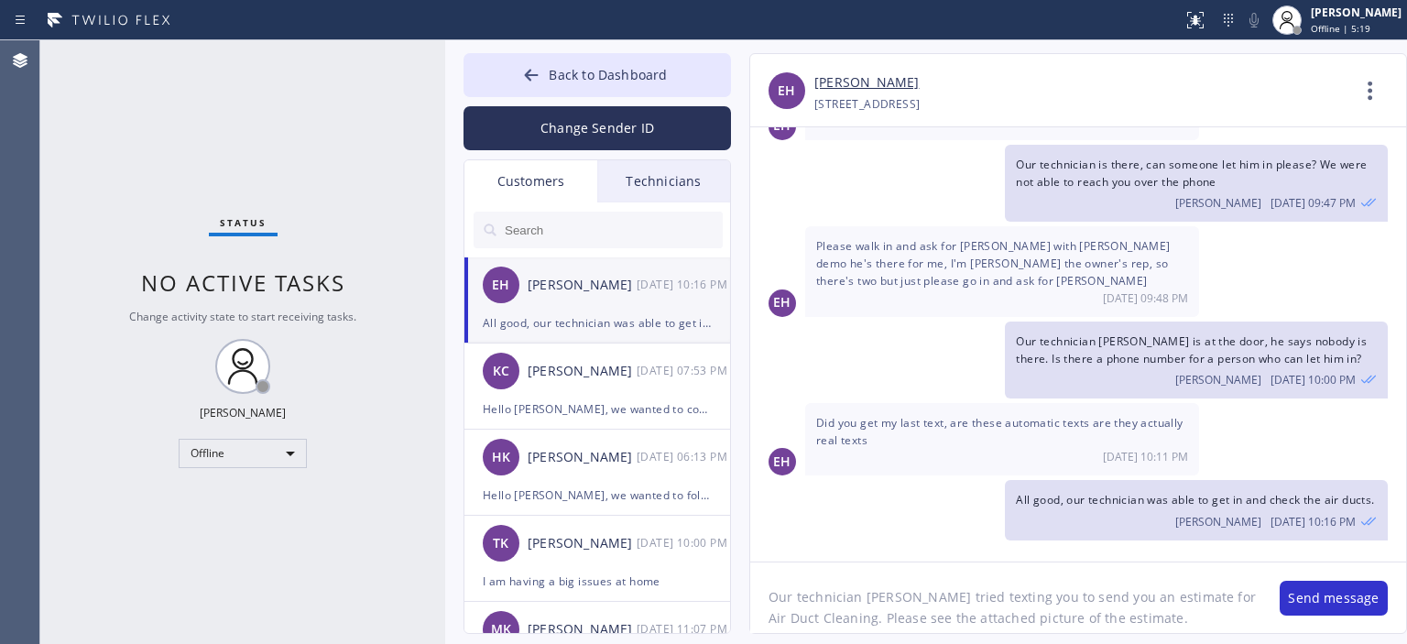
type textarea "Our technician [PERSON_NAME] tried texting you to send you an estimate for Air …"
drag, startPoint x: 1147, startPoint y: 625, endPoint x: 758, endPoint y: 595, distance: 390.5
click at [758, 595] on textarea "Our technician [PERSON_NAME] tried texting you to send you an estimate for Air …" at bounding box center [1005, 598] width 511 height 71
click at [1134, 610] on textarea "Our technician [PERSON_NAME] tried texting you to send you an estimate for Air …" at bounding box center [1005, 598] width 511 height 71
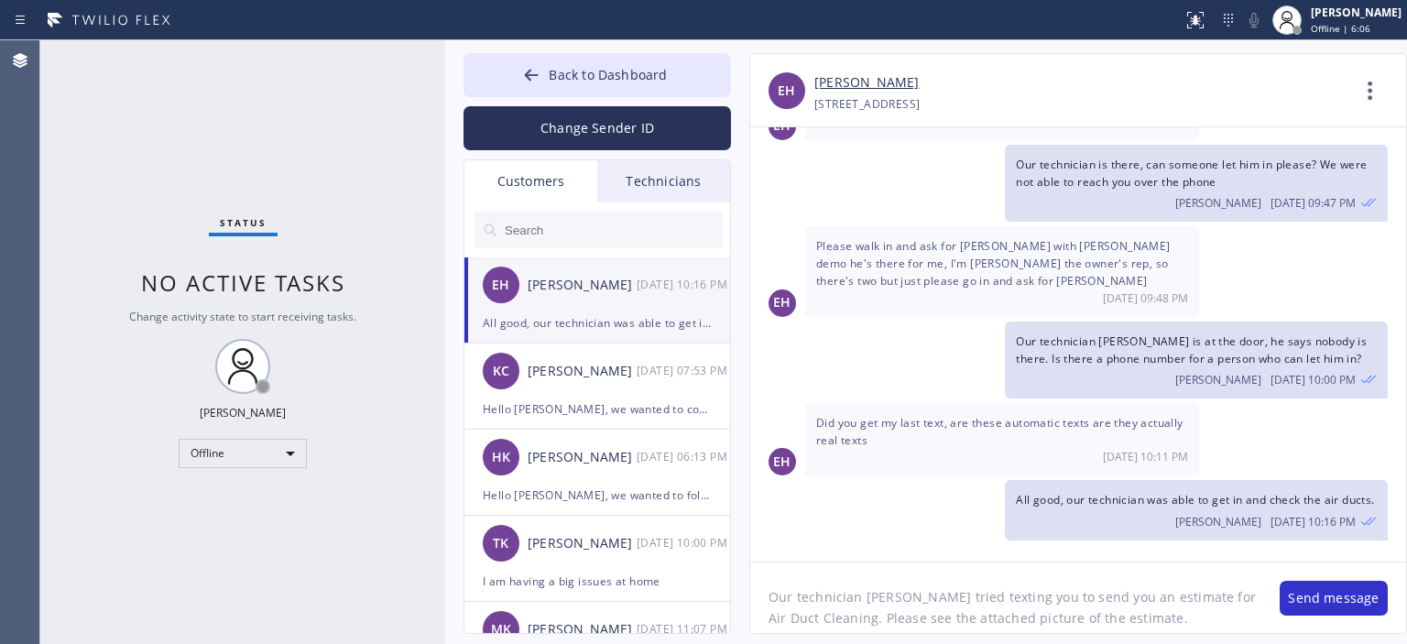
click at [1134, 610] on textarea "Our technician [PERSON_NAME] tried texting you to send you an estimate for Air …" at bounding box center [1005, 598] width 511 height 71
click at [1158, 629] on textarea "Our technician [PERSON_NAME] tried texting you to send you an estimate for Air …" at bounding box center [1005, 598] width 511 height 71
click at [1140, 628] on textarea "Our technician [PERSON_NAME] tried texting you to send you an estimate for Air …" at bounding box center [1005, 598] width 511 height 71
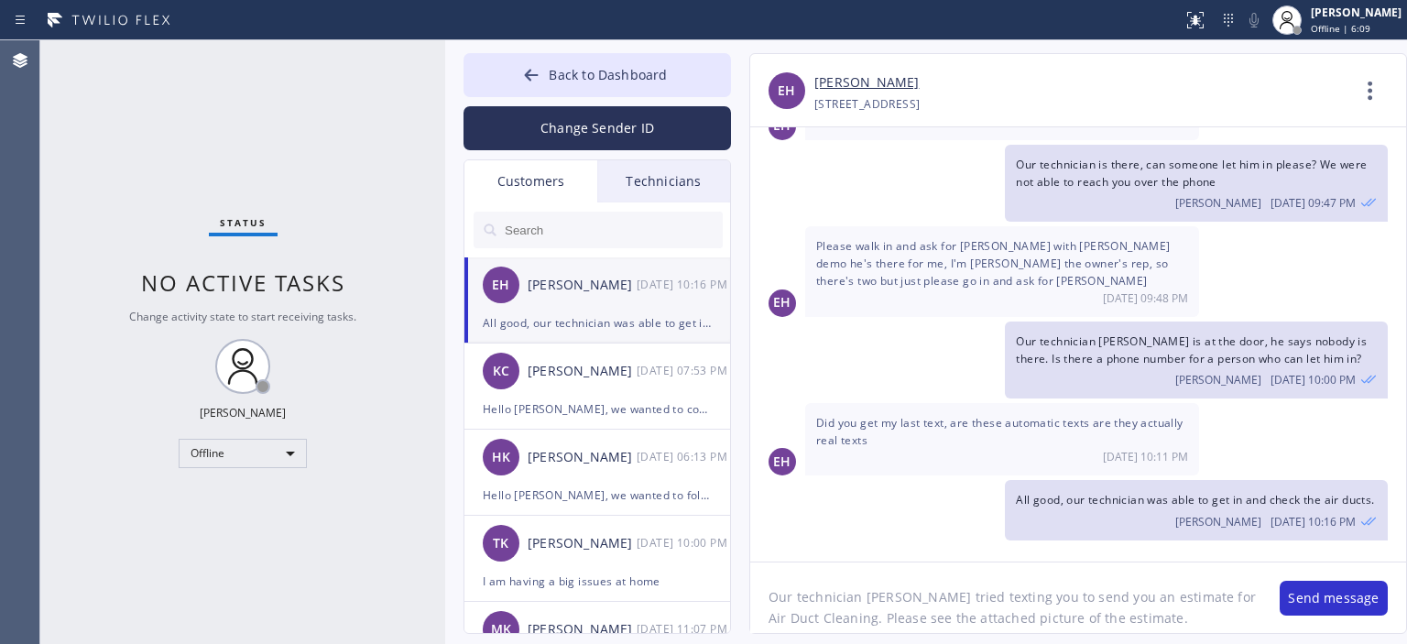
click at [1143, 610] on textarea "Our technician [PERSON_NAME] tried texting you to send you an estimate for Air …" at bounding box center [1005, 598] width 511 height 71
click at [1352, 428] on div "EH Did you get my last text, are these automatic texts are they actually real t…" at bounding box center [1078, 439] width 656 height 72
click at [1154, 621] on textarea "Our technician [PERSON_NAME] tried texting you to send you an estimate for Air …" at bounding box center [1005, 598] width 511 height 71
click at [1307, 597] on button "Send message" at bounding box center [1334, 598] width 108 height 35
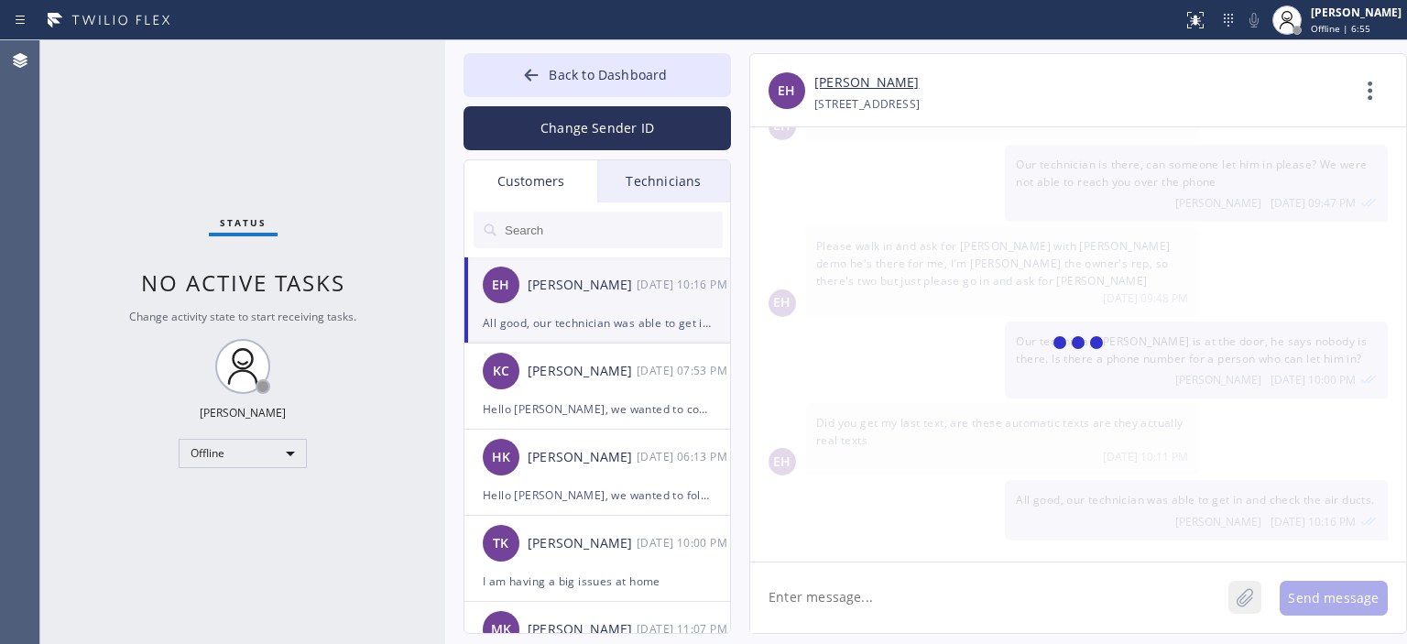
click at [1253, 600] on icon at bounding box center [1245, 597] width 18 height 23
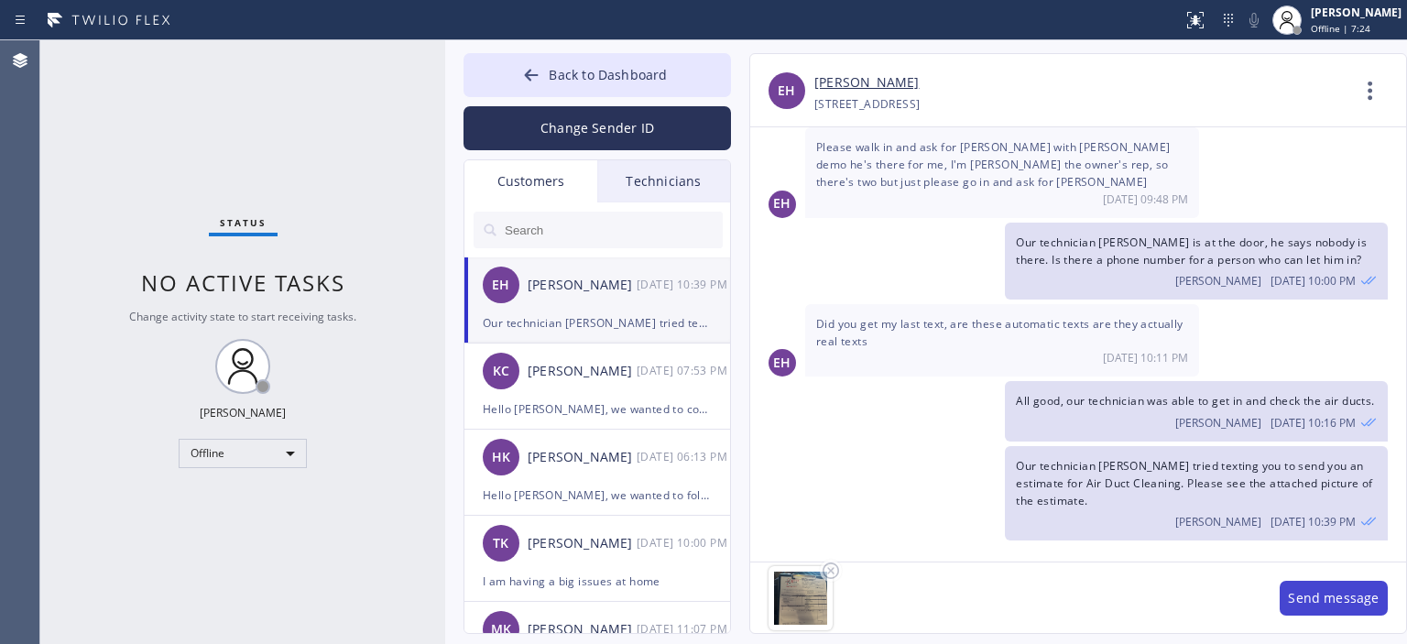
click at [1328, 599] on button "Send message" at bounding box center [1334, 598] width 108 height 35
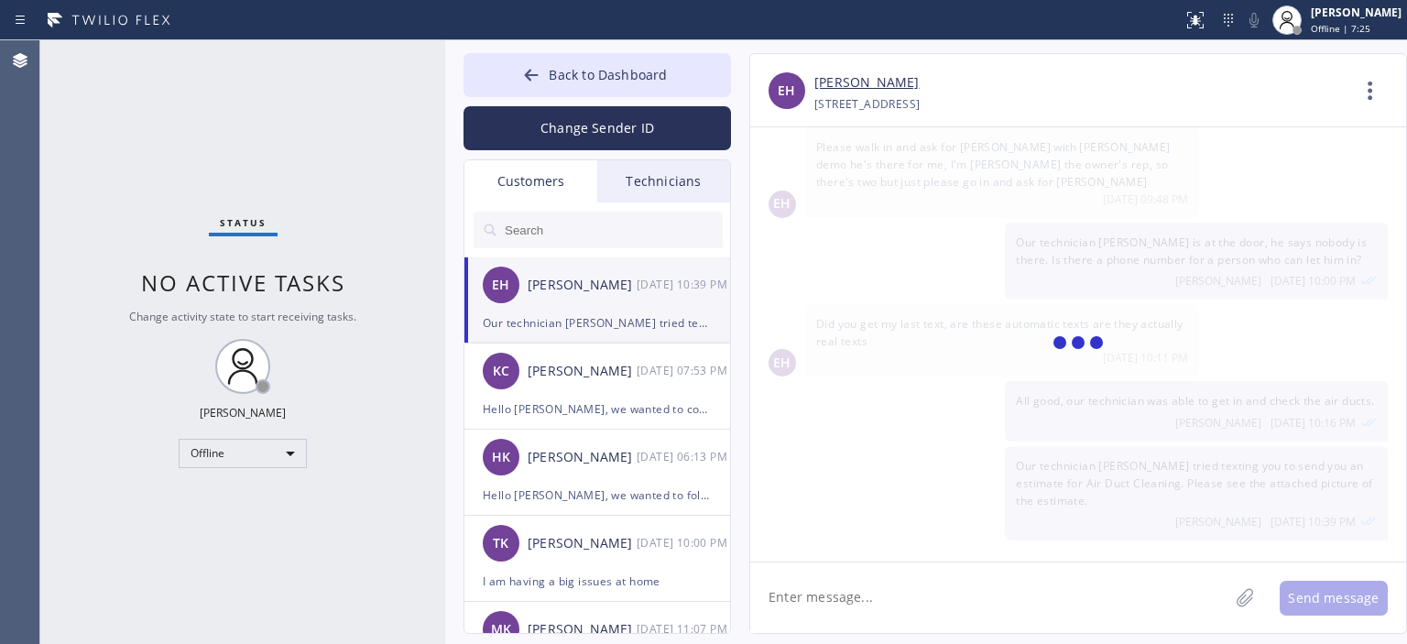
scroll to position [606, 0]
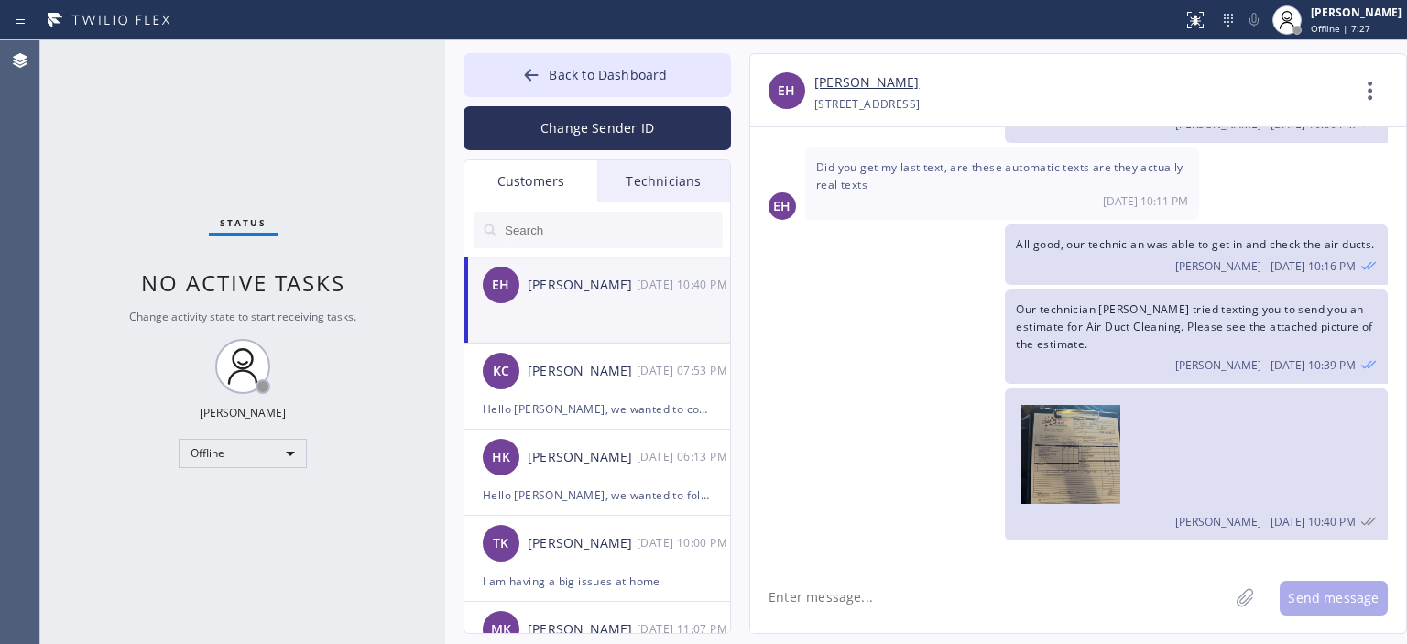
click at [846, 593] on textarea at bounding box center [989, 598] width 478 height 71
type textarea "Please let us know if you'd like him to start doing this job now."
click at [881, 599] on textarea "Please let us know if you'd like him to start doing this job now." at bounding box center [1005, 598] width 511 height 71
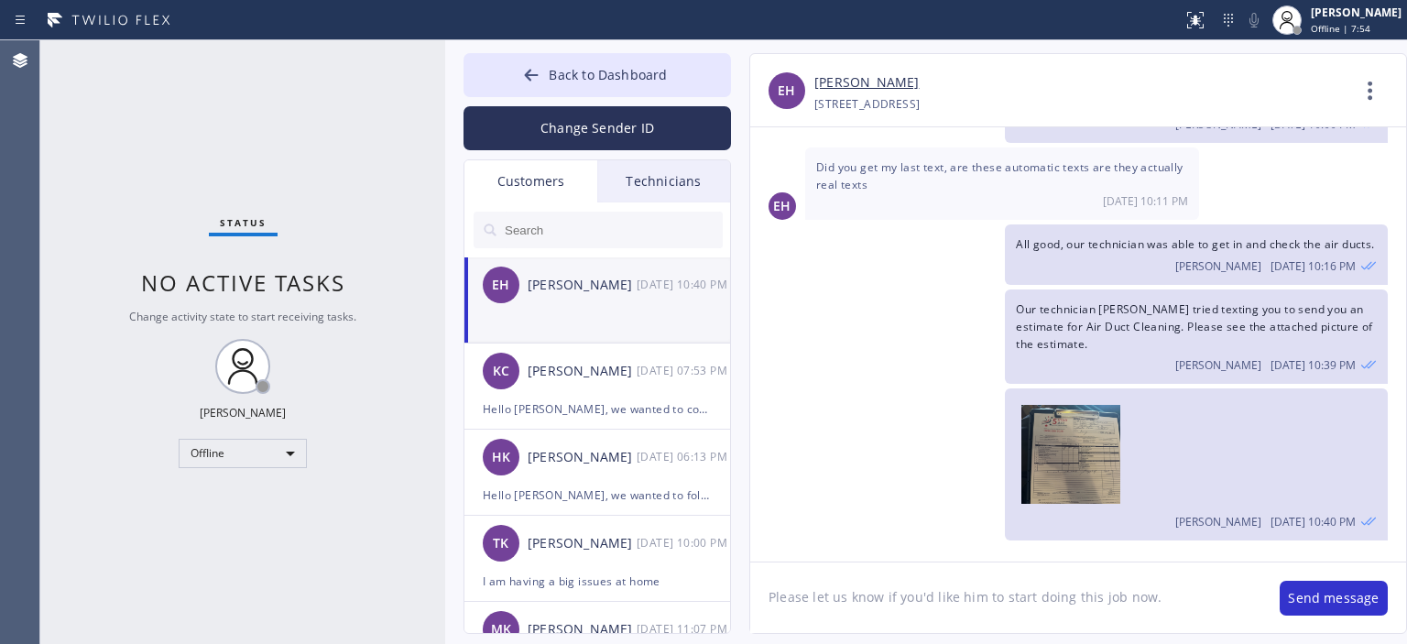
click at [881, 599] on textarea "Please let us know if you'd like him to start doing this job now." at bounding box center [1005, 598] width 511 height 71
click at [526, 66] on icon at bounding box center [531, 75] width 18 height 18
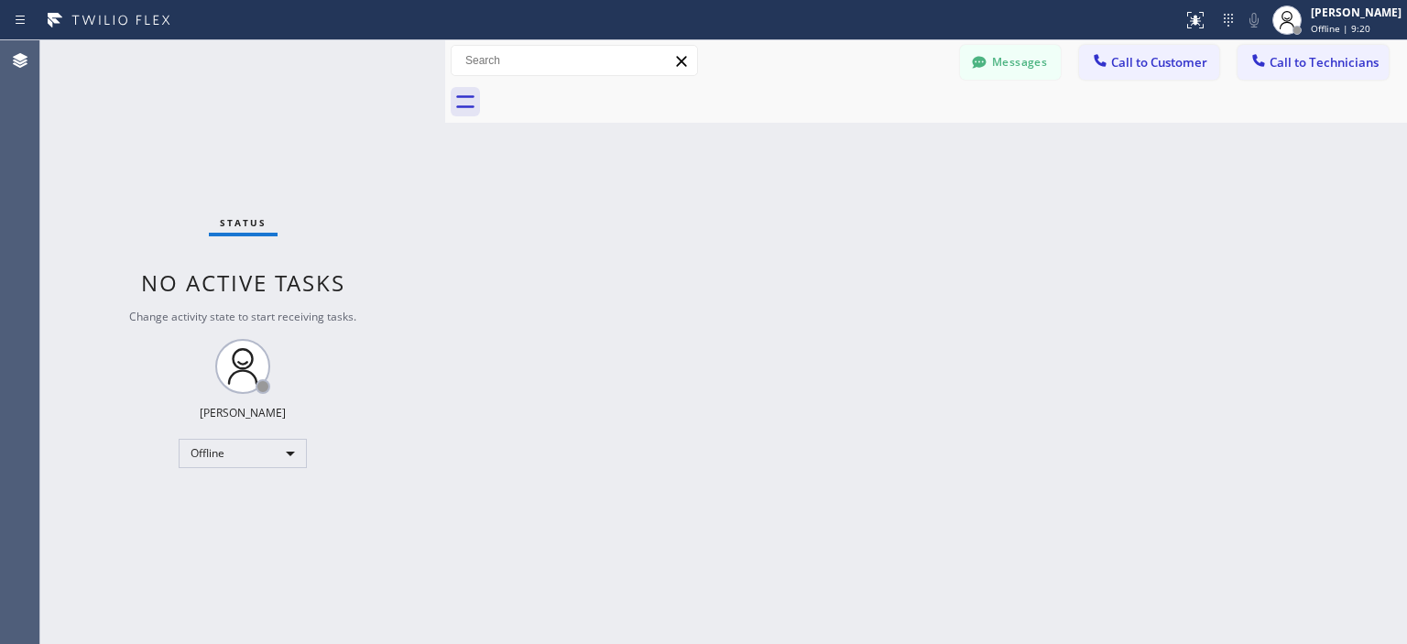
click at [43, 234] on div "Status No active tasks Change activity state to start receiving tasks. [PERSON_…" at bounding box center [242, 342] width 405 height 604
click at [970, 64] on icon at bounding box center [979, 62] width 18 height 18
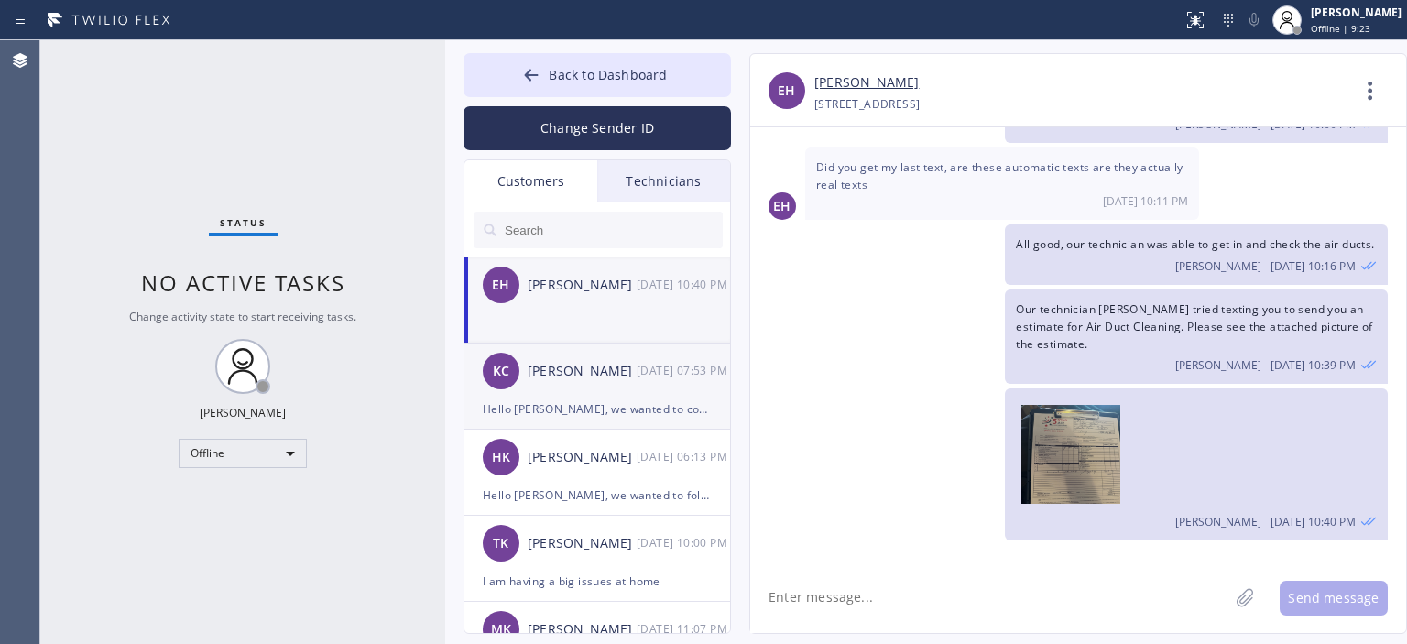
click at [664, 377] on div "[DATE] 07:53 PM" at bounding box center [684, 370] width 95 height 21
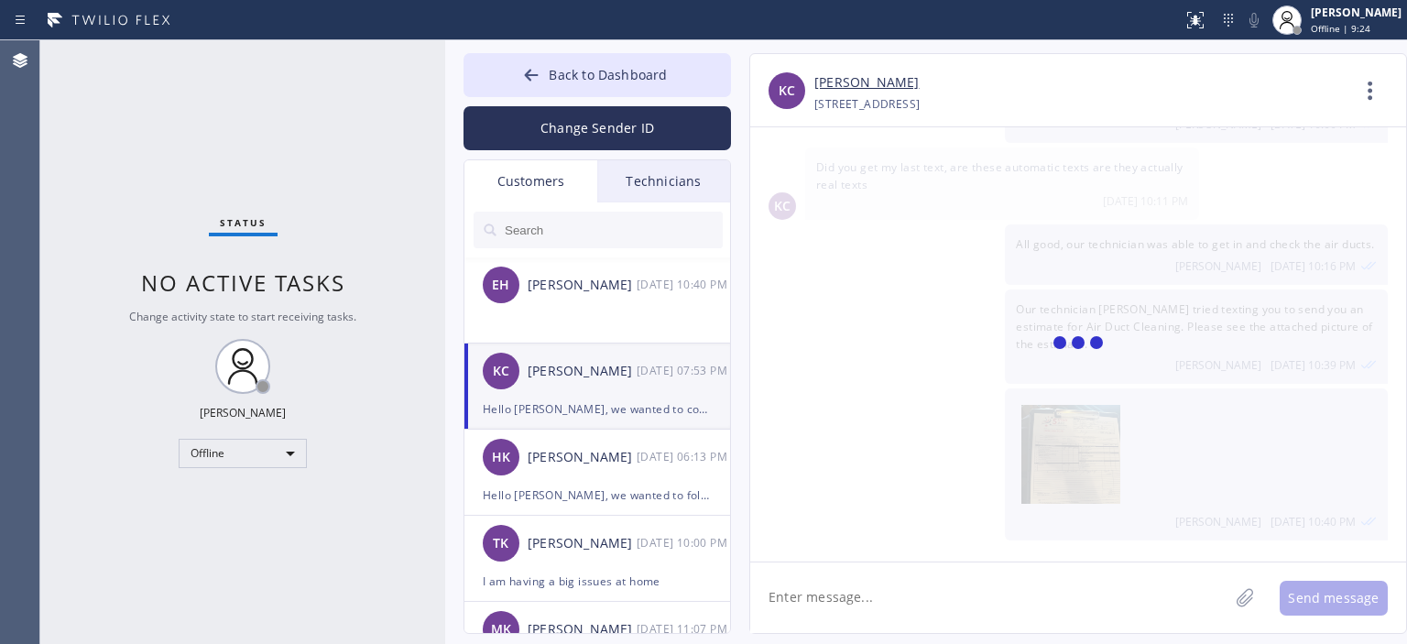
scroll to position [0, 0]
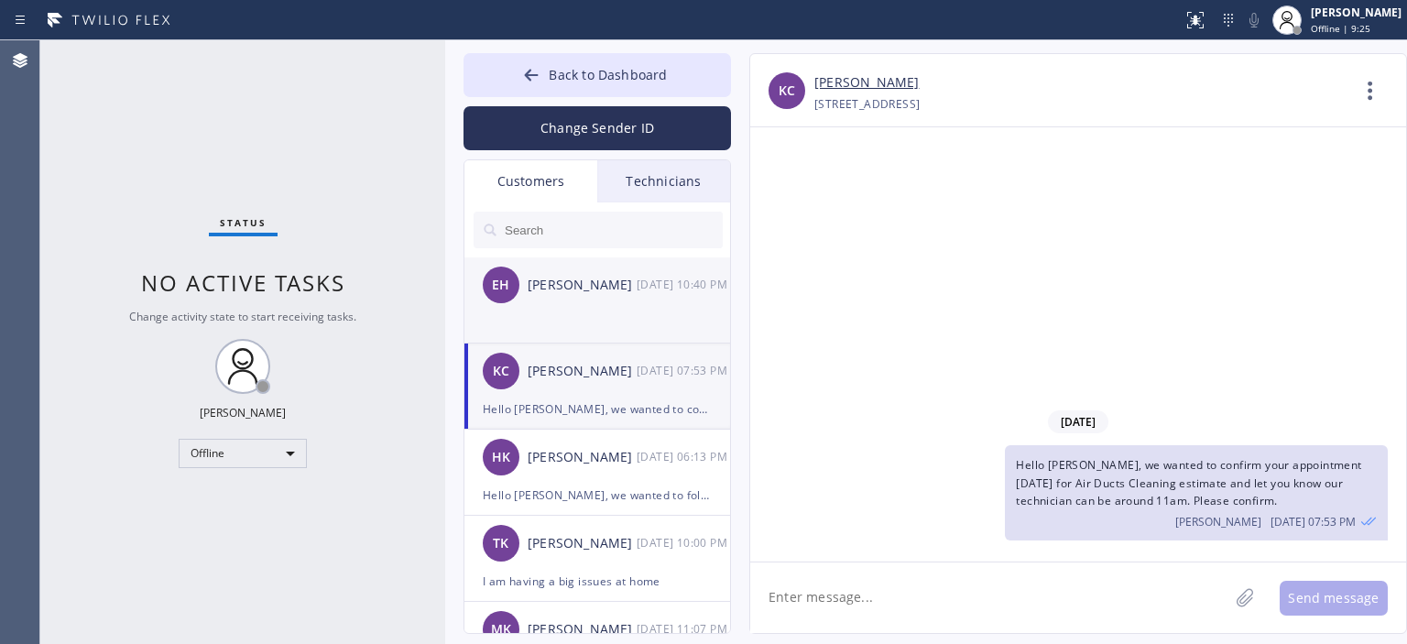
click at [645, 293] on div "[DATE] 10:40 PM" at bounding box center [684, 284] width 95 height 21
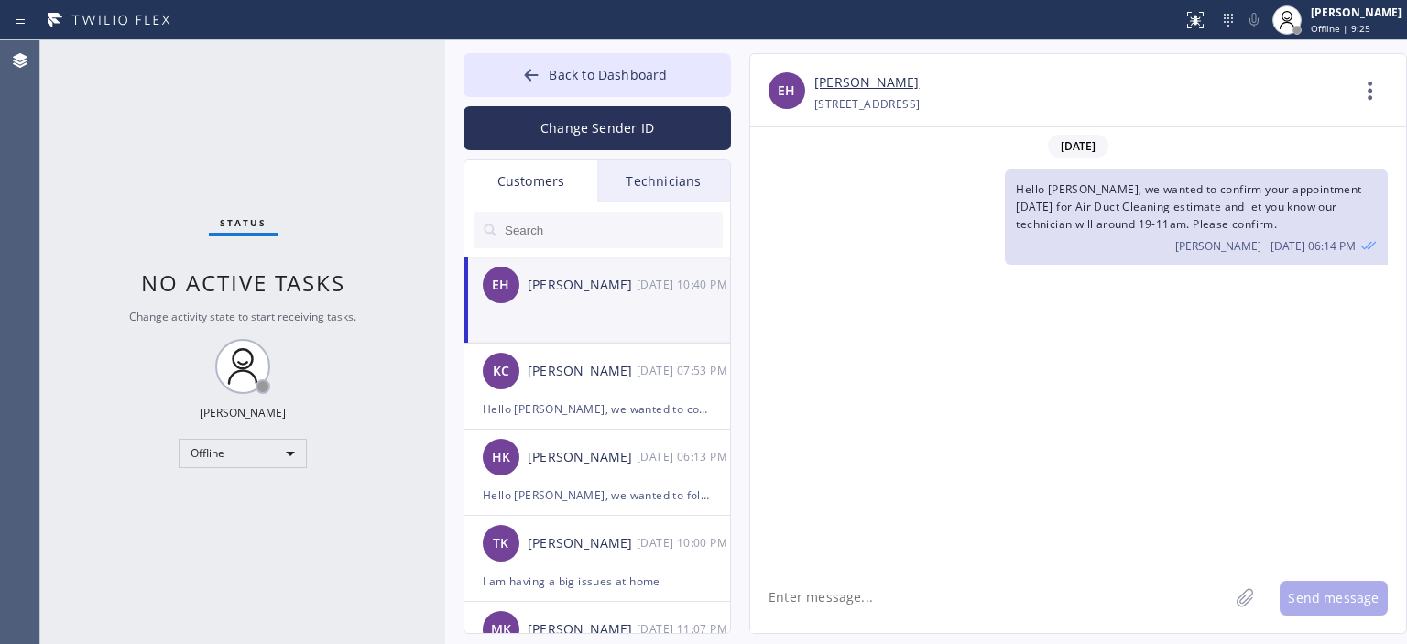
scroll to position [606, 0]
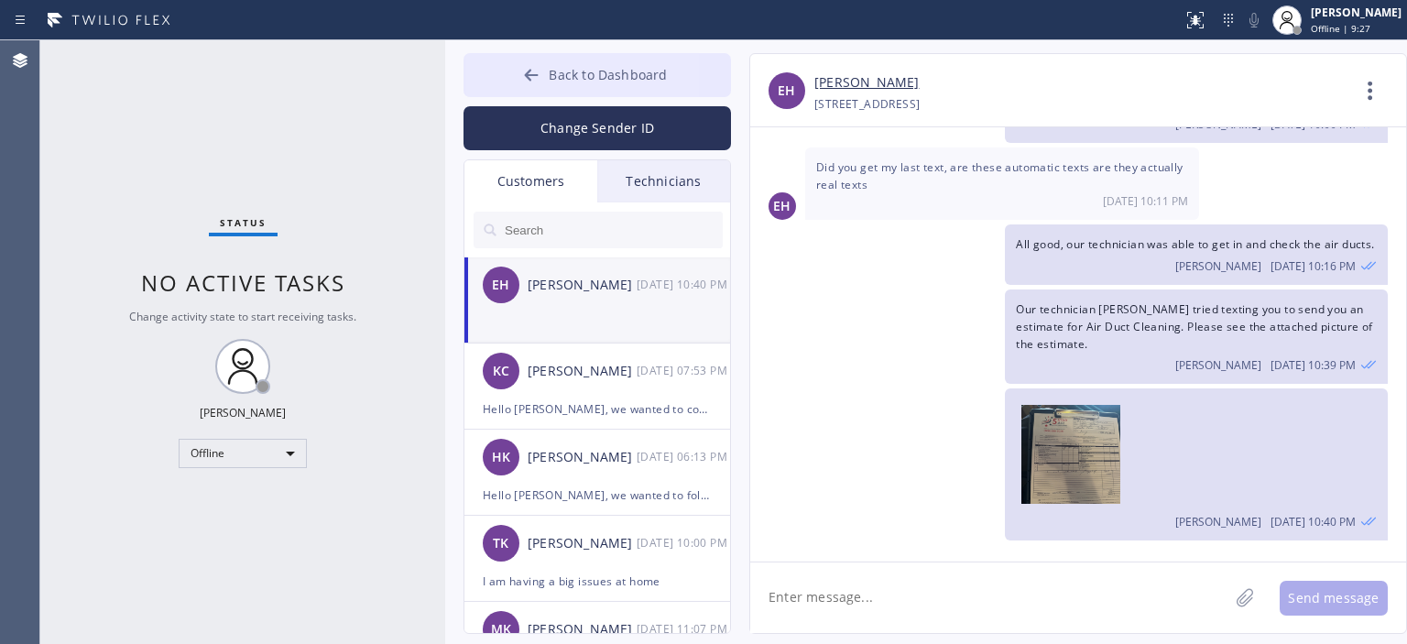
click at [527, 80] on icon at bounding box center [531, 75] width 18 height 18
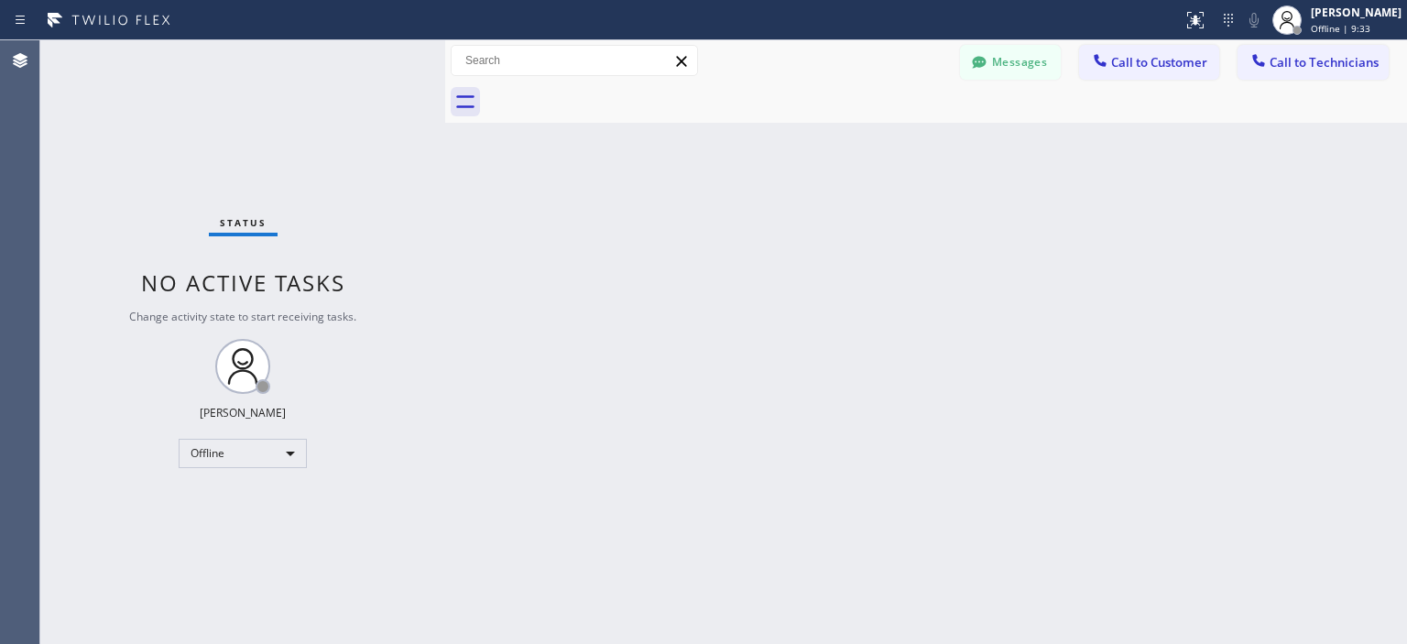
click at [81, 236] on div "Status No active tasks Change activity state to start receiving tasks. [PERSON_…" at bounding box center [242, 342] width 405 height 604
click at [100, 182] on div "Status No active tasks Change activity state to start receiving tasks. [PERSON_…" at bounding box center [242, 342] width 405 height 604
click at [1021, 61] on button "Messages" at bounding box center [1010, 62] width 101 height 35
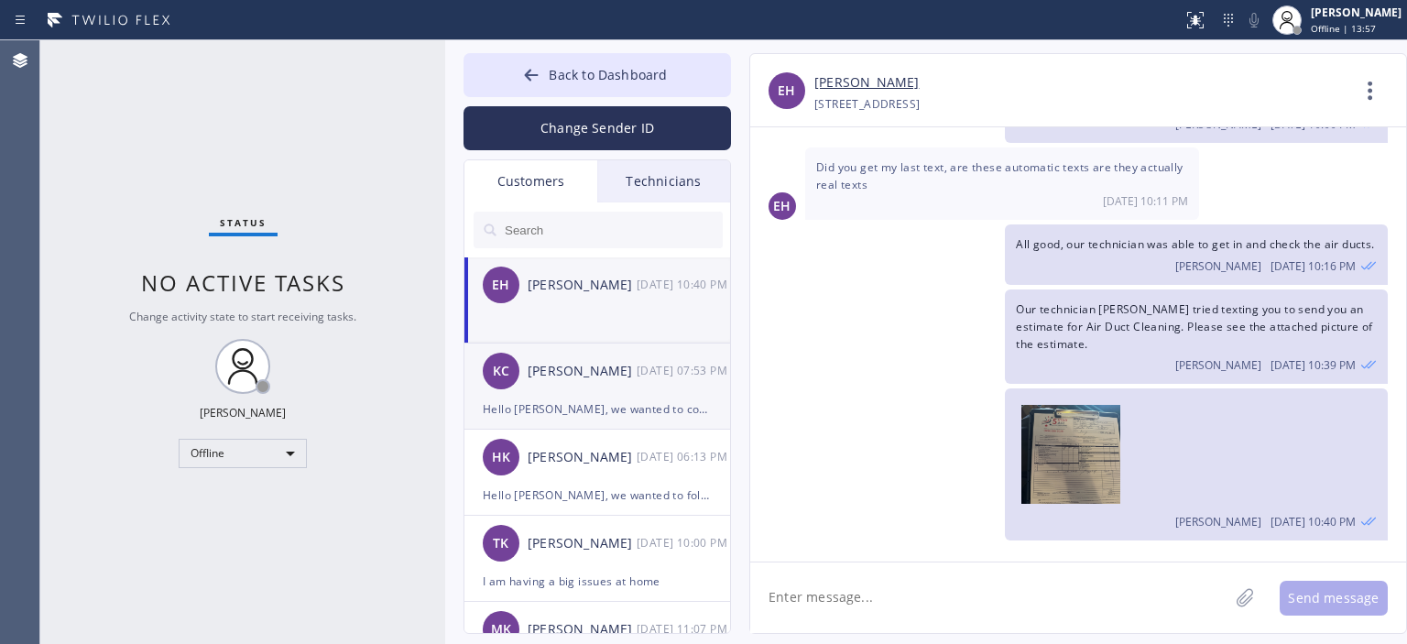
click at [616, 355] on div "[PERSON_NAME] [PERSON_NAME] [DATE] 07:53 PM" at bounding box center [598, 371] width 268 height 55
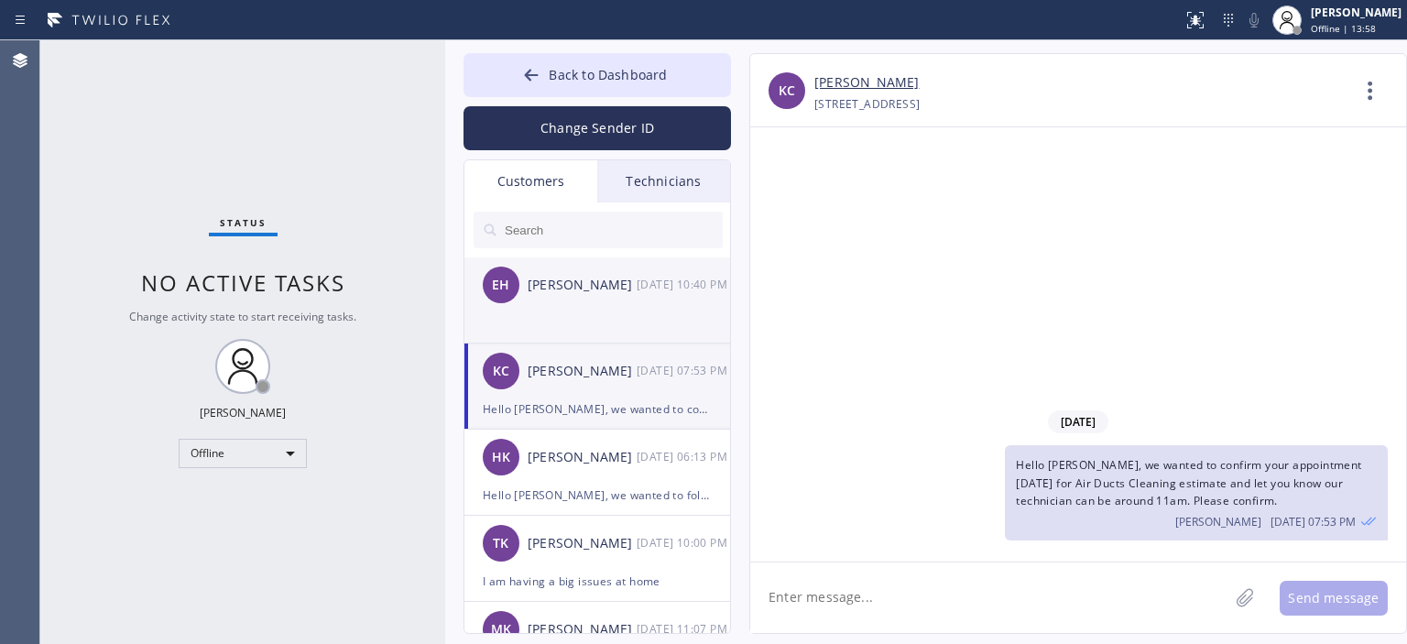
click at [657, 296] on div "EH [PERSON_NAME] [DATE] 10:40 PM" at bounding box center [598, 284] width 268 height 55
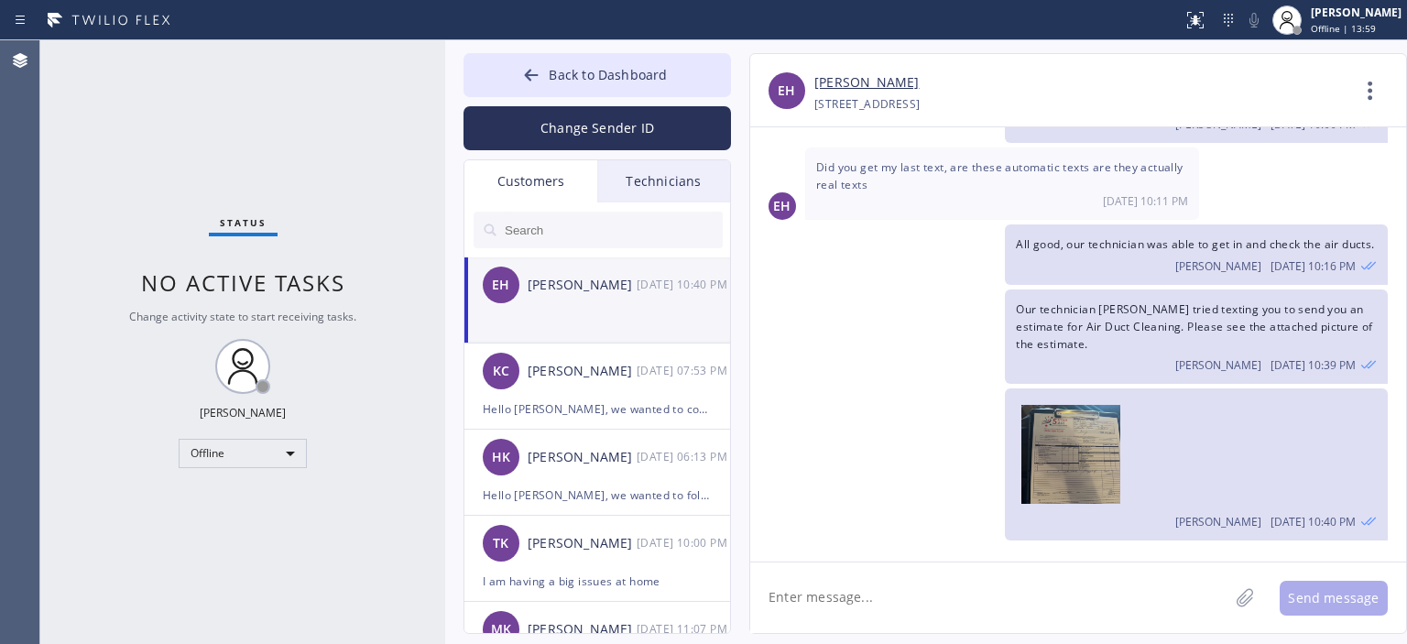
click at [612, 306] on div "EH [PERSON_NAME] [DATE] 10:40 PM" at bounding box center [598, 284] width 268 height 55
click at [32, 140] on div "Agent Desktop" at bounding box center [19, 342] width 39 height 604
click at [617, 399] on div "Hello [PERSON_NAME], we wanted to confirm your appointment [DATE] for Air Ducts…" at bounding box center [597, 409] width 229 height 21
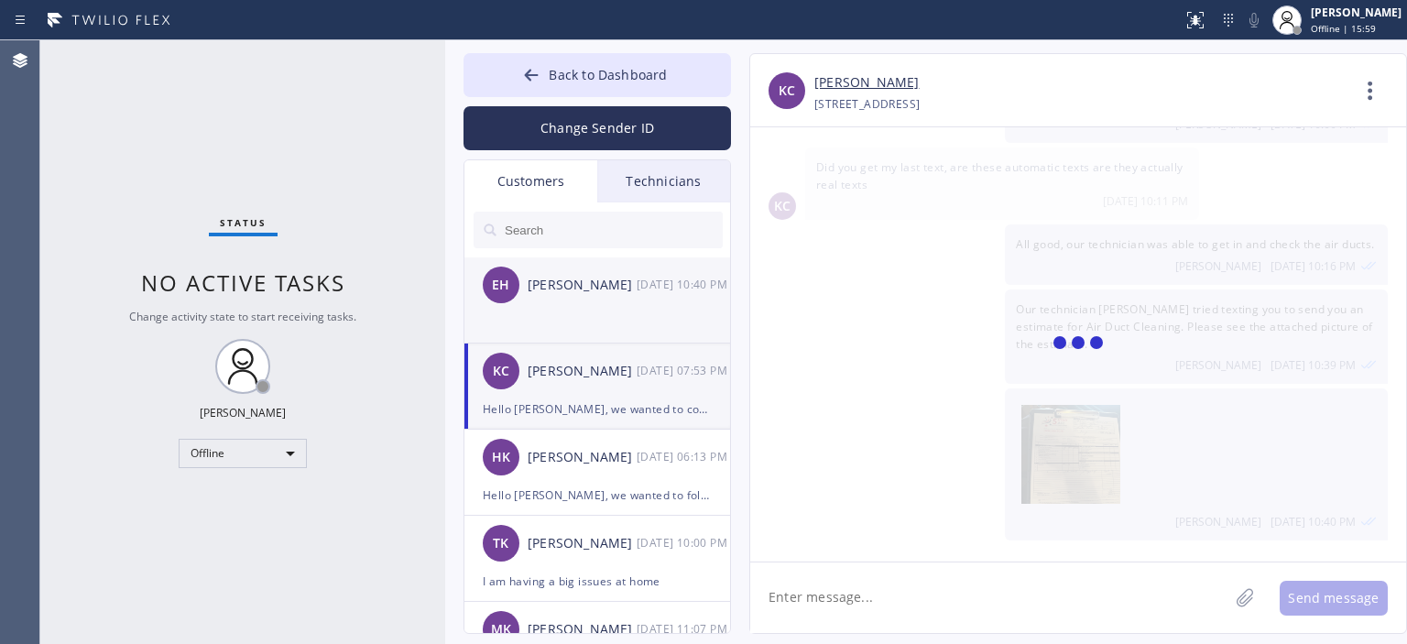
scroll to position [0, 0]
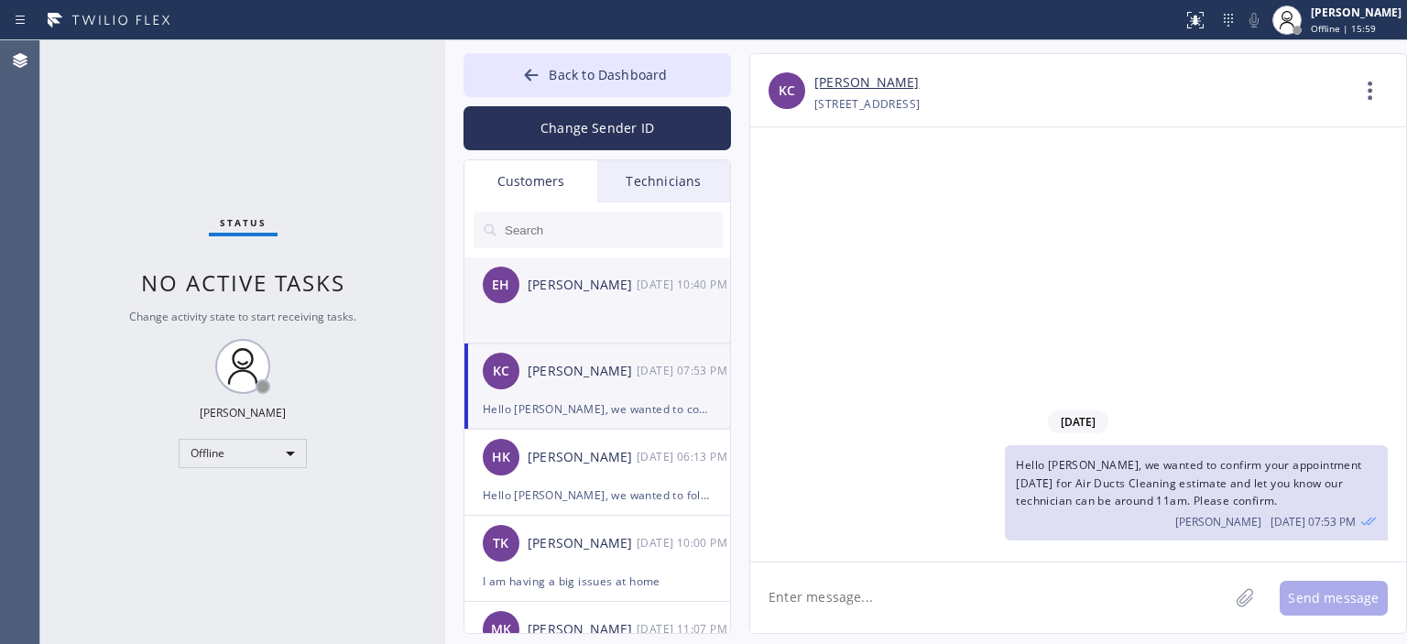
click at [618, 326] on li "EH [PERSON_NAME] [DATE] 10:40 PM" at bounding box center [598, 300] width 268 height 86
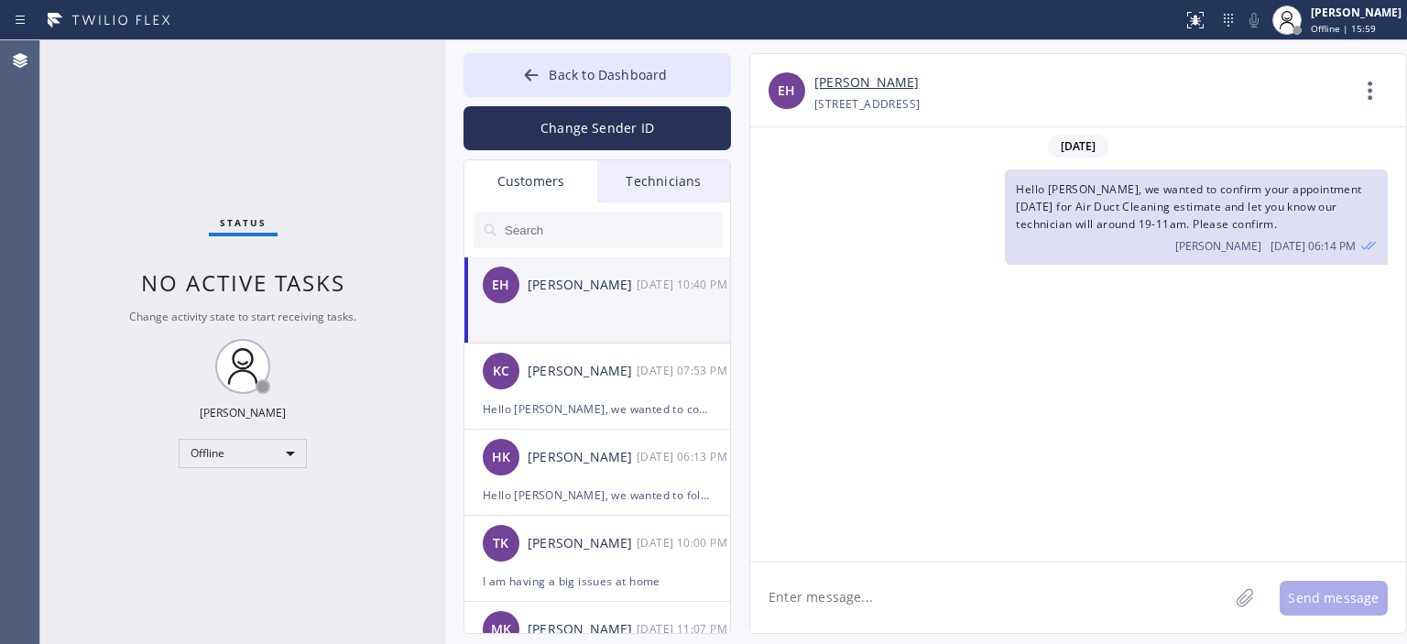
scroll to position [606, 0]
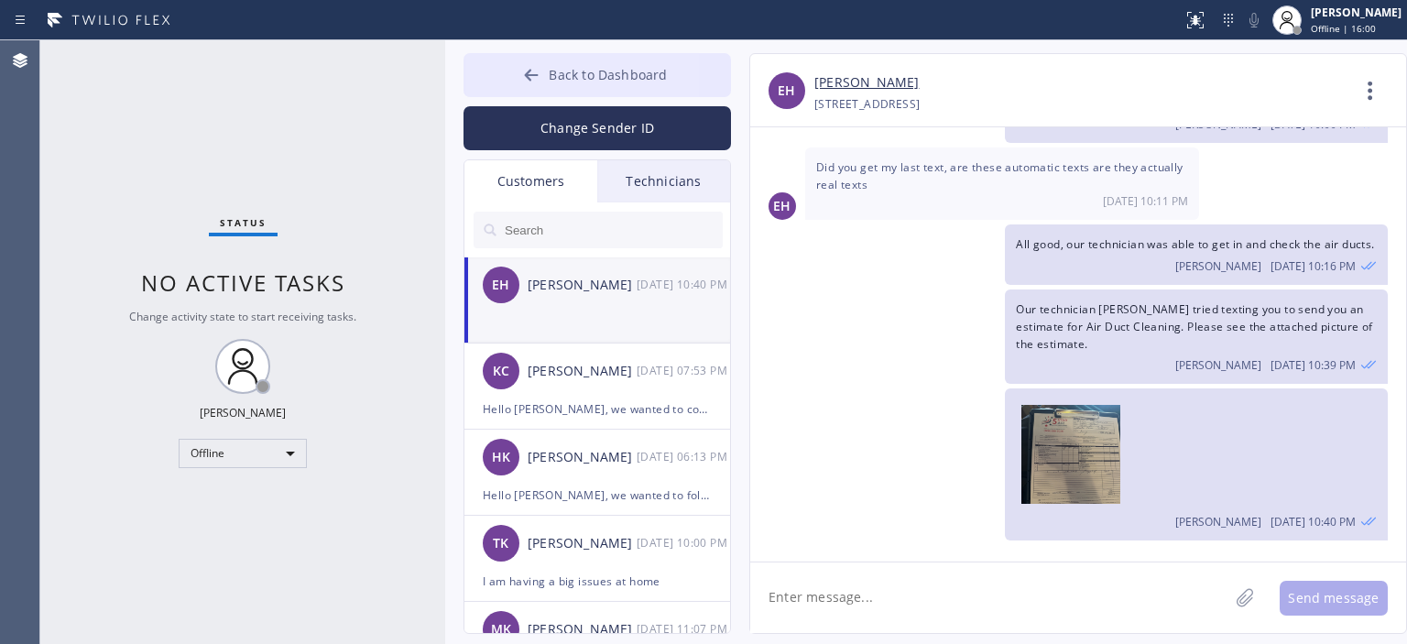
click at [515, 73] on button "Back to Dashboard" at bounding box center [598, 75] width 268 height 44
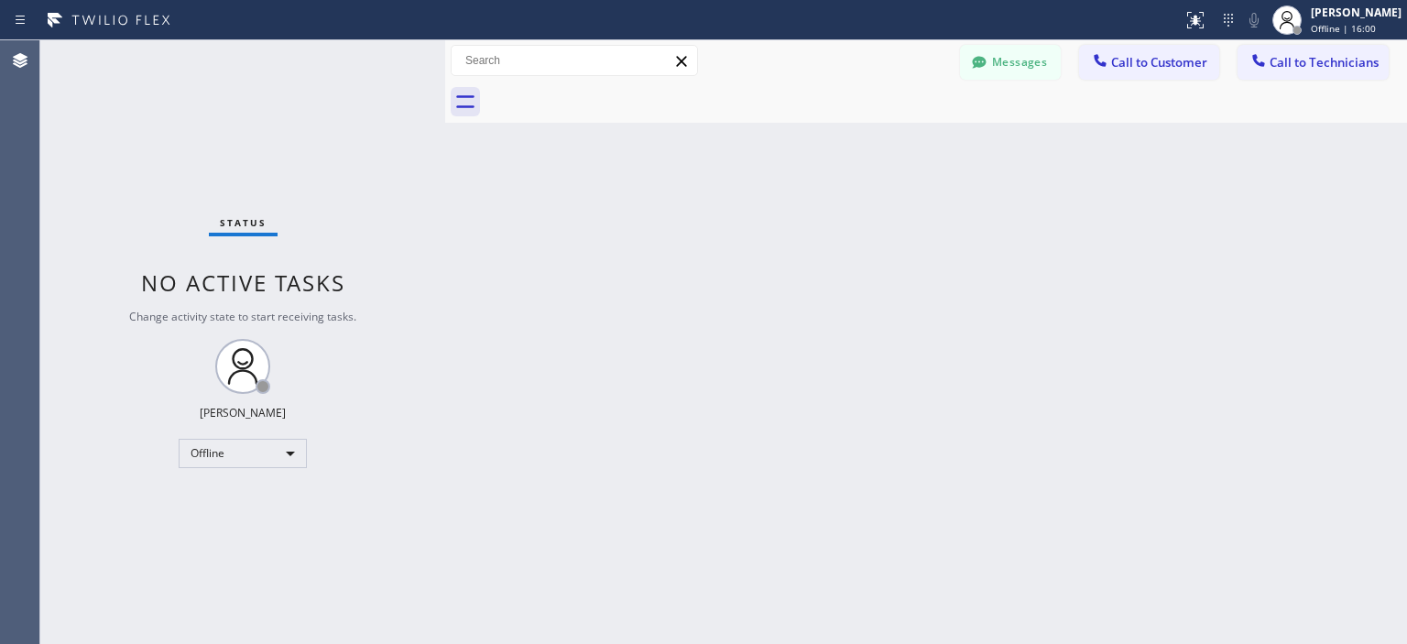
click at [515, 73] on button "Back to Dashboard" at bounding box center [598, 75] width 268 height 44
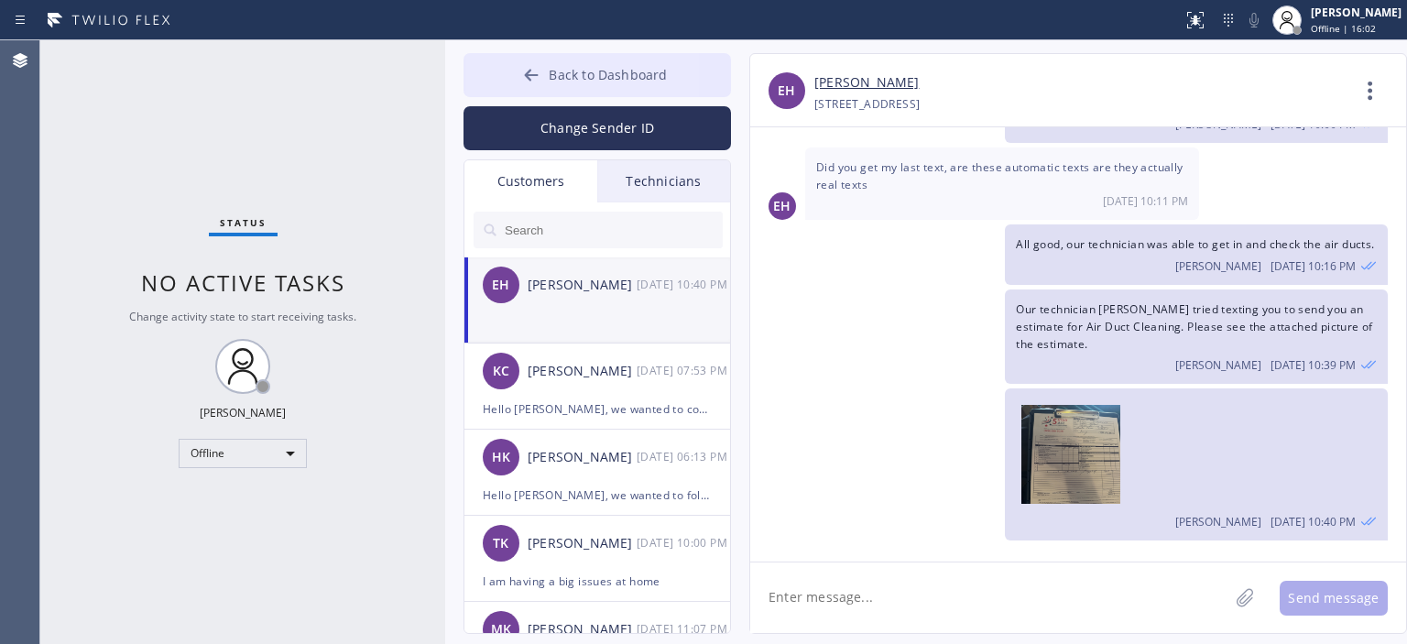
click at [524, 82] on icon at bounding box center [531, 75] width 18 height 18
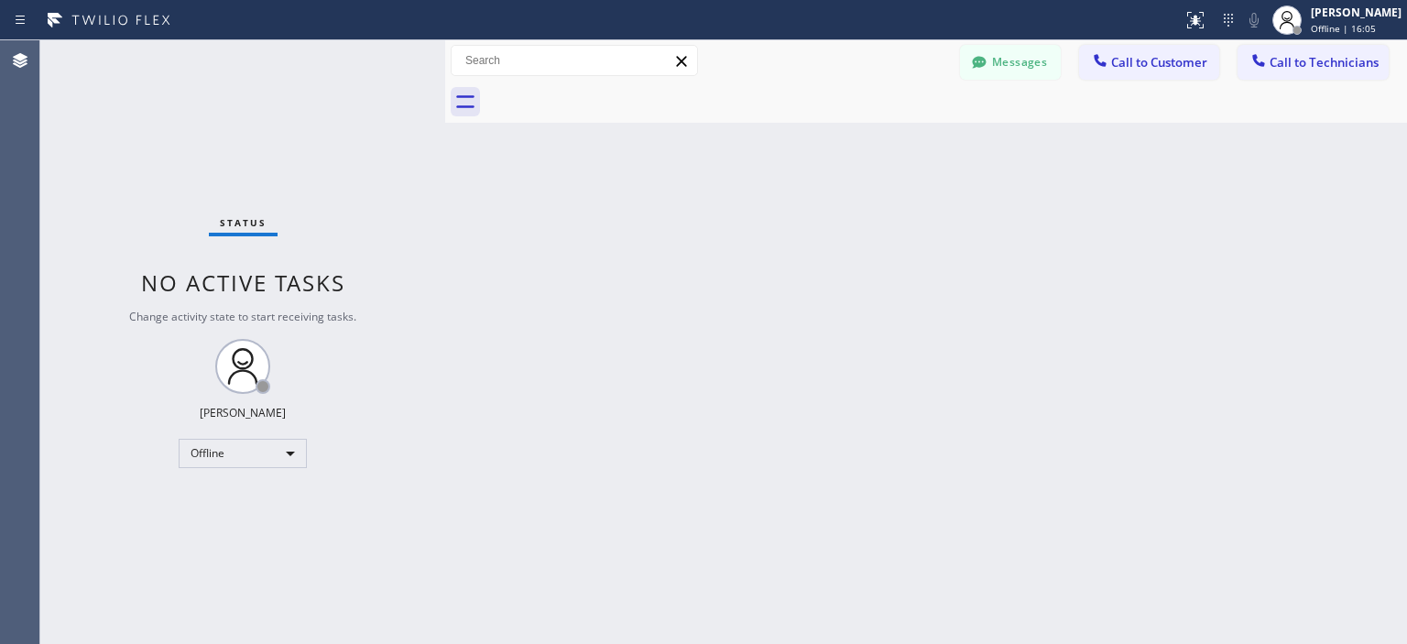
click at [109, 143] on div "Status No active tasks Change activity state to start receiving tasks. [PERSON_…" at bounding box center [242, 342] width 405 height 604
drag, startPoint x: 82, startPoint y: 131, endPoint x: 83, endPoint y: 105, distance: 25.7
click at [82, 128] on div "Status No active tasks Change activity state to start receiving tasks. [PERSON_…" at bounding box center [242, 342] width 405 height 604
click at [241, 453] on div "Offline" at bounding box center [243, 453] width 128 height 29
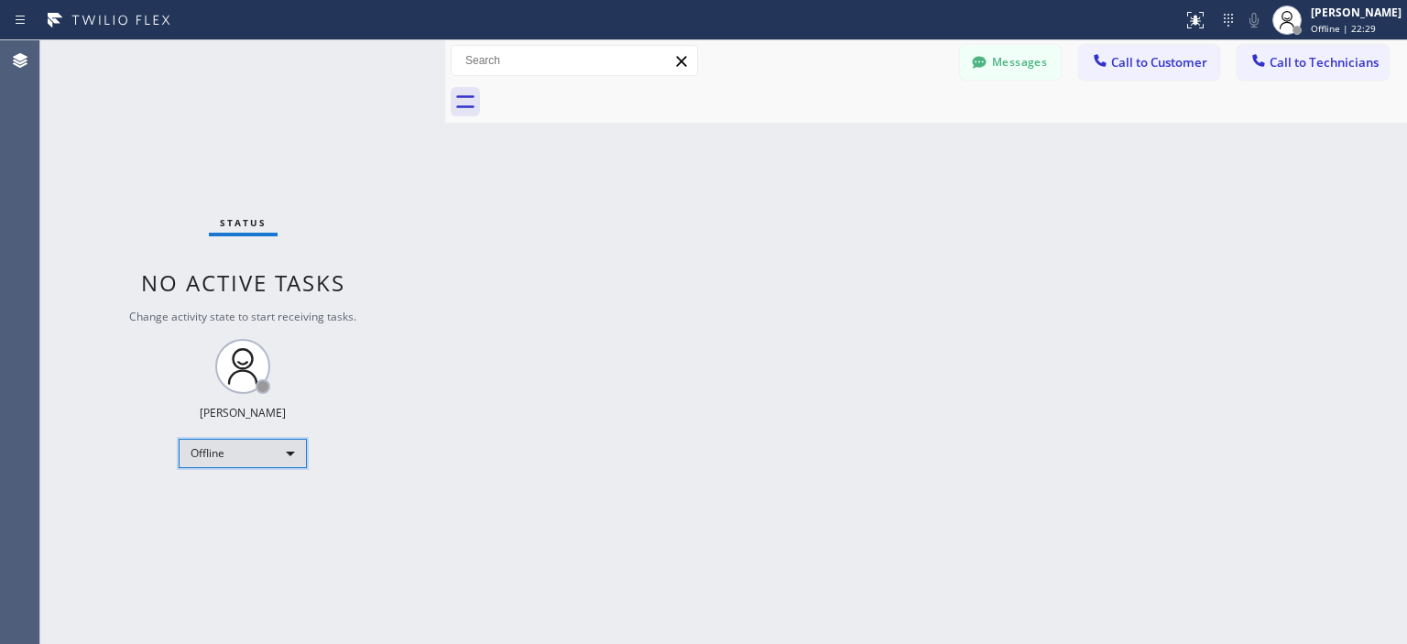
click at [238, 457] on div "Offline" at bounding box center [243, 453] width 128 height 29
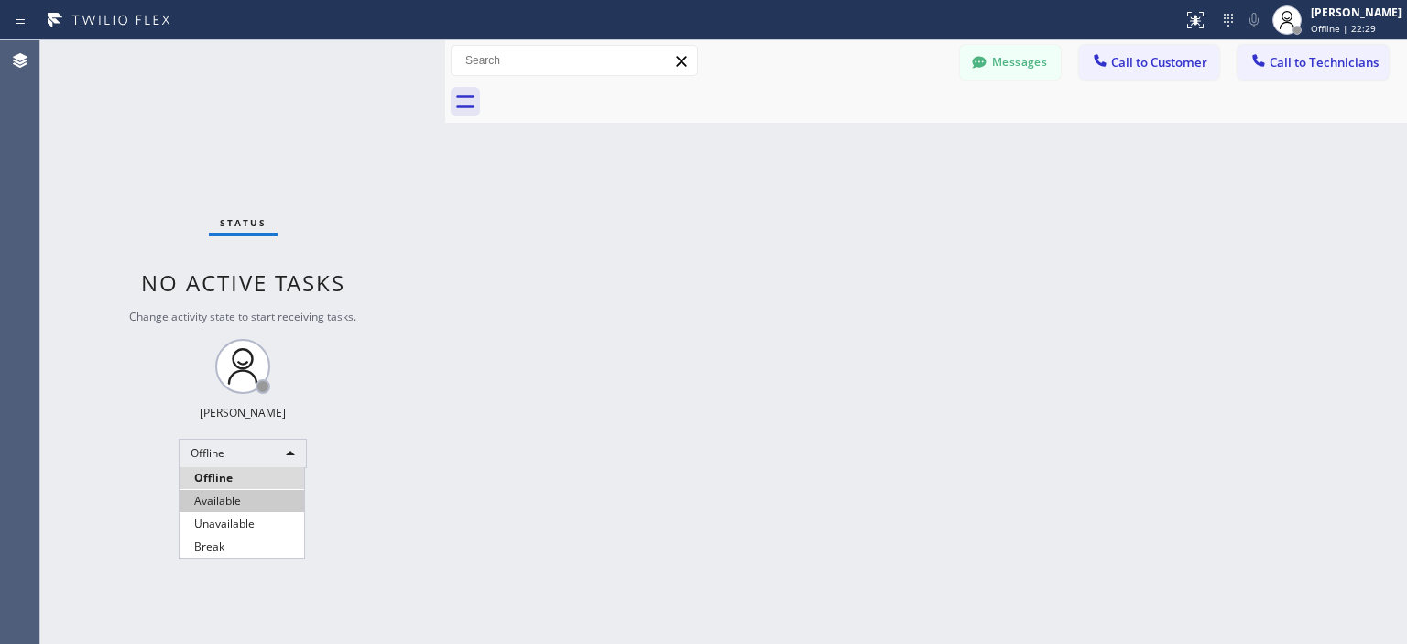
click at [264, 505] on li "Available" at bounding box center [242, 501] width 125 height 22
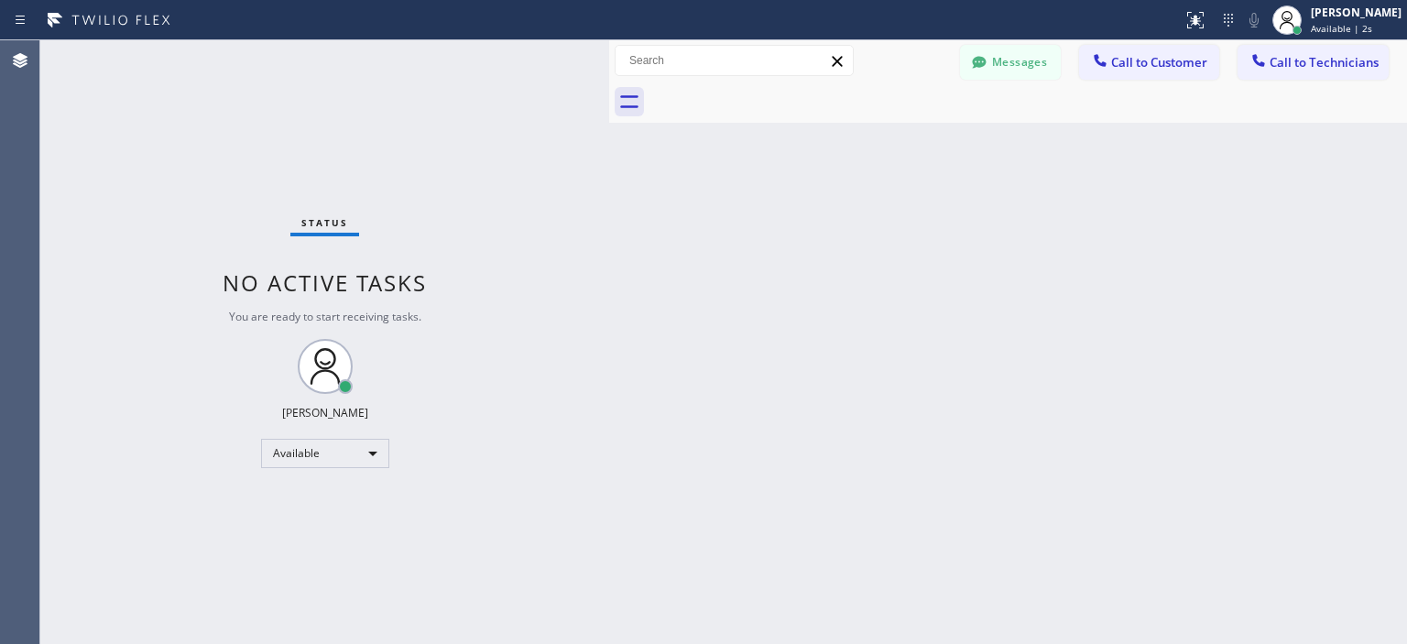
scroll to position [660, 0]
drag, startPoint x: 445, startPoint y: 114, endPoint x: 609, endPoint y: 119, distance: 164.1
click at [609, 119] on div at bounding box center [609, 342] width 0 height 604
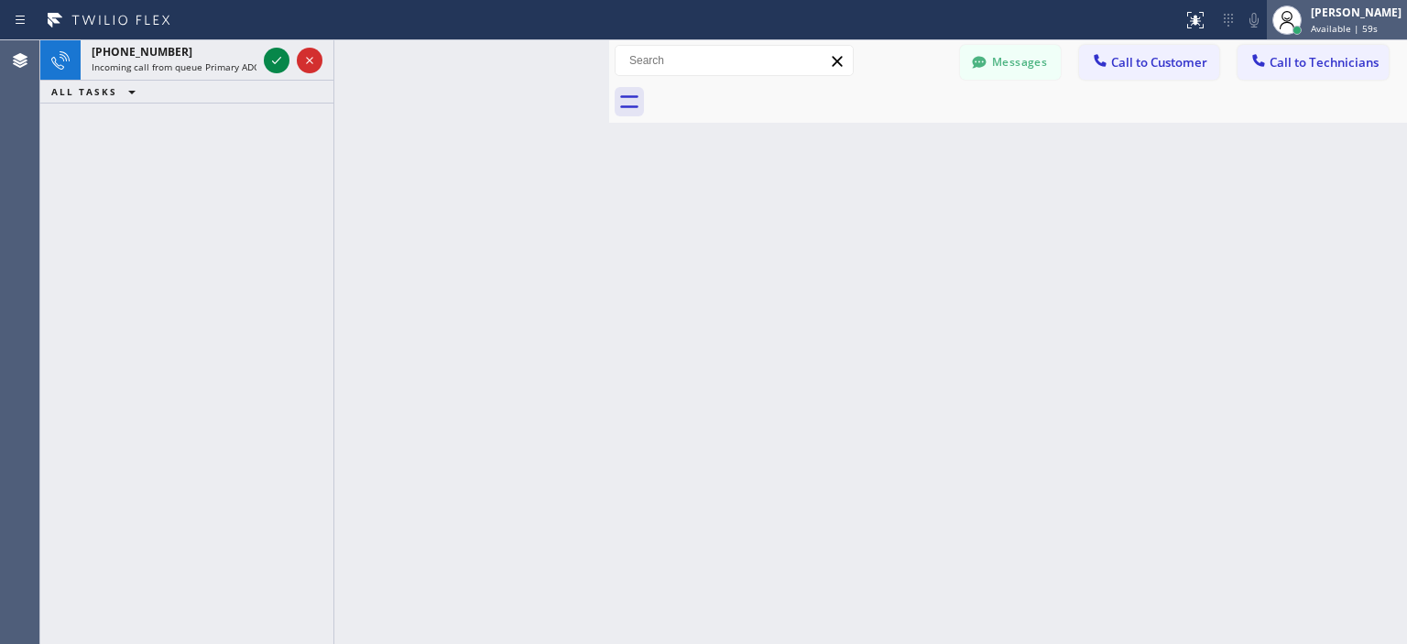
click at [1325, 23] on span "Available | 59s" at bounding box center [1344, 28] width 67 height 13
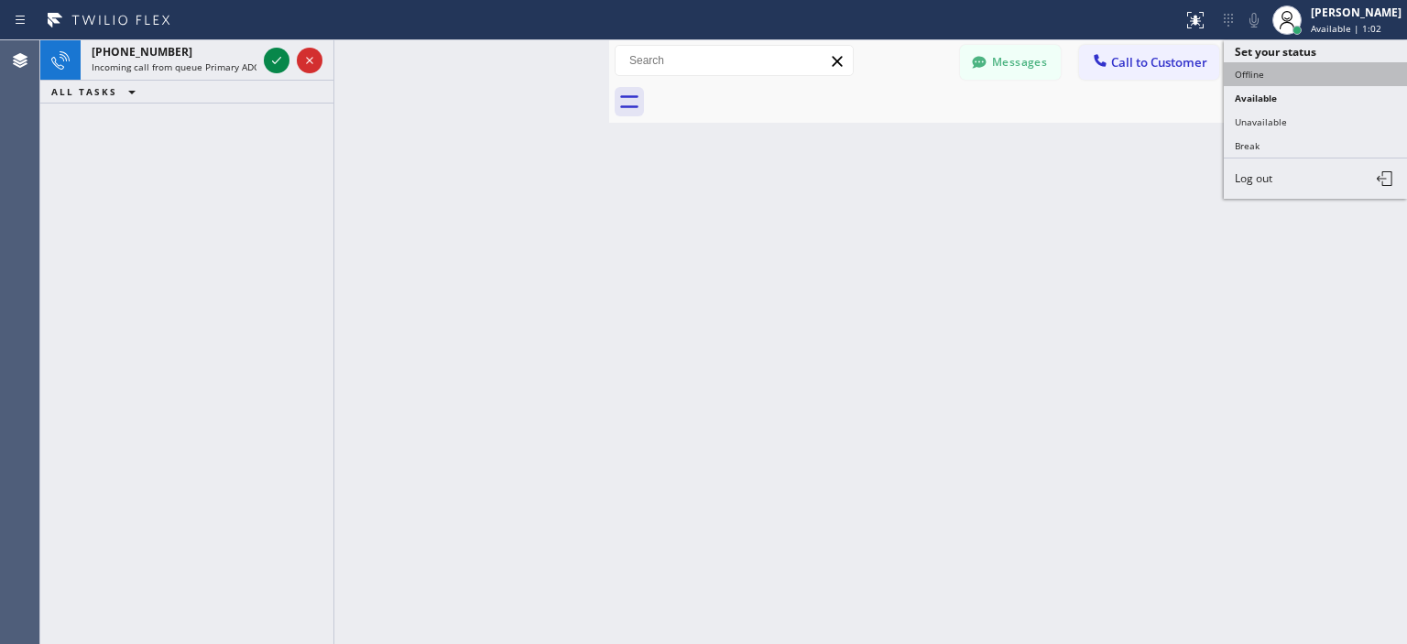
click at [1264, 72] on button "Offline" at bounding box center [1315, 74] width 183 height 24
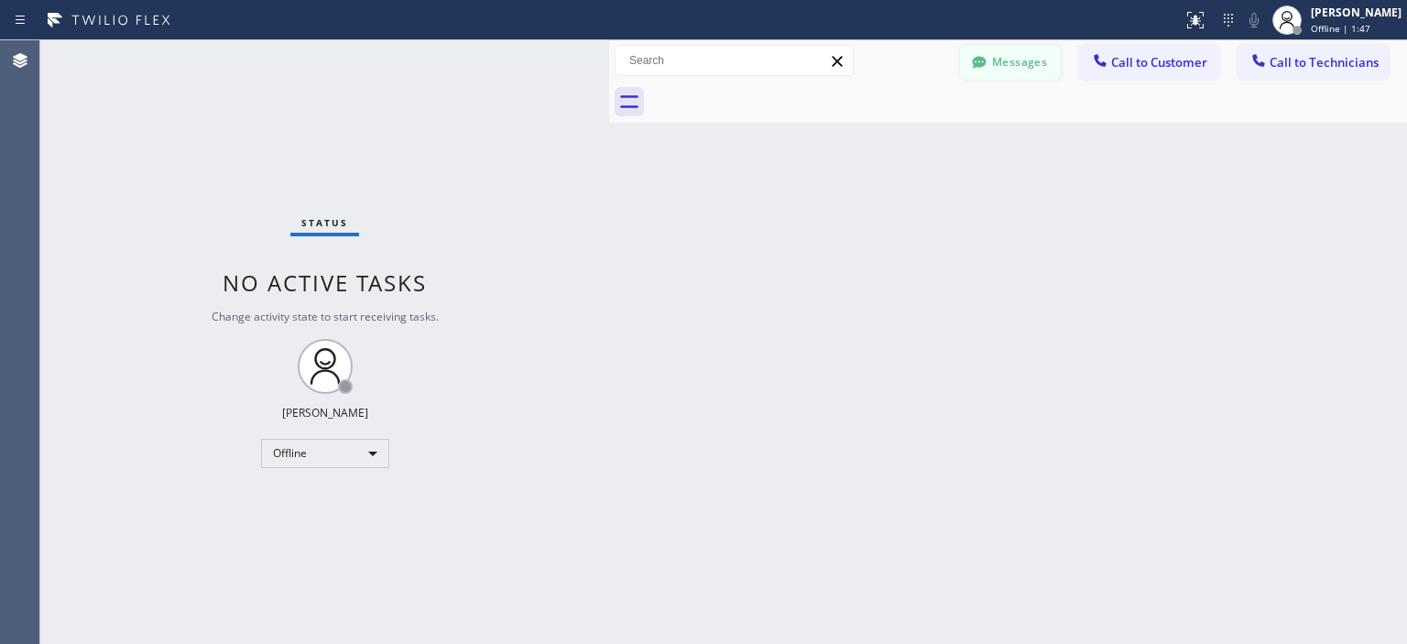
click at [1011, 58] on button "Messages" at bounding box center [1010, 62] width 101 height 35
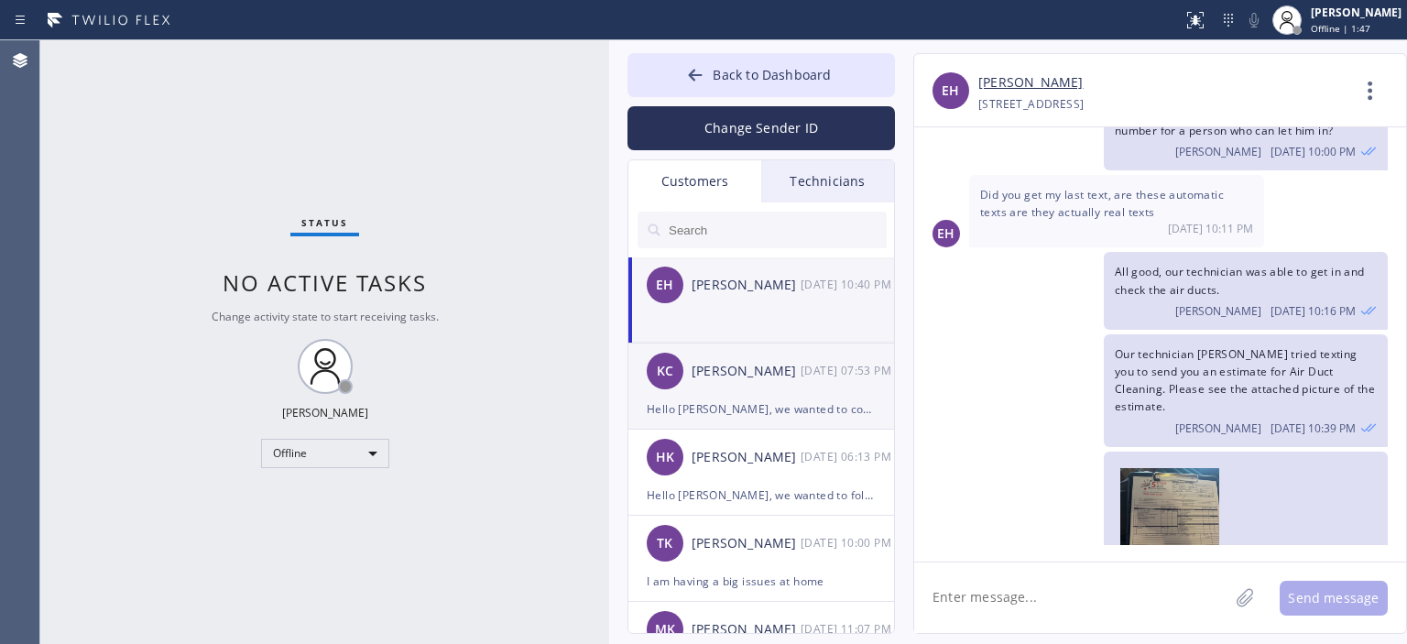
click at [806, 389] on div "[PERSON_NAME] [PERSON_NAME] [DATE] 07:53 PM" at bounding box center [762, 371] width 268 height 55
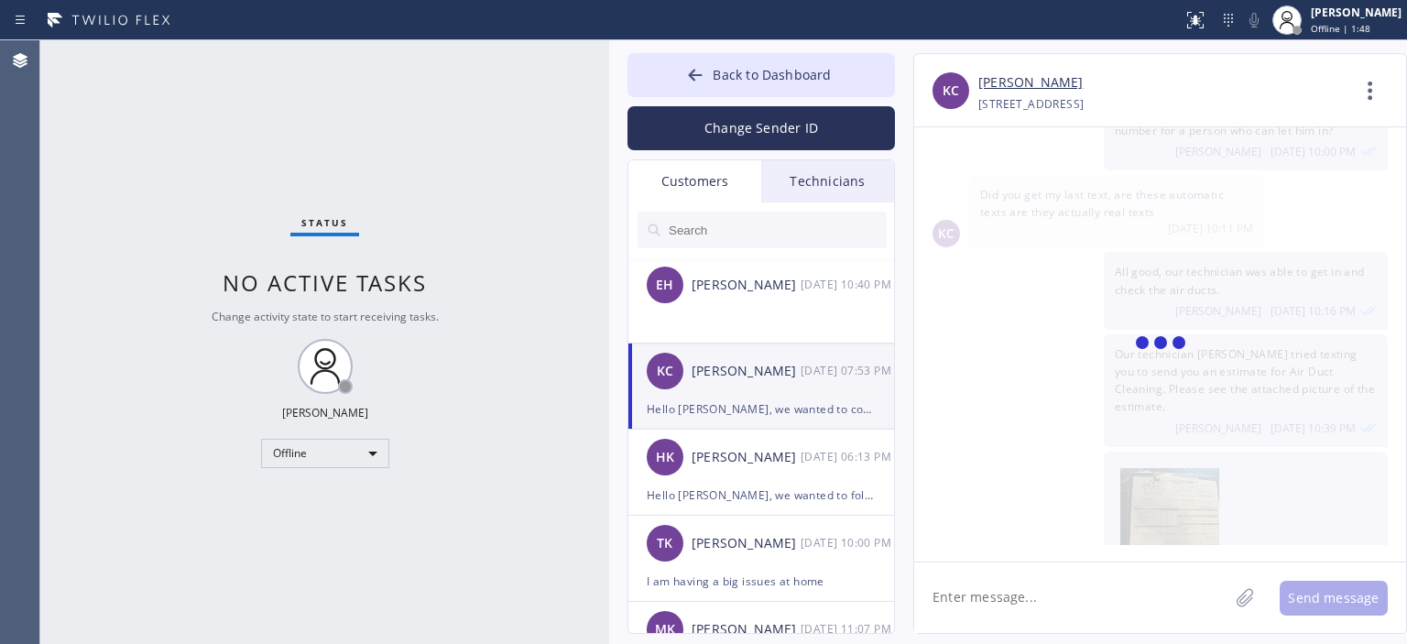
scroll to position [0, 0]
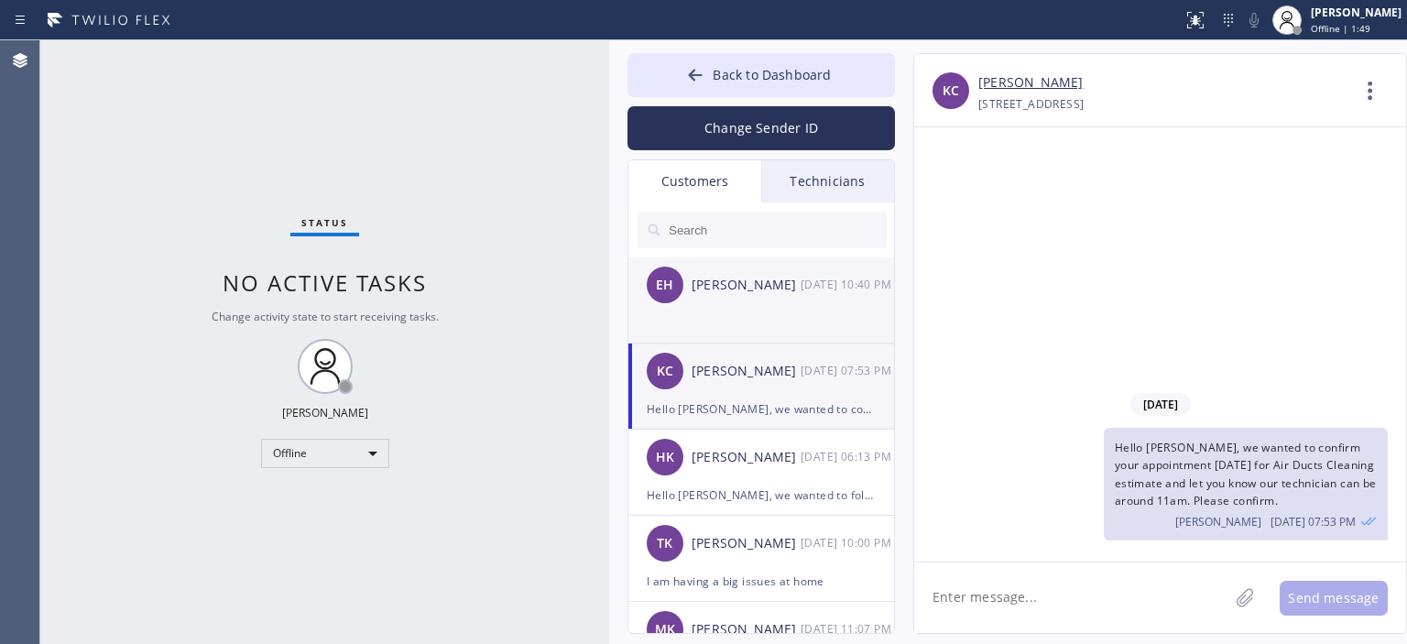
click at [709, 292] on div "[PERSON_NAME]" at bounding box center [746, 285] width 109 height 21
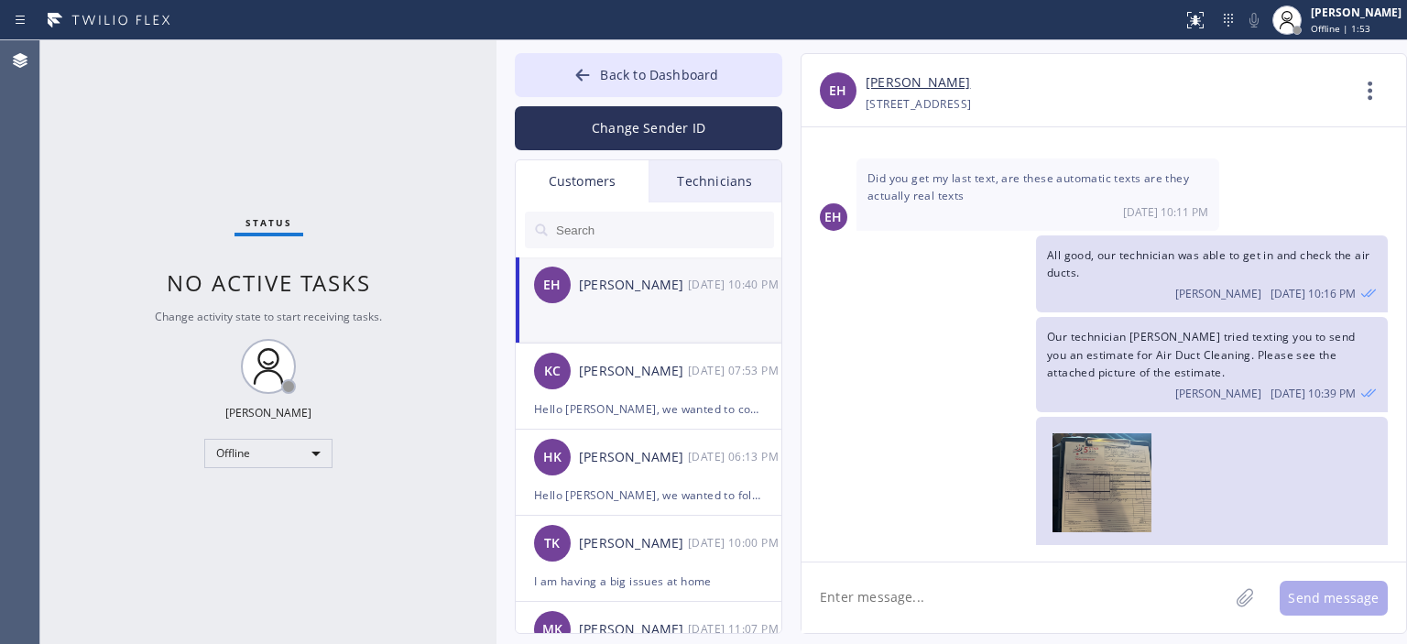
scroll to position [624, 0]
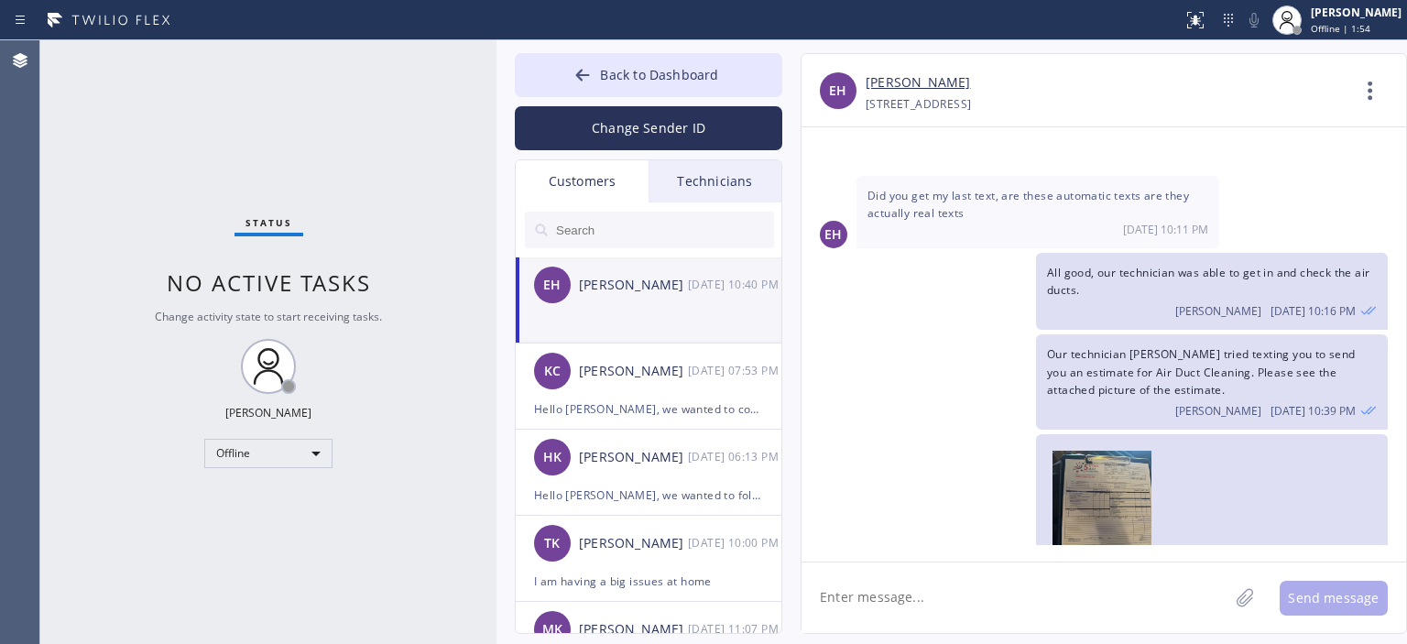
drag, startPoint x: 606, startPoint y: 120, endPoint x: 494, endPoint y: 129, distance: 113.1
click at [497, 129] on div at bounding box center [497, 342] width 0 height 604
